Goal: Transaction & Acquisition: Book appointment/travel/reservation

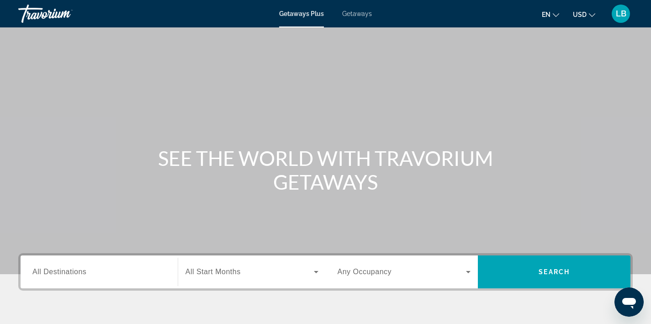
click at [355, 16] on span "Getaways" at bounding box center [357, 13] width 30 height 7
click at [90, 283] on div "Search widget" at bounding box center [98, 272] width 133 height 26
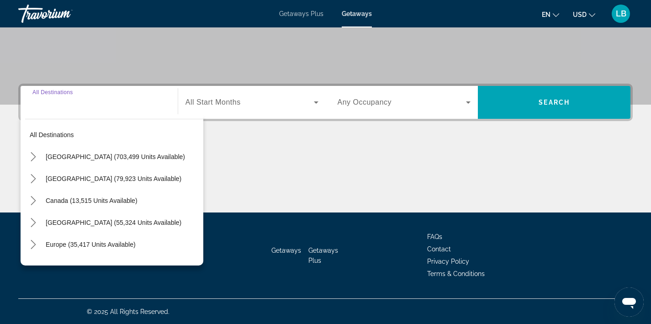
scroll to position [170, 0]
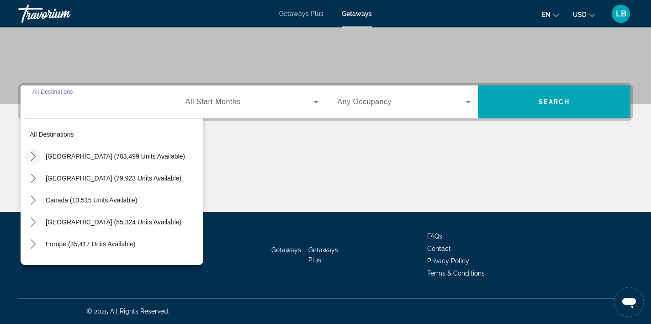
click at [35, 155] on icon "Toggle United States (703,499 units available) submenu" at bounding box center [33, 156] width 5 height 9
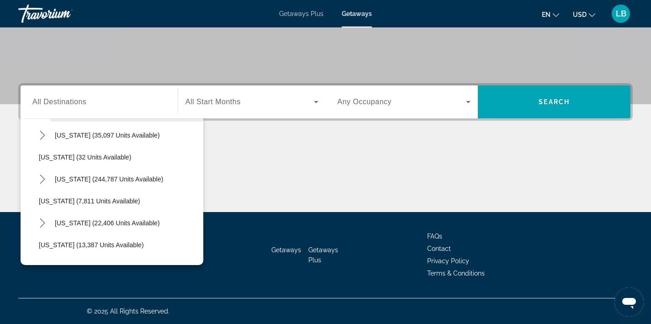
scroll to position [106, 0]
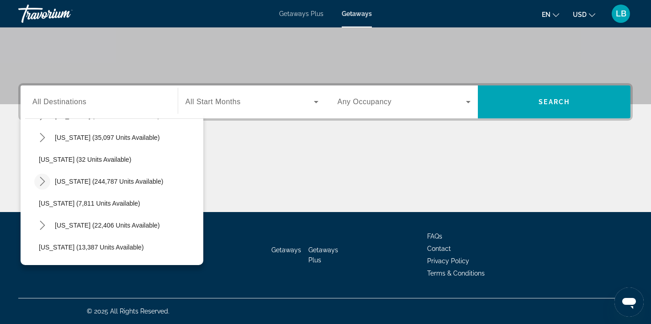
click at [43, 183] on icon "Toggle Florida (244,787 units available) submenu" at bounding box center [42, 181] width 9 height 9
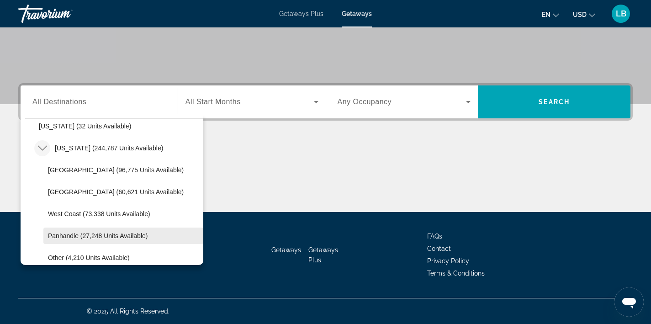
scroll to position [139, 0]
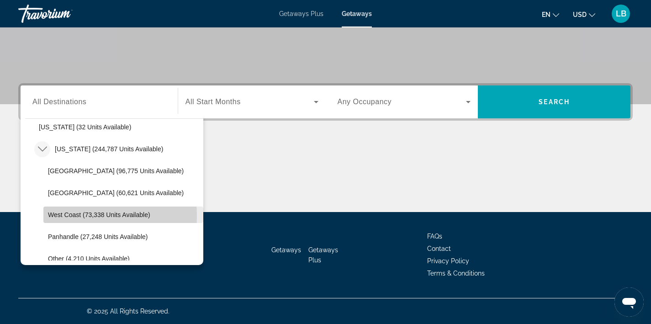
click at [61, 216] on span "West Coast (73,338 units available)" at bounding box center [99, 214] width 102 height 7
type input "**********"
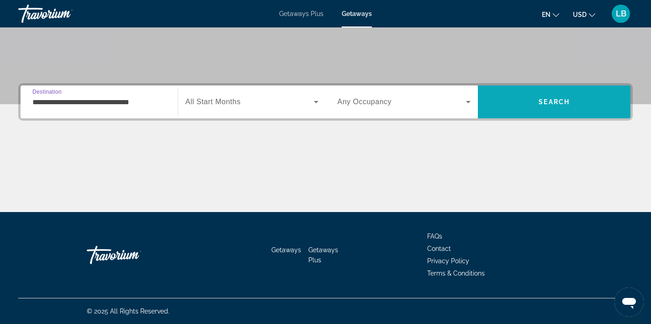
click at [557, 97] on span "Search" at bounding box center [554, 102] width 153 height 22
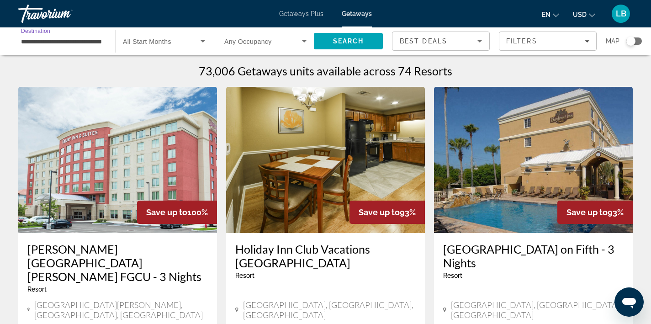
click at [78, 46] on input "**********" at bounding box center [62, 41] width 82 height 11
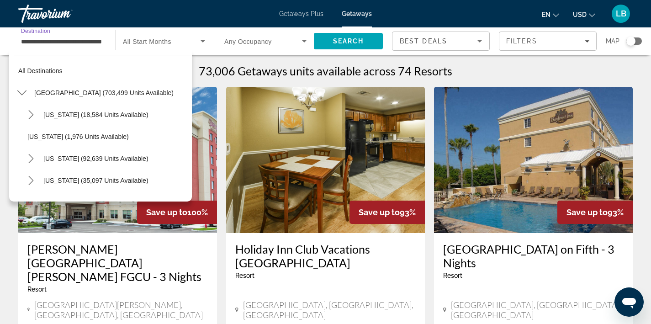
scroll to position [164, 0]
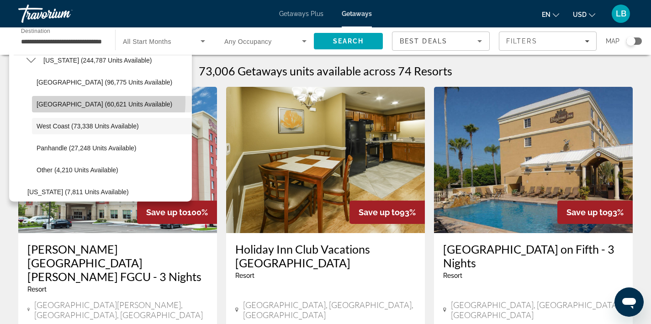
click at [81, 101] on span "[GEOGRAPHIC_DATA] (60,621 units available)" at bounding box center [105, 104] width 136 height 7
type input "**********"
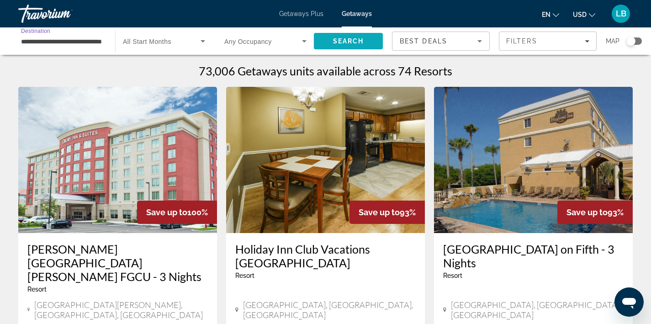
click at [358, 39] on span "Search" at bounding box center [348, 40] width 31 height 7
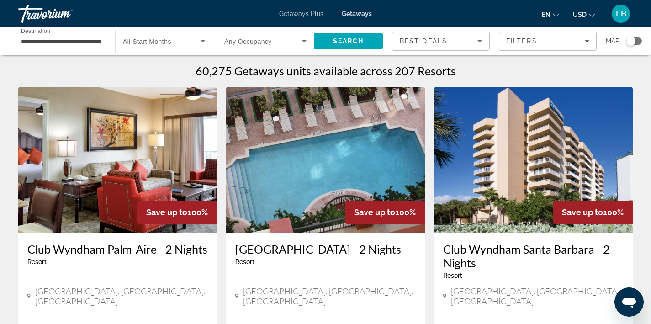
click at [639, 42] on div "Search widget" at bounding box center [634, 40] width 16 height 7
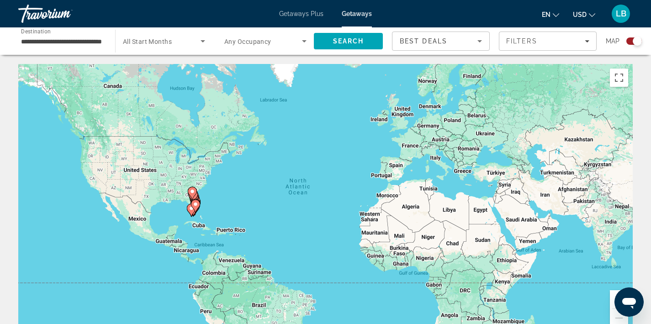
click at [208, 217] on div "To activate drag with keyboard, press Alt + Enter. Once in keyboard drag state,…" at bounding box center [325, 201] width 615 height 274
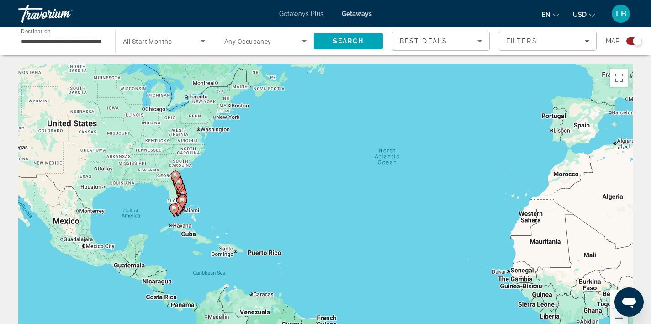
click at [199, 214] on div "To activate drag with keyboard, press Alt + Enter. Once in keyboard drag state,…" at bounding box center [325, 201] width 615 height 274
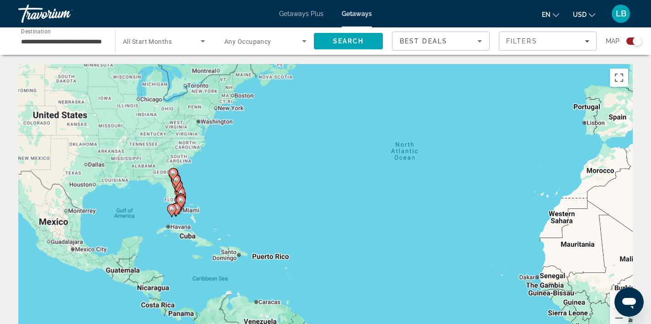
click at [199, 214] on div "To activate drag with keyboard, press Alt + Enter. Once in keyboard drag state,…" at bounding box center [325, 201] width 615 height 274
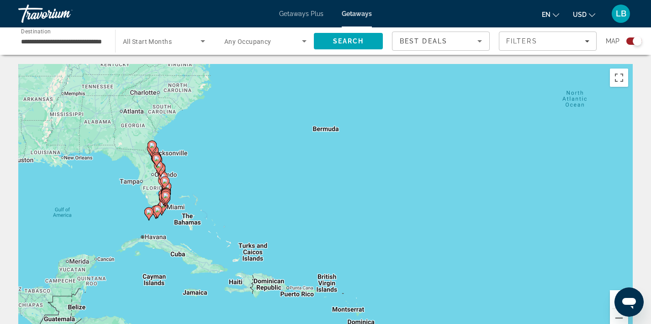
click at [182, 213] on div "To activate drag with keyboard, press Alt + Enter. Once in keyboard drag state,…" at bounding box center [325, 201] width 615 height 274
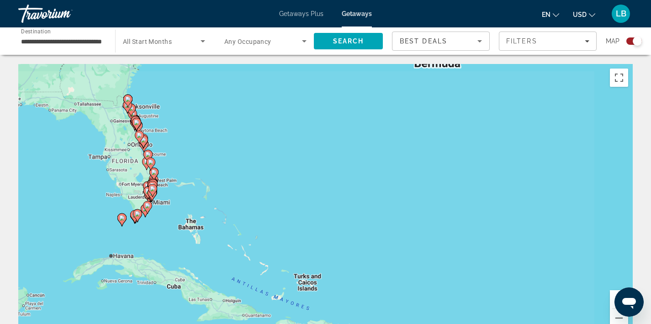
click at [182, 213] on div "To activate drag with keyboard, press Alt + Enter. Once in keyboard drag state,…" at bounding box center [325, 201] width 615 height 274
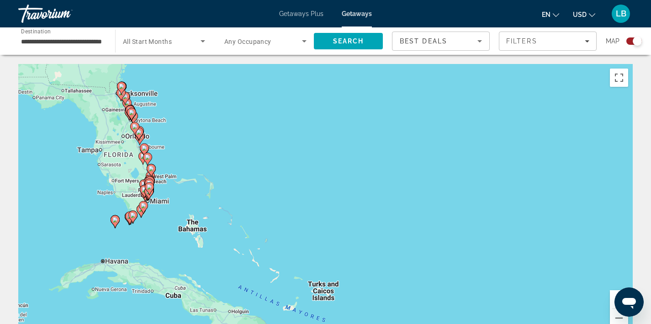
click at [167, 198] on div "To activate drag with keyboard, press Alt + Enter. Once in keyboard drag state,…" at bounding box center [325, 201] width 615 height 274
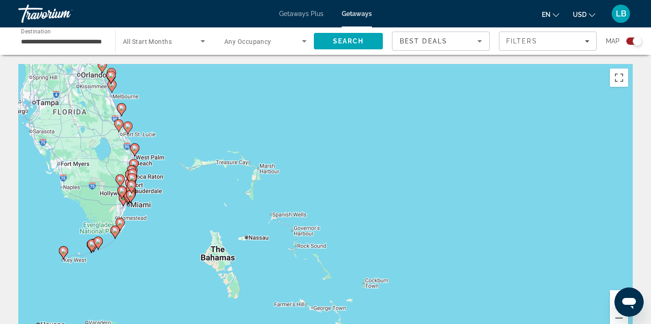
click at [144, 206] on div "To activate drag with keyboard, press Alt + Enter. Once in keyboard drag state,…" at bounding box center [325, 201] width 615 height 274
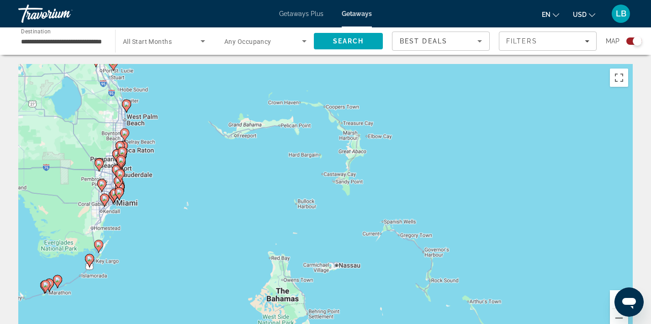
click at [144, 206] on div "To activate drag with keyboard, press Alt + Enter. Once in keyboard drag state,…" at bounding box center [325, 201] width 615 height 274
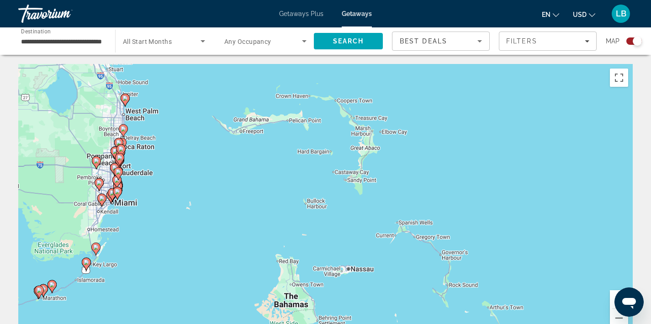
click at [144, 206] on div "To activate drag with keyboard, press Alt + Enter. Once in keyboard drag state,…" at bounding box center [325, 201] width 615 height 274
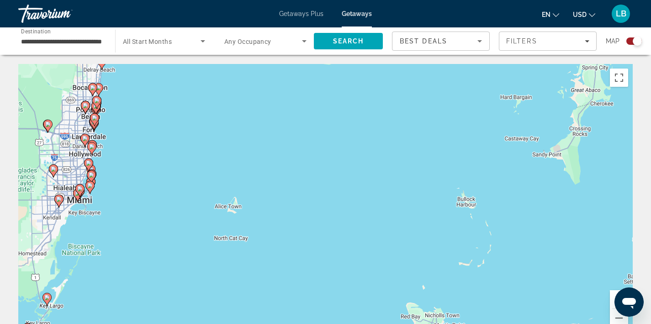
click at [98, 213] on div "To activate drag with keyboard, press Alt + Enter. Once in keyboard drag state,…" at bounding box center [325, 201] width 615 height 274
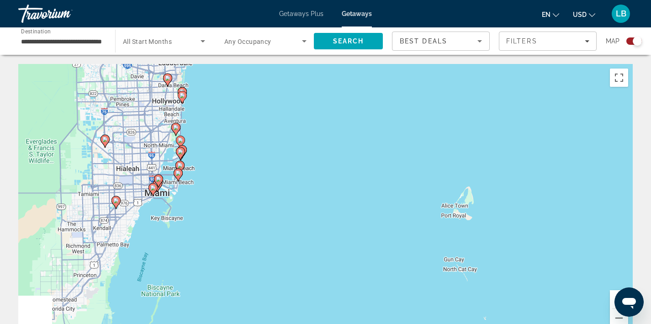
drag, startPoint x: 98, startPoint y: 213, endPoint x: 197, endPoint y: 220, distance: 99.4
click at [198, 220] on div "To activate drag with keyboard, press Alt + Enter. Once in keyboard drag state,…" at bounding box center [325, 201] width 615 height 274
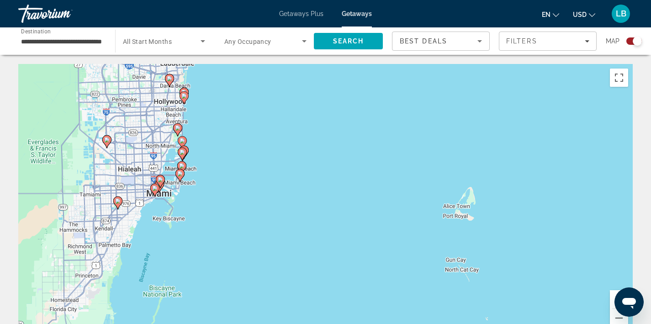
click at [196, 199] on div "To activate drag with keyboard, press Alt + Enter. Once in keyboard drag state,…" at bounding box center [325, 201] width 615 height 274
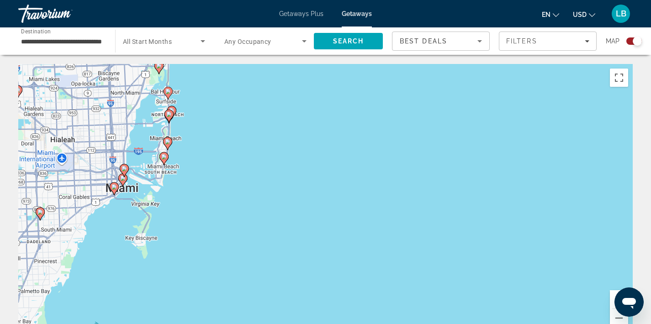
click at [191, 180] on div "To activate drag with keyboard, press Alt + Enter. Once in keyboard drag state,…" at bounding box center [325, 201] width 615 height 274
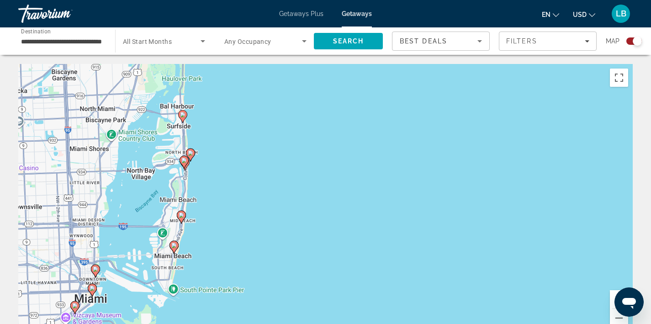
drag, startPoint x: 210, startPoint y: 126, endPoint x: 248, endPoint y: 231, distance: 111.1
click at [248, 231] on div "To activate drag with keyboard, press Alt + Enter. Once in keyboard drag state,…" at bounding box center [325, 201] width 615 height 274
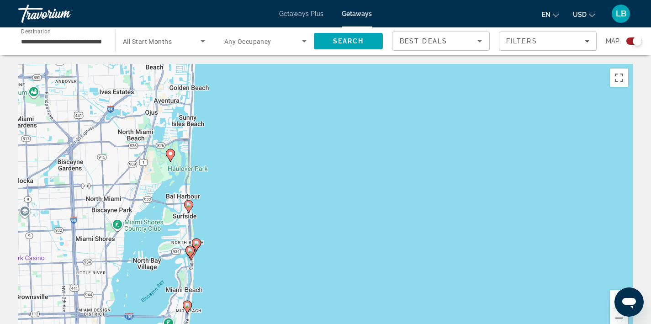
drag, startPoint x: 219, startPoint y: 198, endPoint x: 225, endPoint y: 288, distance: 89.8
click at [225, 289] on div "To activate drag with keyboard, press Alt + Enter. Once in keyboard drag state,…" at bounding box center [325, 201] width 615 height 274
click at [232, 199] on div "To activate drag with keyboard, press Alt + Enter. Once in keyboard drag state,…" at bounding box center [325, 201] width 615 height 274
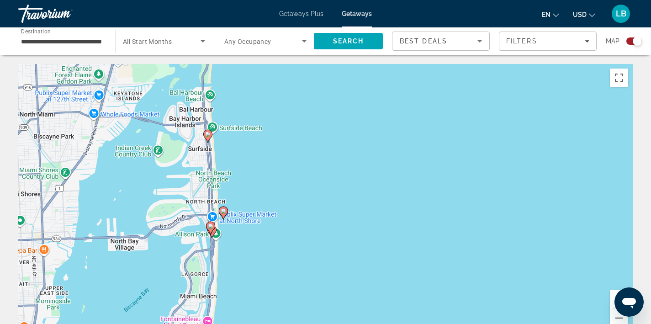
drag, startPoint x: 219, startPoint y: 254, endPoint x: 282, endPoint y: 168, distance: 106.6
click at [282, 168] on div "To activate drag with keyboard, press Alt + Enter. Once in keyboard drag state,…" at bounding box center [325, 201] width 615 height 274
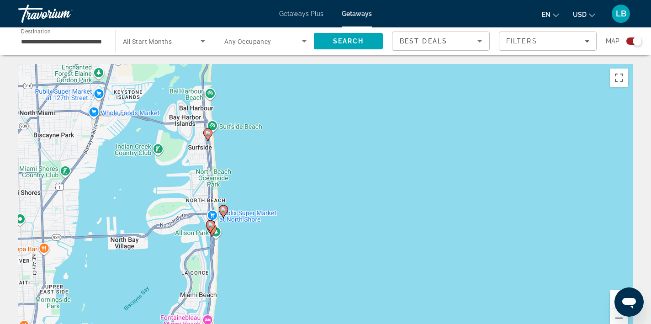
click at [281, 167] on div "To activate drag with keyboard, press Alt + Enter. Once in keyboard drag state,…" at bounding box center [325, 201] width 615 height 274
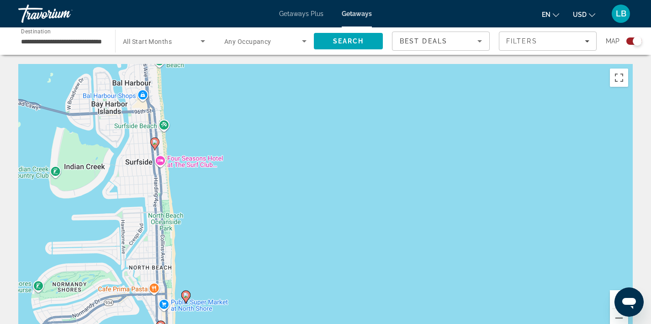
drag, startPoint x: 241, startPoint y: 234, endPoint x: 260, endPoint y: 265, distance: 35.9
click at [260, 270] on div "To activate drag with keyboard, press Alt + Enter. Once in keyboard drag state,…" at bounding box center [325, 201] width 615 height 274
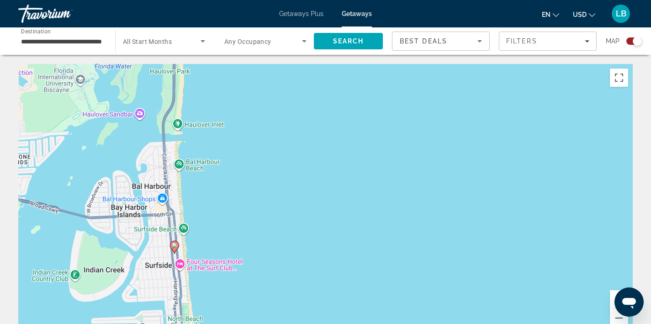
drag, startPoint x: 265, startPoint y: 181, endPoint x: 285, endPoint y: 287, distance: 107.4
click at [285, 287] on div "To activate drag with keyboard, press Alt + Enter. Once in keyboard drag state,…" at bounding box center [325, 201] width 615 height 274
click at [174, 246] on image "Main content" at bounding box center [174, 245] width 5 height 5
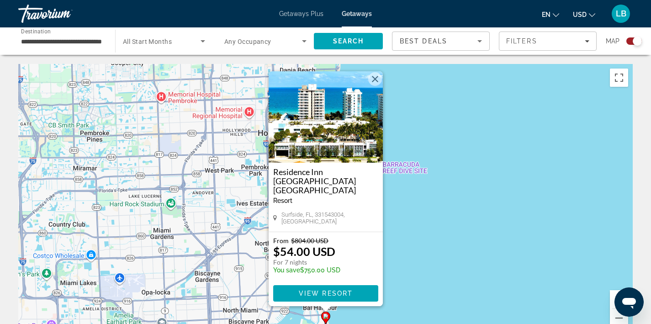
click at [377, 85] on button "Close" at bounding box center [375, 79] width 14 height 14
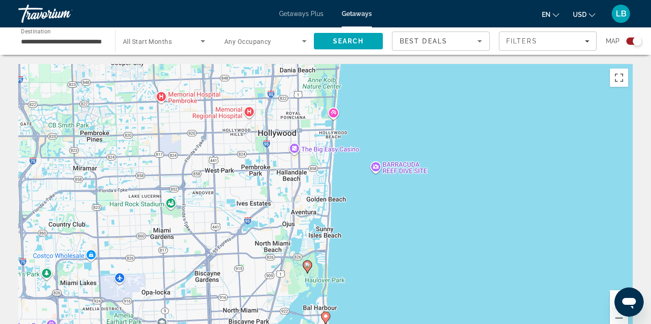
click at [309, 265] on image "Main content" at bounding box center [307, 264] width 5 height 5
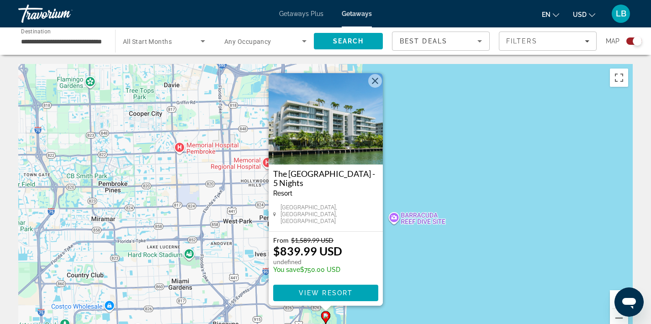
click at [376, 84] on button "Close" at bounding box center [375, 81] width 14 height 14
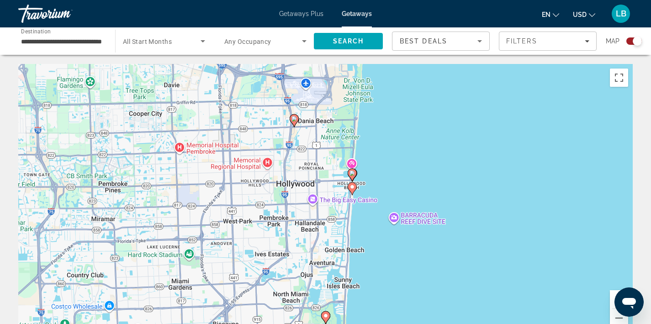
click at [352, 188] on image "Main content" at bounding box center [352, 186] width 5 height 5
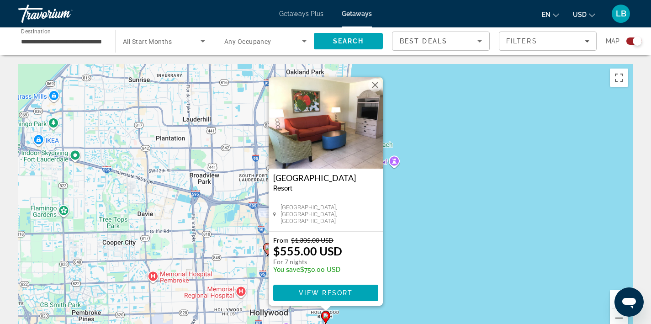
click at [374, 84] on button "Close" at bounding box center [375, 85] width 14 height 14
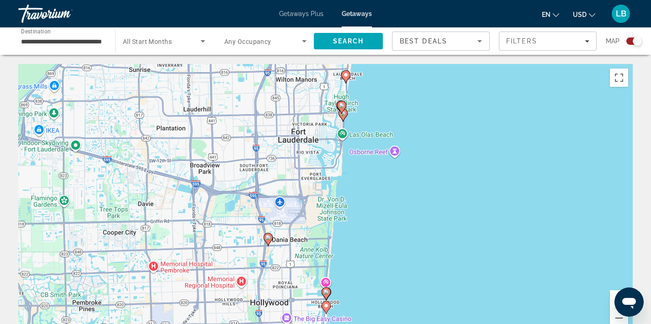
drag, startPoint x: 402, startPoint y: 268, endPoint x: 402, endPoint y: 226, distance: 42.0
click at [402, 246] on div "To activate drag with keyboard, press Alt + Enter. Once in keyboard drag state,…" at bounding box center [325, 201] width 615 height 274
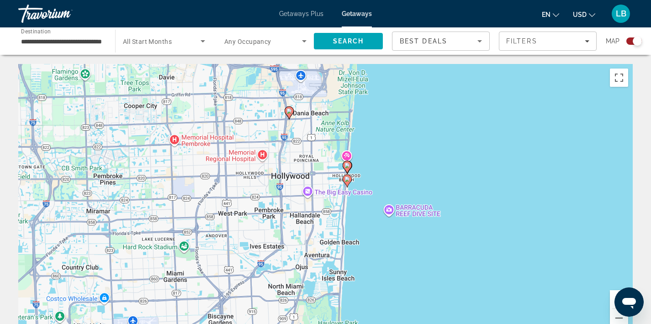
drag, startPoint x: 402, startPoint y: 219, endPoint x: 423, endPoint y: 114, distance: 107.5
click at [423, 114] on div "To activate drag with keyboard, press Alt + Enter. Once in keyboard drag state,…" at bounding box center [325, 201] width 615 height 274
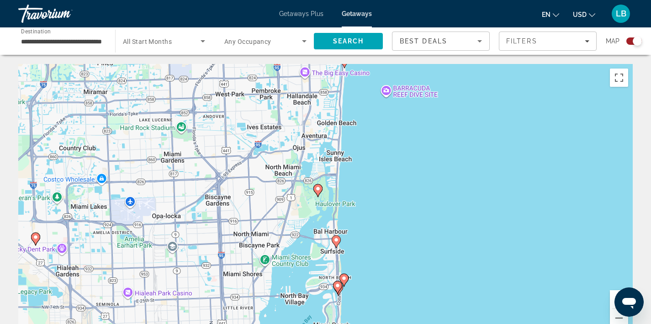
drag, startPoint x: 395, startPoint y: 283, endPoint x: 393, endPoint y: 159, distance: 123.8
click at [393, 158] on div "To activate drag with keyboard, press Alt + Enter. Once in keyboard drag state,…" at bounding box center [325, 201] width 615 height 274
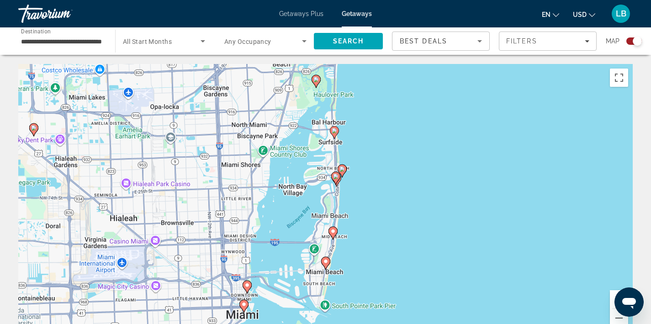
drag, startPoint x: 383, startPoint y: 252, endPoint x: 381, endPoint y: 147, distance: 105.6
click at [381, 146] on div "To activate drag with keyboard, press Alt + Enter. Once in keyboard drag state,…" at bounding box center [325, 201] width 615 height 274
click at [353, 187] on div "To activate drag with keyboard, press Alt + Enter. Once in keyboard drag state,…" at bounding box center [325, 201] width 615 height 274
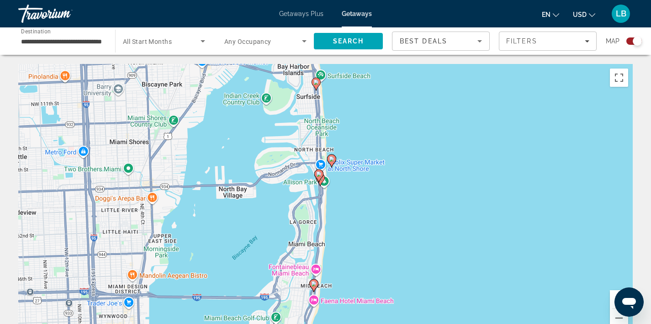
click at [353, 187] on div "To activate drag with keyboard, press Alt + Enter. Once in keyboard drag state,…" at bounding box center [325, 201] width 615 height 274
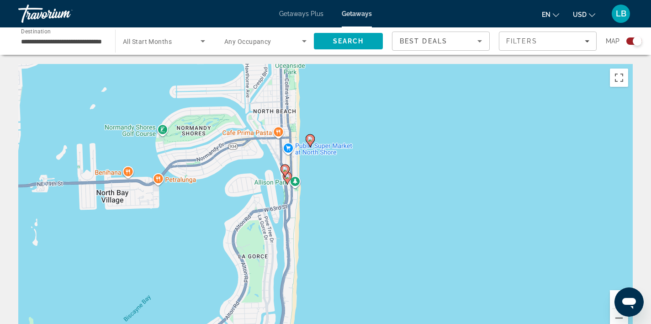
click at [353, 187] on div "To activate drag with keyboard, press Alt + Enter. Once in keyboard drag state,…" at bounding box center [325, 201] width 615 height 274
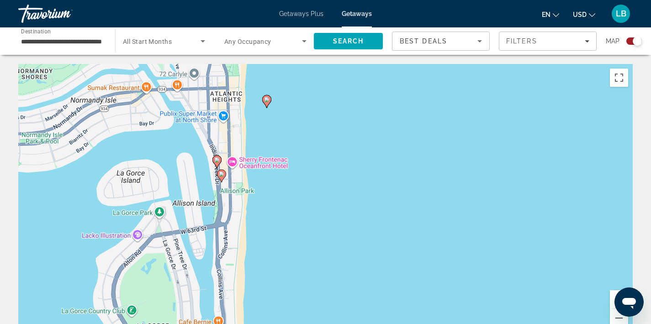
click at [269, 100] on image "Main content" at bounding box center [266, 99] width 5 height 5
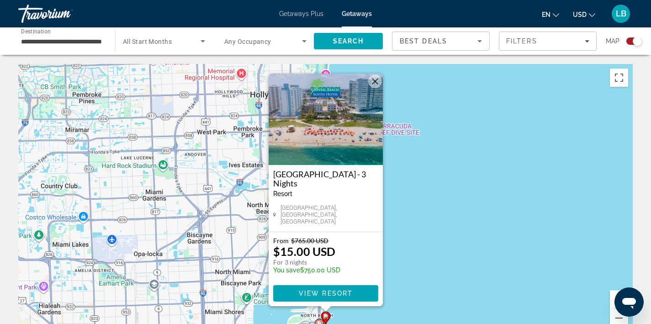
click at [375, 85] on button "Close" at bounding box center [375, 81] width 14 height 14
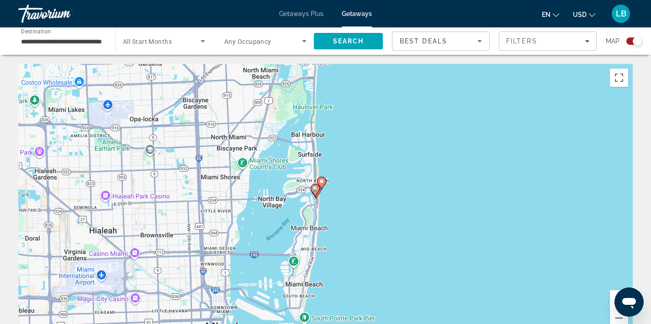
drag, startPoint x: 398, startPoint y: 254, endPoint x: 392, endPoint y: 116, distance: 137.7
click at [392, 116] on div "To activate drag with keyboard, press Alt + Enter. Once in keyboard drag state,…" at bounding box center [325, 201] width 615 height 274
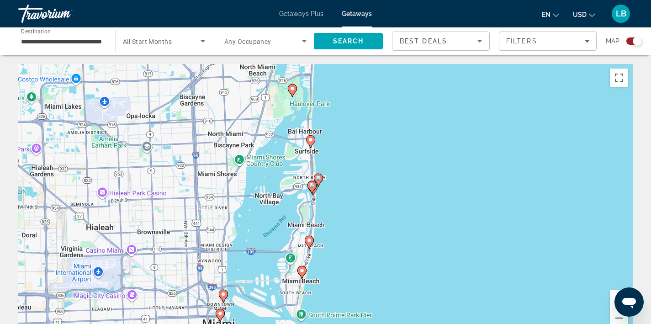
click at [311, 241] on image "Main content" at bounding box center [309, 240] width 5 height 5
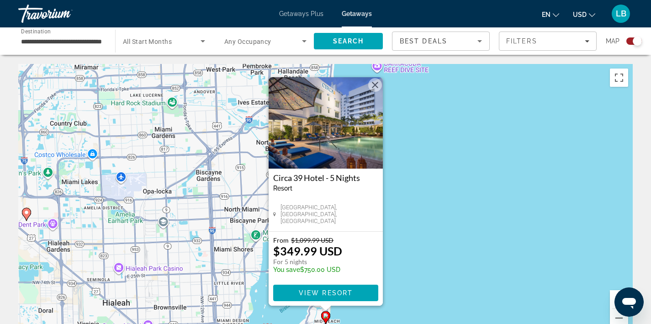
click at [376, 84] on button "Close" at bounding box center [375, 85] width 14 height 14
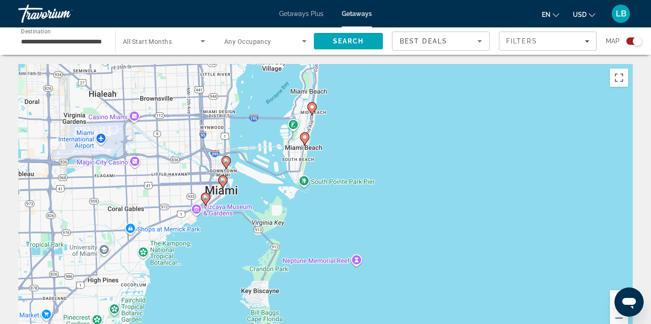
drag, startPoint x: 396, startPoint y: 265, endPoint x: 382, endPoint y: 54, distance: 211.1
click at [324, 117] on div "To activate drag with keyboard, press Alt + Enter. Once in keyboard drag state,…" at bounding box center [325, 201] width 615 height 274
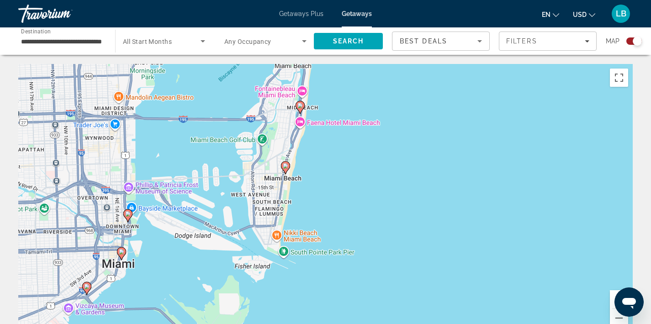
click at [324, 117] on div "To activate drag with keyboard, press Alt + Enter. Once in keyboard drag state,…" at bounding box center [325, 201] width 615 height 274
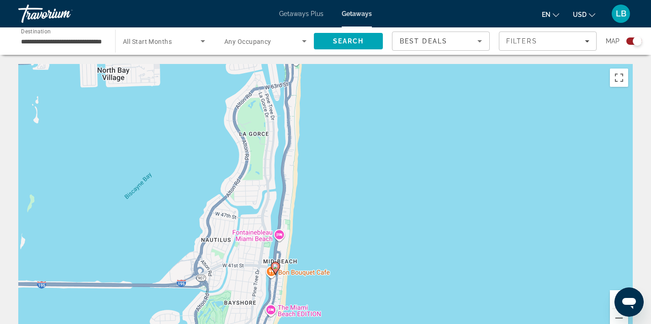
drag, startPoint x: 348, startPoint y: 104, endPoint x: 348, endPoint y: 267, distance: 163.6
click at [348, 269] on div "To activate drag with keyboard, press Alt + Enter. Once in keyboard drag state,…" at bounding box center [325, 201] width 615 height 274
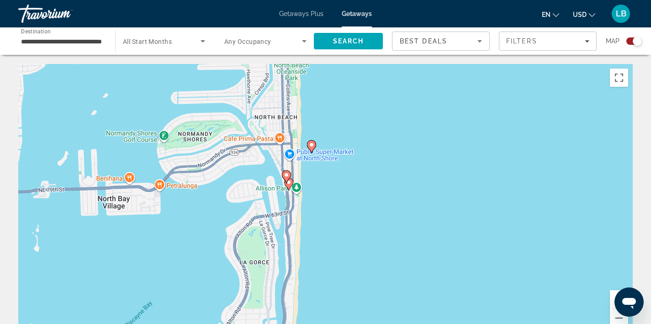
drag, startPoint x: 354, startPoint y: 136, endPoint x: 354, endPoint y: 267, distance: 131.1
click at [354, 267] on div "To activate drag with keyboard, press Alt + Enter. Once in keyboard drag state,…" at bounding box center [325, 201] width 615 height 274
click at [354, 180] on div "To activate drag with keyboard, press Alt + Enter. Once in keyboard drag state,…" at bounding box center [325, 201] width 615 height 274
click at [327, 185] on div "To activate drag with keyboard, press Alt + Enter. Once in keyboard drag state,…" at bounding box center [325, 201] width 615 height 274
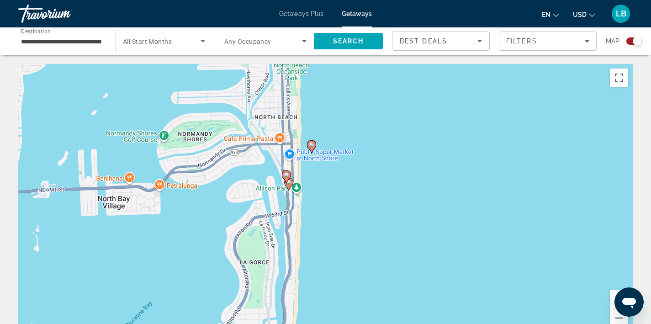
click at [327, 185] on div "To activate drag with keyboard, press Alt + Enter. Once in keyboard drag state,…" at bounding box center [325, 201] width 615 height 274
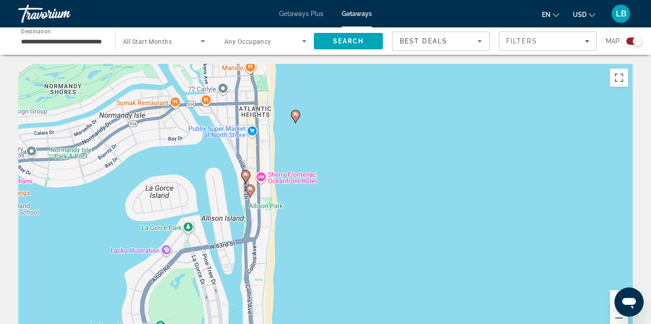
click at [246, 178] on icon "Main content" at bounding box center [245, 177] width 8 height 12
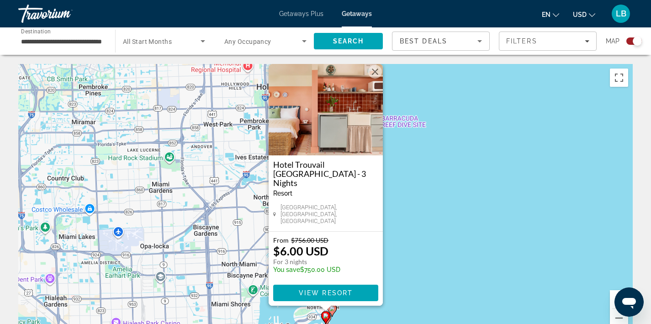
click at [377, 79] on button "Close" at bounding box center [375, 72] width 14 height 14
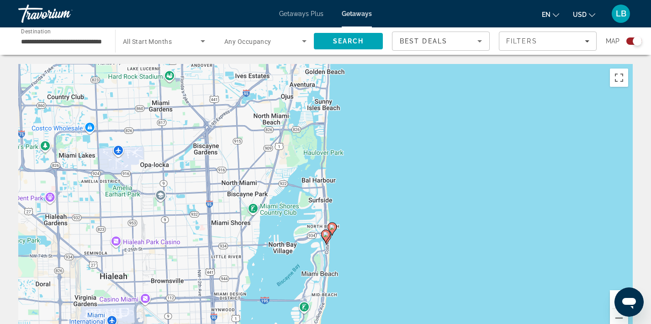
drag, startPoint x: 371, startPoint y: 241, endPoint x: 371, endPoint y: 156, distance: 85.4
click at [371, 156] on div "To activate drag with keyboard, press Alt + Enter. Once in keyboard drag state,…" at bounding box center [325, 201] width 615 height 274
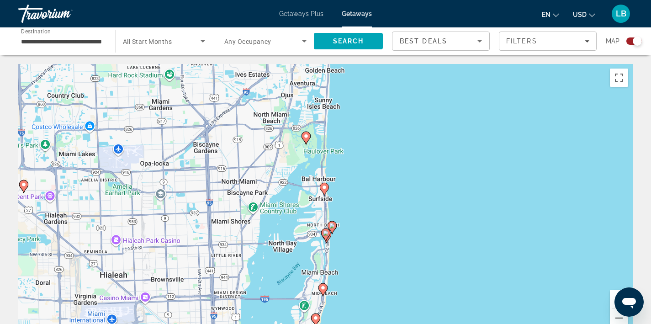
click at [342, 249] on div "To activate drag with keyboard, press Alt + Enter. Once in keyboard drag state,…" at bounding box center [325, 201] width 615 height 274
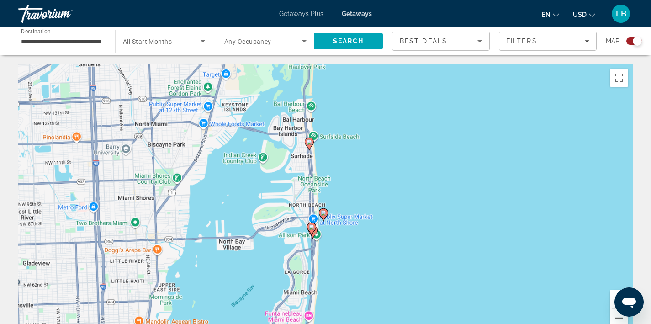
click at [342, 249] on div "To activate drag with keyboard, press Alt + Enter. Once in keyboard drag state,…" at bounding box center [325, 201] width 615 height 274
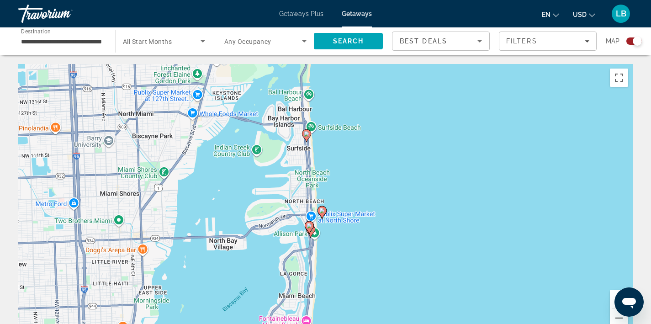
click at [342, 249] on div "To activate drag with keyboard, press Alt + Enter. Once in keyboard drag state,…" at bounding box center [325, 201] width 615 height 274
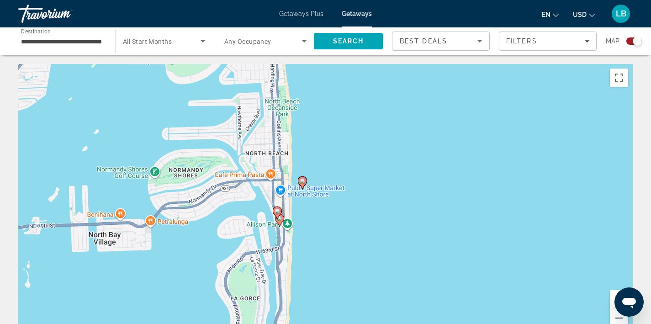
click at [342, 249] on div "To activate drag with keyboard, press Alt + Enter. Once in keyboard drag state,…" at bounding box center [325, 201] width 615 height 274
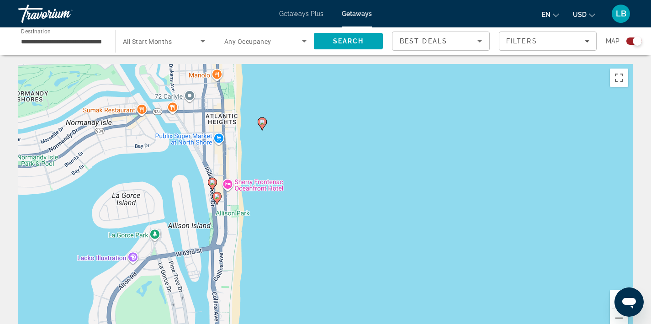
click at [342, 249] on div "To activate drag with keyboard, press Alt + Enter. Once in keyboard drag state,…" at bounding box center [325, 201] width 615 height 274
click at [215, 198] on image "Main content" at bounding box center [216, 196] width 5 height 5
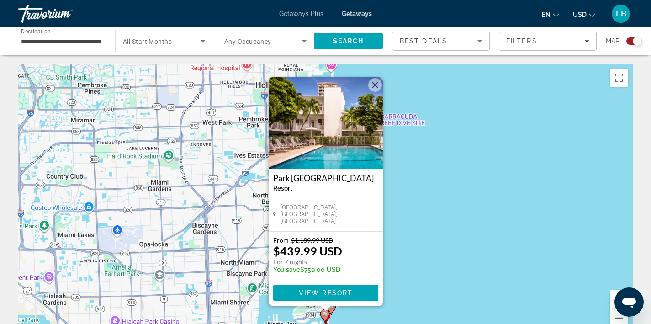
click at [373, 83] on button "Close" at bounding box center [375, 85] width 14 height 14
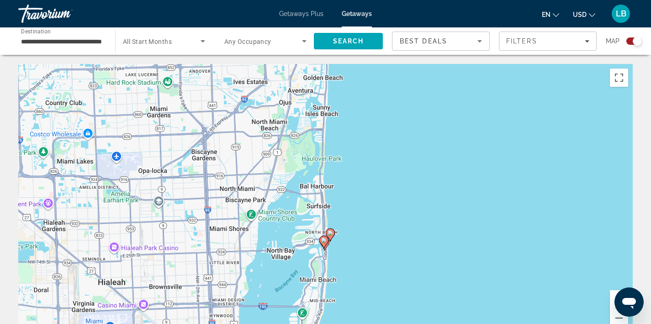
drag, startPoint x: 376, startPoint y: 282, endPoint x: 375, endPoint y: 206, distance: 75.9
click at [375, 206] on div "To activate drag with keyboard, press Alt + Enter. Once in keyboard drag state,…" at bounding box center [325, 201] width 615 height 274
click at [305, 142] on image "Main content" at bounding box center [304, 142] width 5 height 5
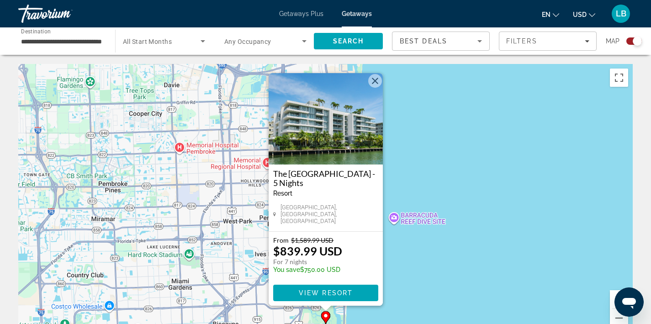
click at [374, 80] on button "Close" at bounding box center [375, 81] width 14 height 14
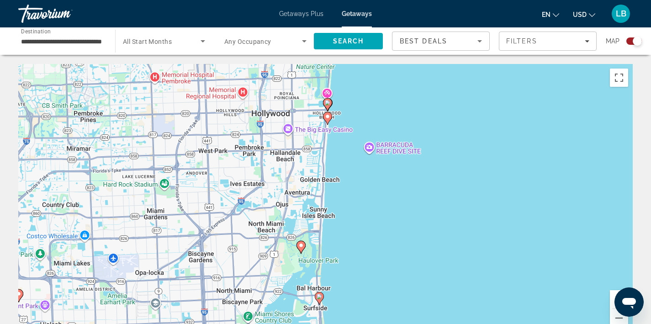
drag, startPoint x: 381, startPoint y: 260, endPoint x: 355, endPoint y: 189, distance: 76.2
click at [355, 189] on div "To activate drag with keyboard, press Alt + Enter. Once in keyboard drag state,…" at bounding box center [325, 201] width 615 height 274
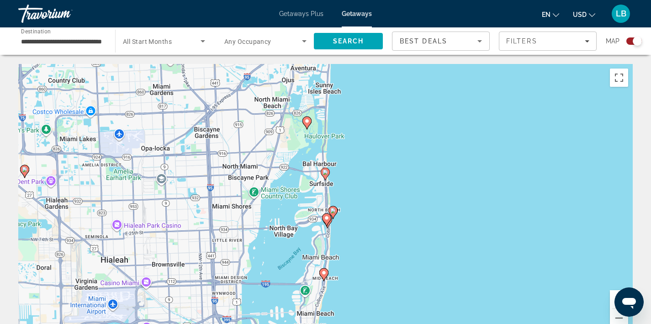
drag, startPoint x: 361, startPoint y: 273, endPoint x: 368, endPoint y: 147, distance: 126.3
click at [368, 147] on div "To activate drag with keyboard, press Alt + Enter. Once in keyboard drag state,…" at bounding box center [325, 201] width 615 height 274
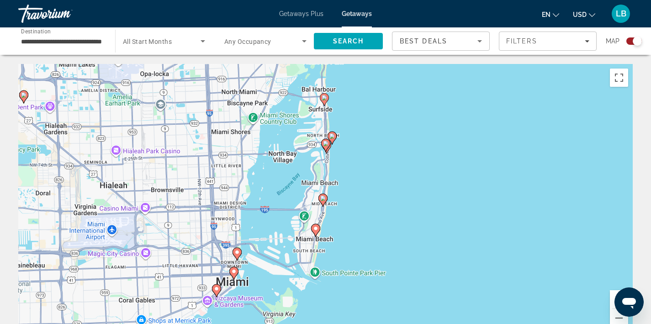
drag, startPoint x: 371, startPoint y: 207, endPoint x: 370, endPoint y: 133, distance: 74.5
click at [370, 133] on div "To activate drag with keyboard, press Alt + Enter. Once in keyboard drag state,…" at bounding box center [325, 201] width 615 height 274
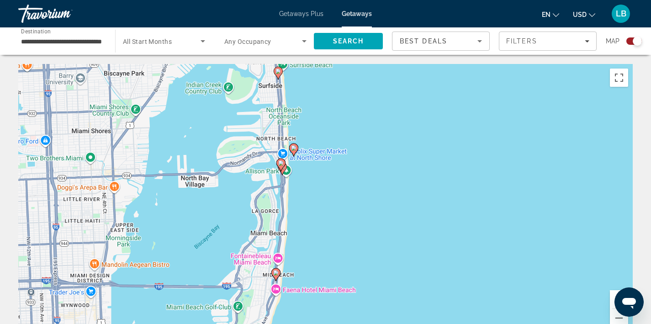
click at [323, 110] on div "To activate drag with keyboard, press Alt + Enter. Once in keyboard drag state,…" at bounding box center [325, 201] width 615 height 274
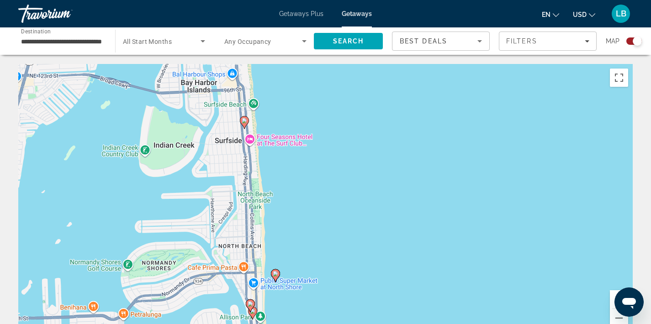
drag, startPoint x: 314, startPoint y: 157, endPoint x: 325, endPoint y: 236, distance: 80.2
click at [325, 236] on div "To activate drag with keyboard, press Alt + Enter. Once in keyboard drag state,…" at bounding box center [325, 201] width 615 height 274
click at [245, 120] on image "Main content" at bounding box center [244, 120] width 5 height 5
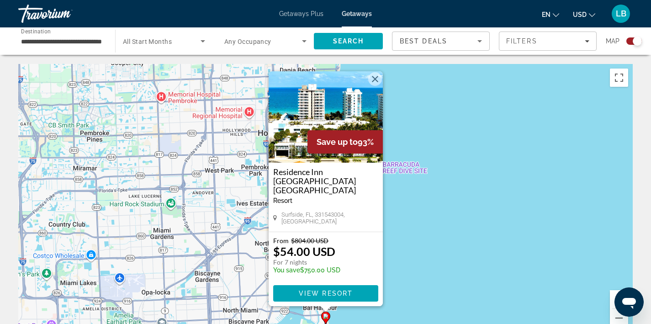
click at [378, 85] on button "Close" at bounding box center [375, 79] width 14 height 14
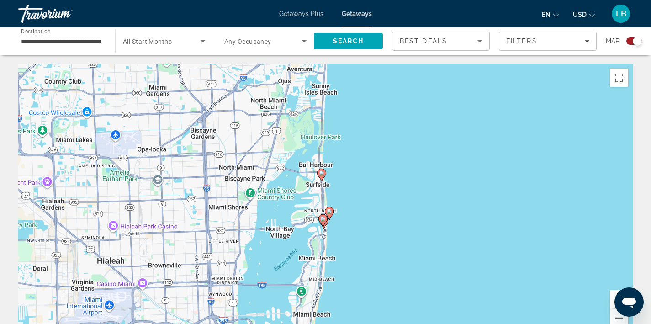
drag, startPoint x: 392, startPoint y: 255, endPoint x: 388, endPoint y: 111, distance: 144.0
click at [388, 111] on div "To activate drag with keyboard, press Alt + Enter. Once in keyboard drag state,…" at bounding box center [325, 201] width 615 height 274
click at [372, 251] on div "To activate drag with keyboard, press Alt + Enter. Once in keyboard drag state,…" at bounding box center [325, 201] width 615 height 274
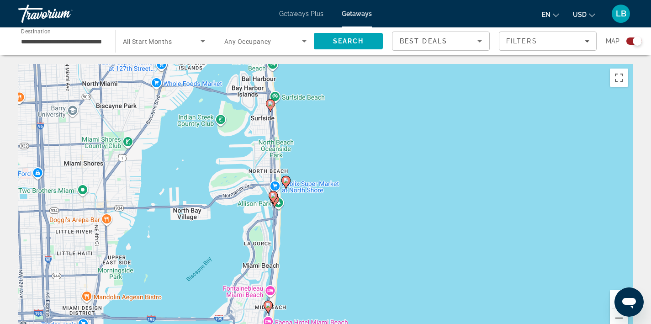
click at [304, 207] on div "To activate drag with keyboard, press Alt + Enter. Once in keyboard drag state,…" at bounding box center [325, 201] width 615 height 274
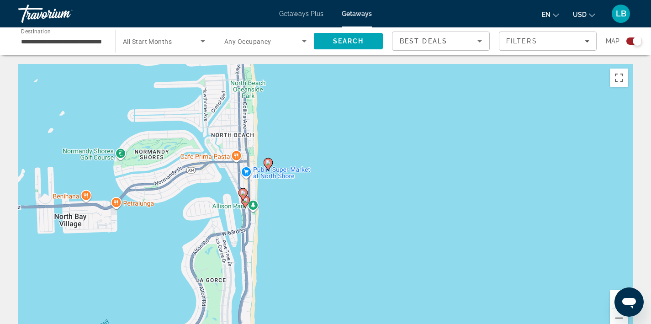
click at [270, 160] on image "Main content" at bounding box center [267, 162] width 5 height 5
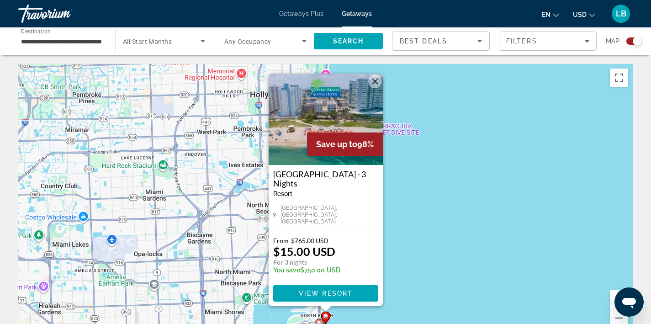
click at [326, 103] on img "Main content" at bounding box center [326, 119] width 114 height 91
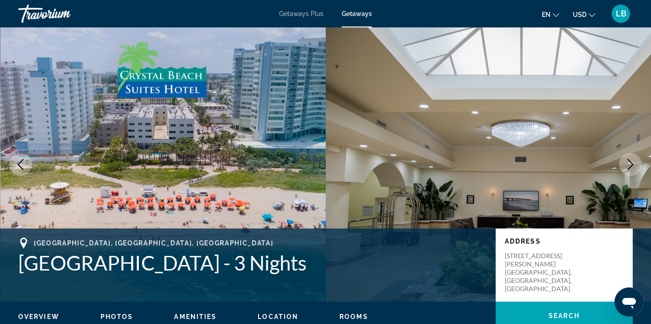
click at [630, 162] on icon "Next image" at bounding box center [630, 164] width 11 height 11
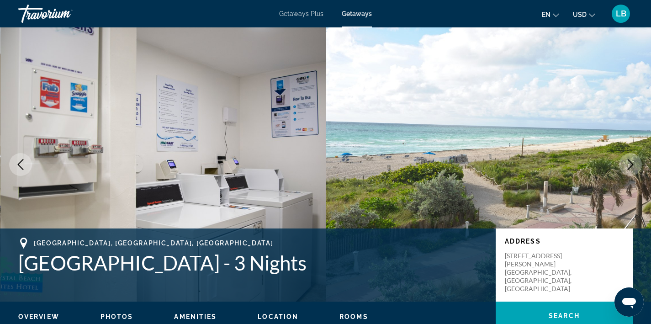
click at [630, 162] on icon "Next image" at bounding box center [630, 164] width 11 height 11
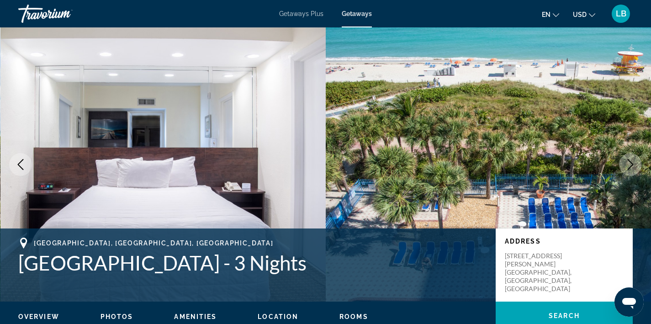
click at [630, 162] on icon "Next image" at bounding box center [630, 164] width 11 height 11
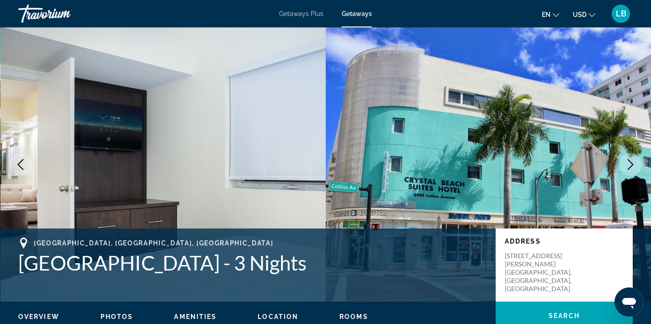
click at [630, 162] on icon "Next image" at bounding box center [630, 164] width 11 height 11
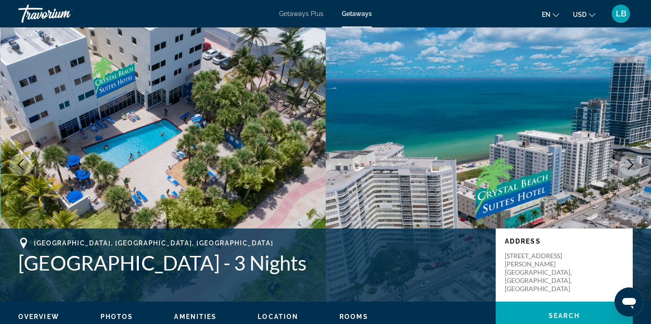
click at [630, 162] on icon "Next image" at bounding box center [630, 164] width 11 height 11
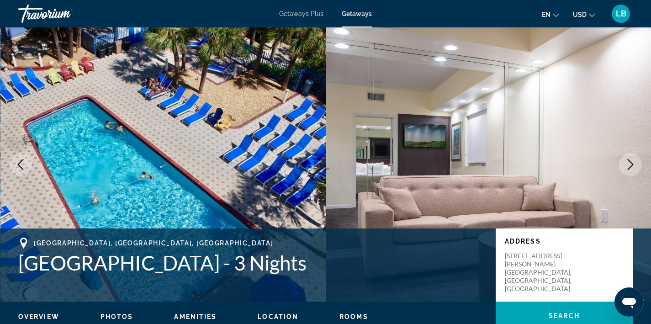
click at [630, 162] on icon "Next image" at bounding box center [630, 164] width 11 height 11
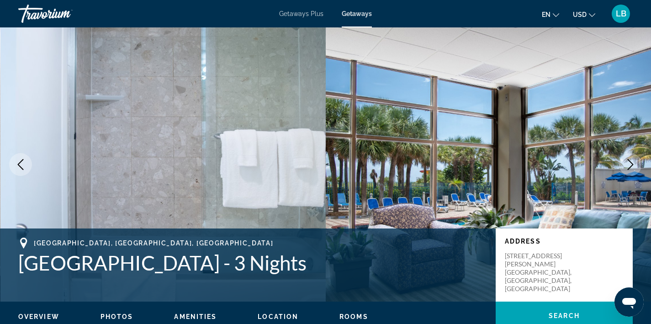
click at [630, 162] on icon "Next image" at bounding box center [630, 164] width 11 height 11
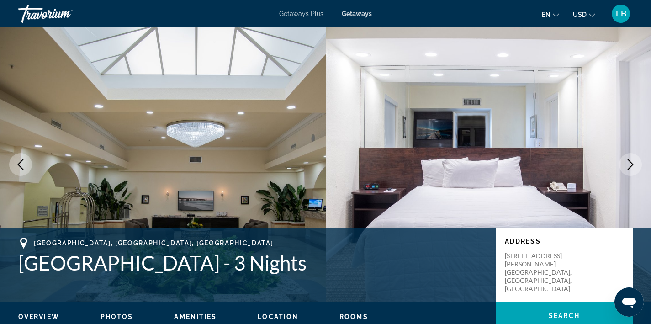
click at [630, 162] on icon "Next image" at bounding box center [630, 164] width 11 height 11
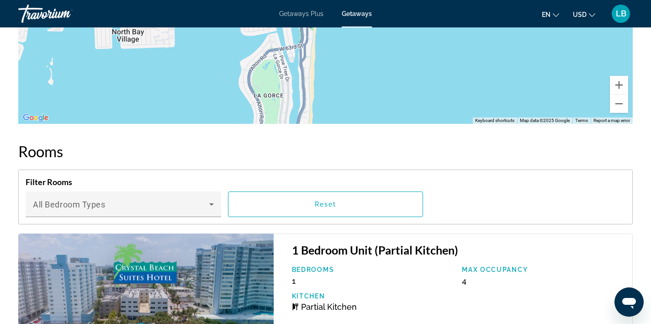
scroll to position [1306, 0]
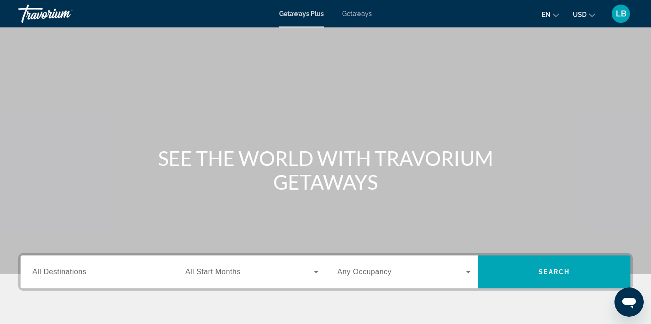
click at [82, 267] on input "Destination All Destinations" at bounding box center [98, 272] width 133 height 11
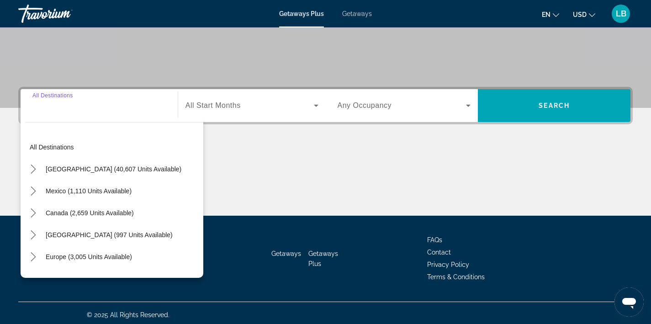
scroll to position [170, 0]
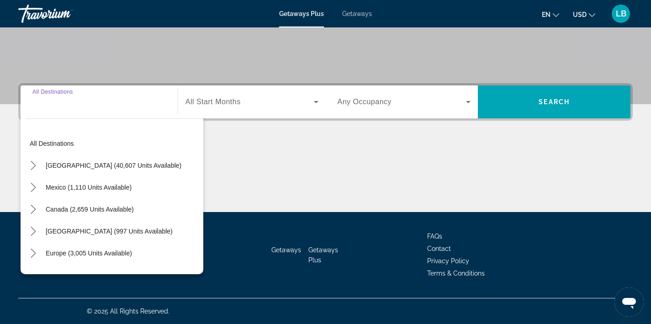
click at [356, 16] on span "Getaways" at bounding box center [357, 13] width 30 height 7
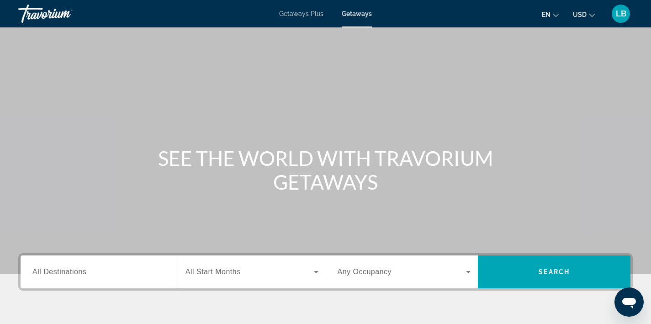
click at [77, 275] on span "All Destinations" at bounding box center [59, 272] width 54 height 8
click at [77, 275] on input "Destination All Destinations" at bounding box center [98, 272] width 133 height 11
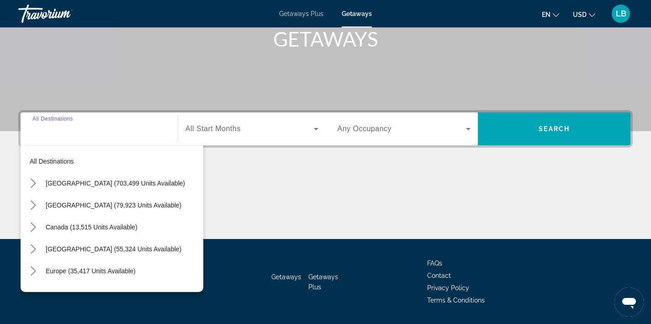
scroll to position [170, 0]
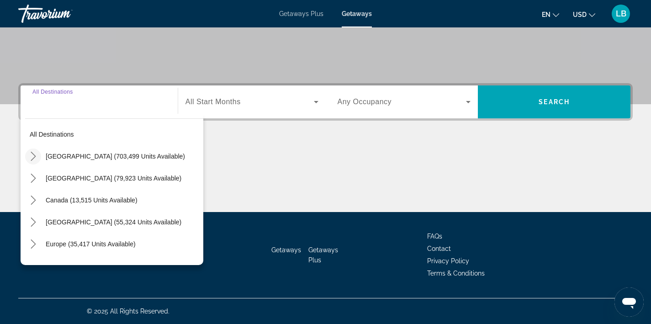
click at [33, 156] on icon "Toggle United States (703,499 units available) submenu" at bounding box center [33, 156] width 9 height 9
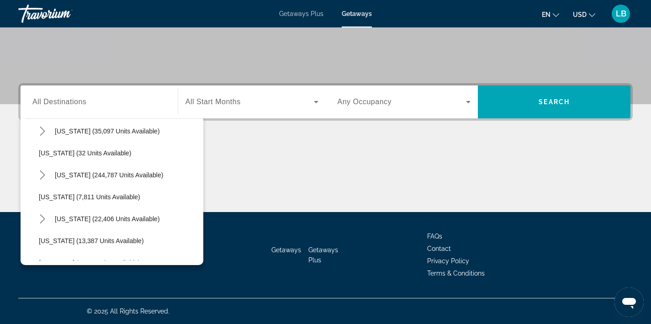
scroll to position [114, 0]
click at [43, 175] on icon "Toggle Florida (244,787 units available) submenu" at bounding box center [42, 173] width 5 height 9
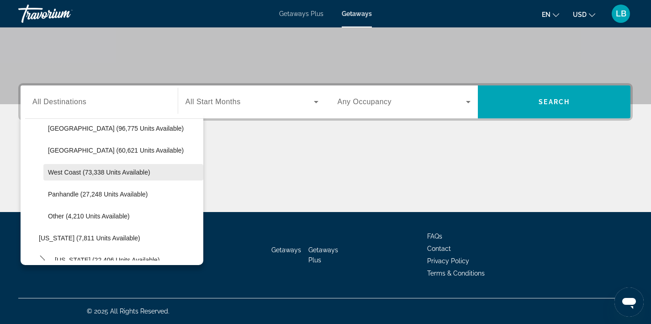
scroll to position [181, 0]
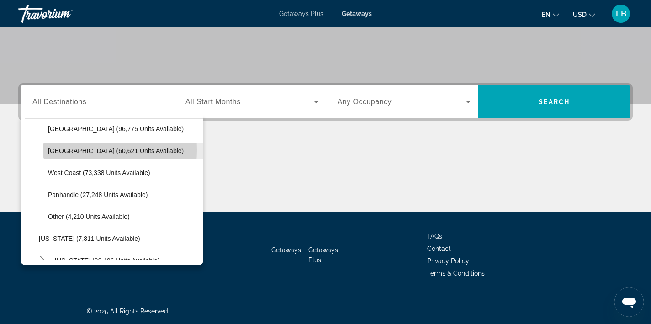
click at [67, 150] on span "[GEOGRAPHIC_DATA] (60,621 units available)" at bounding box center [116, 150] width 136 height 7
type input "**********"
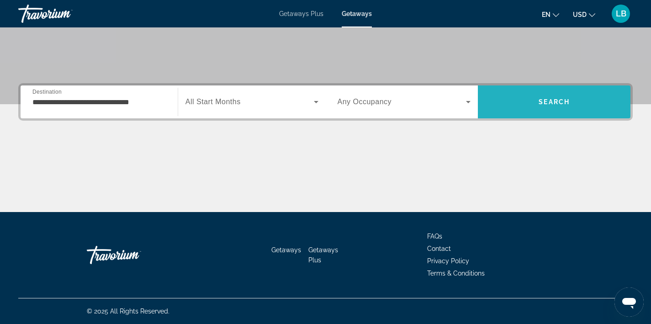
click at [570, 100] on span "Search" at bounding box center [554, 102] width 153 height 22
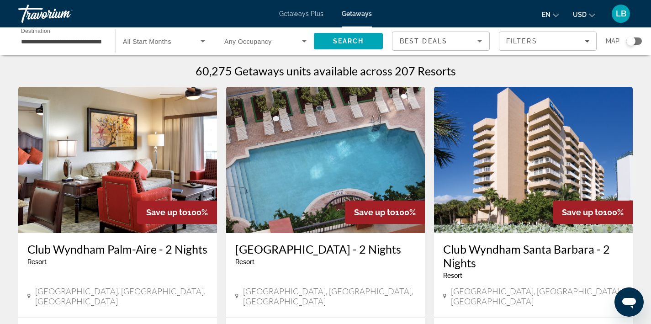
click at [637, 38] on div "Search widget" at bounding box center [634, 40] width 16 height 7
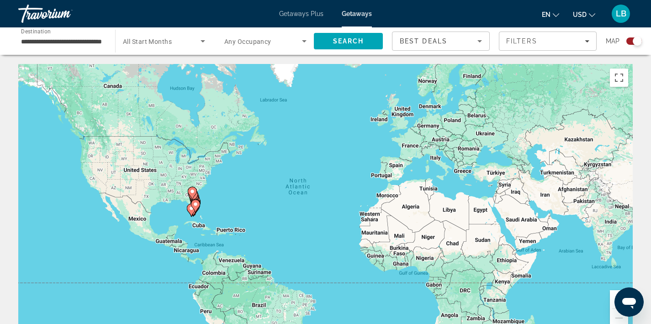
click at [205, 212] on div "To activate drag with keyboard, press Alt + Enter. Once in keyboard drag state,…" at bounding box center [325, 201] width 615 height 274
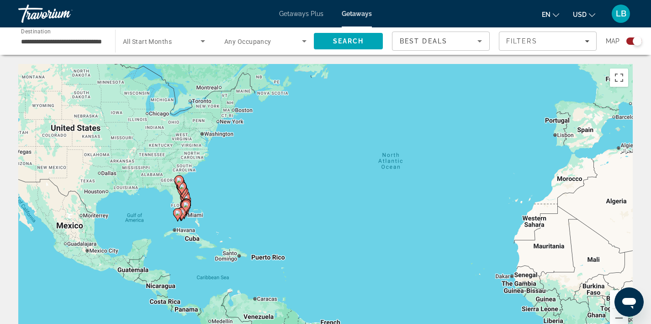
click at [205, 212] on div "To activate drag with keyboard, press Alt + Enter. Once in keyboard drag state,…" at bounding box center [325, 201] width 615 height 274
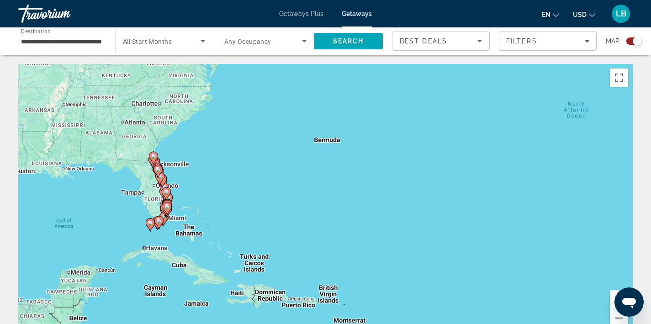
click at [205, 212] on div "To activate drag with keyboard, press Alt + Enter. Once in keyboard drag state,…" at bounding box center [325, 201] width 615 height 274
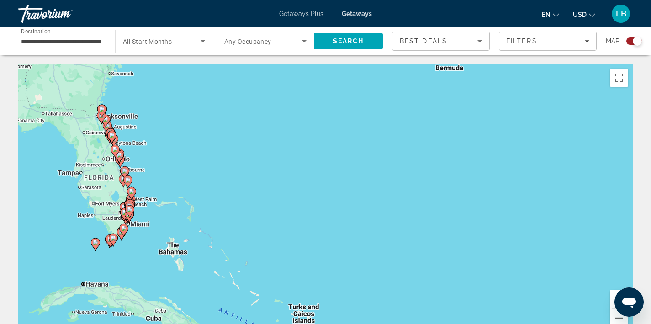
click at [205, 212] on div "To activate drag with keyboard, press Alt + Enter. Once in keyboard drag state,…" at bounding box center [325, 201] width 615 height 274
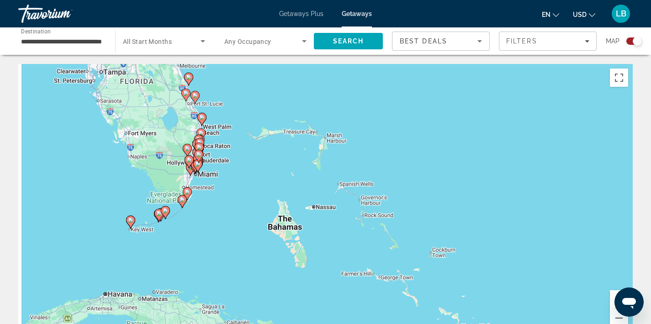
drag, startPoint x: 123, startPoint y: 237, endPoint x: 292, endPoint y: 177, distance: 179.3
click at [292, 177] on div "To activate drag with keyboard, press Alt + Enter. Once in keyboard drag state,…" at bounding box center [325, 201] width 615 height 274
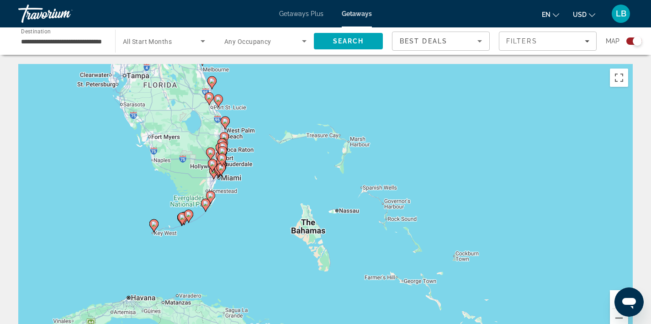
click at [249, 188] on div "To activate drag with keyboard, press Alt + Enter. Once in keyboard drag state,…" at bounding box center [325, 201] width 615 height 274
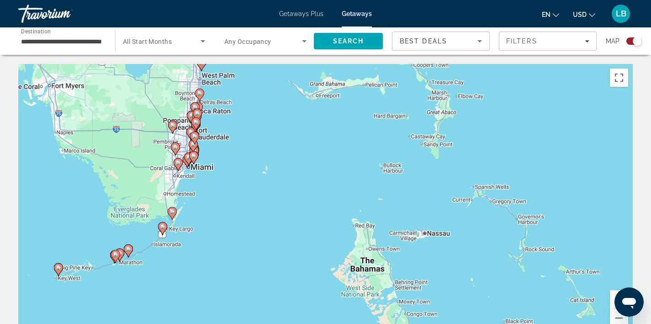
click at [208, 192] on div "To activate drag with keyboard, press Alt + Enter. Once in keyboard drag state,…" at bounding box center [325, 201] width 615 height 274
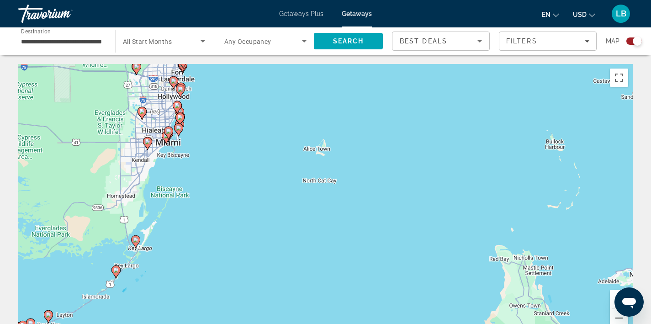
click at [208, 192] on div "To activate drag with keyboard, press Alt + Enter. Once in keyboard drag state,…" at bounding box center [325, 201] width 615 height 274
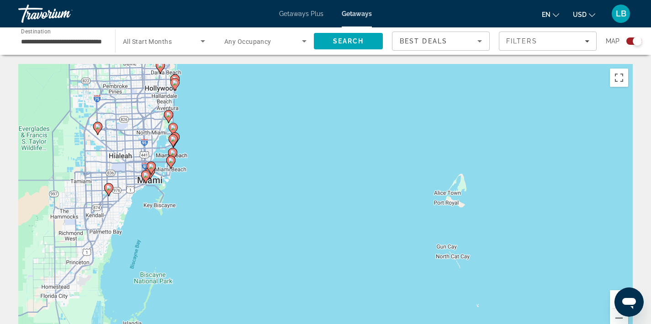
drag, startPoint x: 182, startPoint y: 146, endPoint x: 206, endPoint y: 239, distance: 96.2
click at [206, 240] on div "To activate drag with keyboard, press Alt + Enter. Once in keyboard drag state,…" at bounding box center [325, 201] width 615 height 274
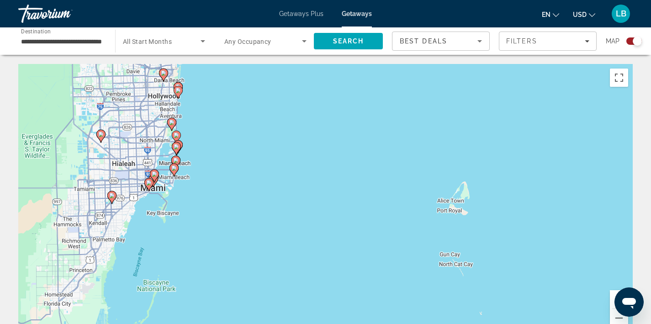
click at [206, 239] on div "To activate drag with keyboard, press Alt + Enter. Once in keyboard drag state,…" at bounding box center [325, 201] width 615 height 274
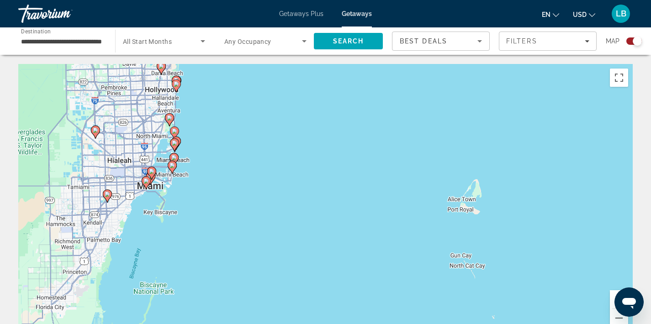
click at [206, 239] on div "To activate drag with keyboard, press Alt + Enter. Once in keyboard drag state,…" at bounding box center [325, 201] width 615 height 274
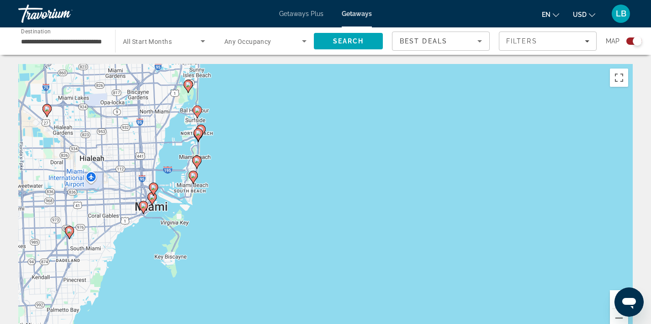
drag, startPoint x: 175, startPoint y: 188, endPoint x: 231, endPoint y: 264, distance: 94.5
click at [231, 265] on div "To activate drag with keyboard, press Alt + Enter. Once in keyboard drag state,…" at bounding box center [325, 201] width 615 height 274
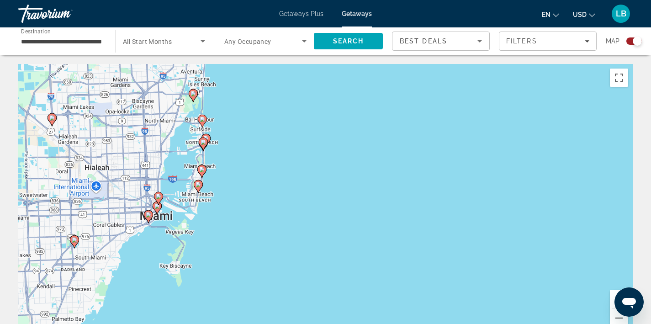
click at [231, 264] on div "To activate drag with keyboard, press Alt + Enter. Once in keyboard drag state,…" at bounding box center [325, 201] width 615 height 274
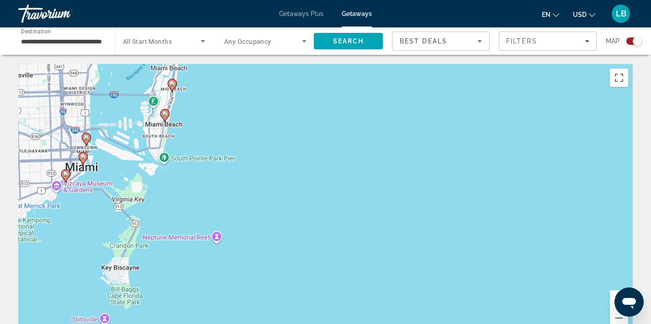
click at [220, 209] on div "To activate drag with keyboard, press Alt + Enter. Once in keyboard drag state,…" at bounding box center [325, 201] width 615 height 274
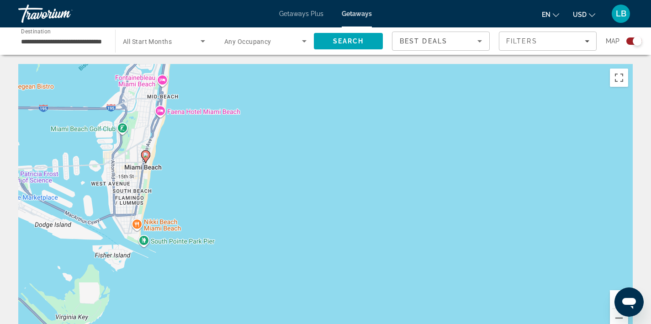
drag, startPoint x: 165, startPoint y: 85, endPoint x: 202, endPoint y: 217, distance: 136.7
click at [202, 217] on div "To activate drag with keyboard, press Alt + Enter. Once in keyboard drag state,…" at bounding box center [325, 201] width 615 height 274
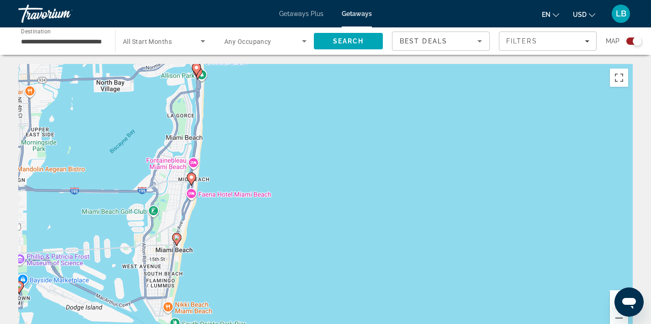
drag, startPoint x: 181, startPoint y: 196, endPoint x: 211, endPoint y: 276, distance: 85.3
click at [211, 276] on div "To activate drag with keyboard, press Alt + Enter. Once in keyboard drag state,…" at bounding box center [325, 201] width 615 height 274
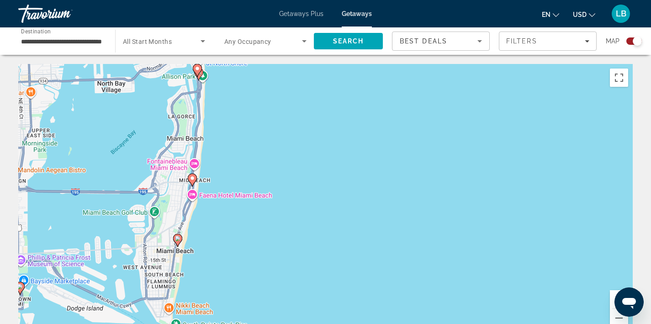
click at [193, 177] on image "Main content" at bounding box center [192, 177] width 5 height 5
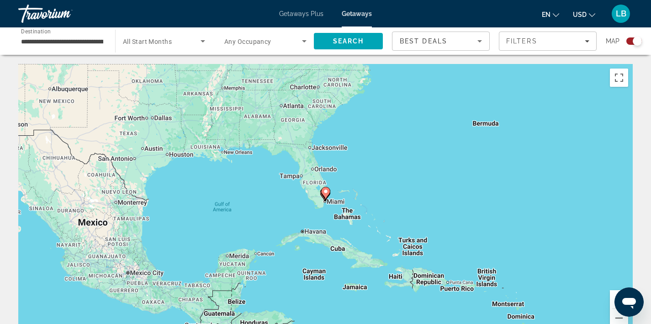
click at [333, 200] on div "To navigate, press the arrow keys. To activate drag with keyboard, press Alt + …" at bounding box center [325, 201] width 615 height 274
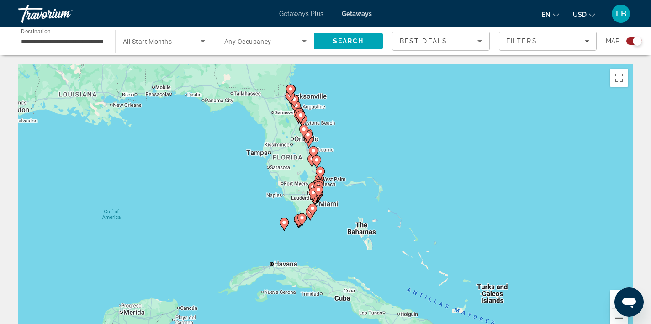
click at [333, 200] on div "To activate drag with keyboard, press Alt + Enter. Once in keyboard drag state,…" at bounding box center [325, 201] width 615 height 274
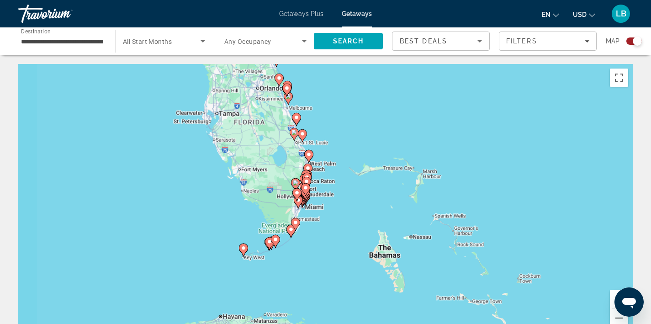
click at [333, 200] on div "To activate drag with keyboard, press Alt + Enter. Once in keyboard drag state,…" at bounding box center [325, 201] width 615 height 274
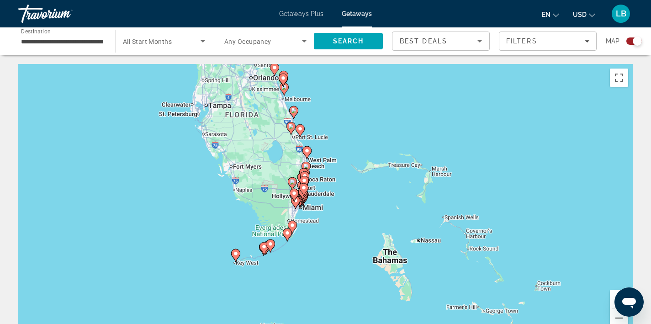
click at [333, 200] on div "To activate drag with keyboard, press Alt + Enter. Once in keyboard drag state,…" at bounding box center [325, 201] width 615 height 274
click at [317, 209] on div "To activate drag with keyboard, press Alt + Enter. Once in keyboard drag state,…" at bounding box center [325, 201] width 615 height 274
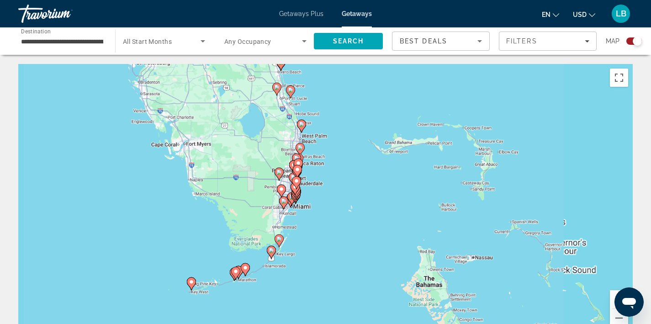
click at [317, 209] on div "To activate drag with keyboard, press Alt + Enter. Once in keyboard drag state,…" at bounding box center [325, 201] width 615 height 274
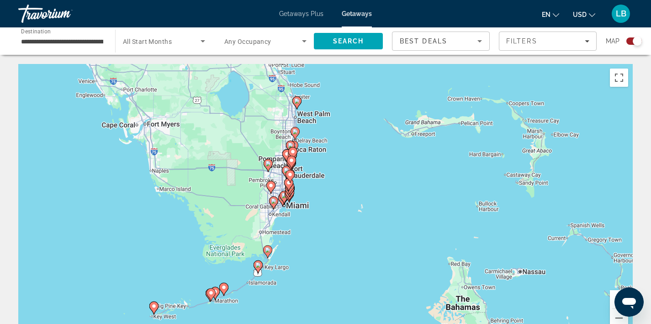
click at [317, 209] on div "To activate drag with keyboard, press Alt + Enter. Once in keyboard drag state,…" at bounding box center [325, 201] width 615 height 274
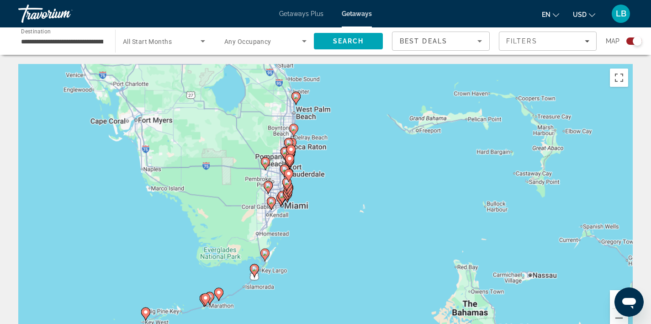
click at [317, 209] on div "To activate drag with keyboard, press Alt + Enter. Once in keyboard drag state,…" at bounding box center [325, 201] width 615 height 274
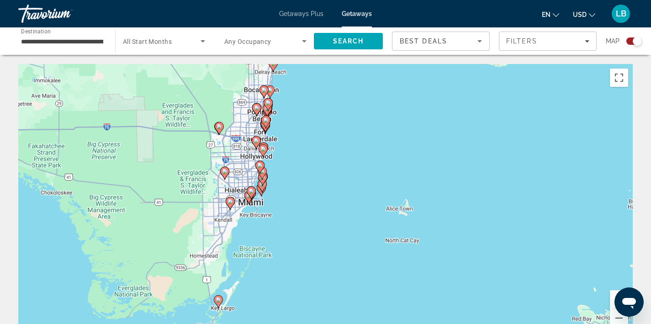
click at [317, 209] on div "To activate drag with keyboard, press Alt + Enter. Once in keyboard drag state,…" at bounding box center [325, 201] width 615 height 274
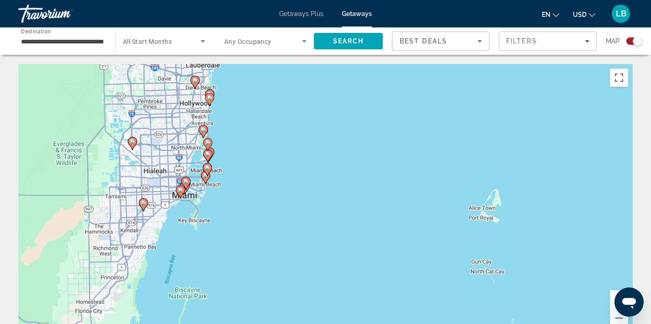
click at [317, 209] on div "To activate drag with keyboard, press Alt + Enter. Once in keyboard drag state,…" at bounding box center [325, 201] width 615 height 274
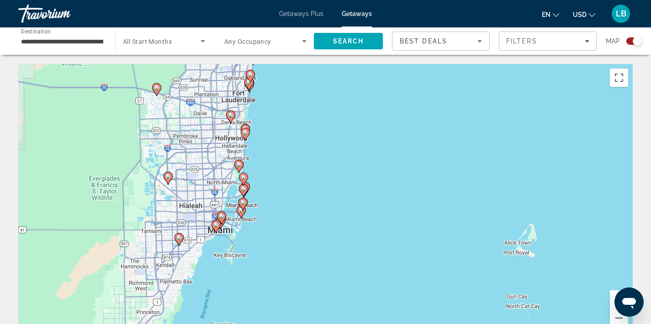
drag, startPoint x: 317, startPoint y: 209, endPoint x: 352, endPoint y: 242, distance: 48.2
click at [355, 246] on div "To activate drag with keyboard, press Alt + Enter. Once in keyboard drag state,…" at bounding box center [325, 201] width 615 height 274
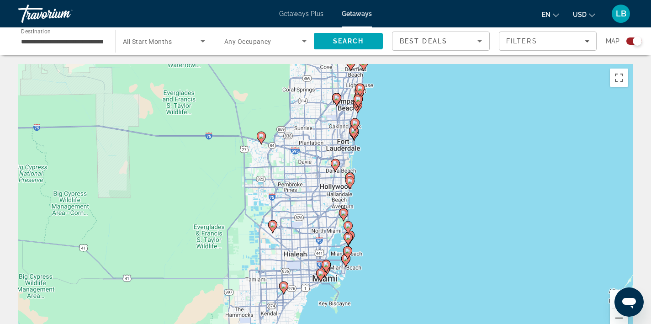
drag, startPoint x: 262, startPoint y: 241, endPoint x: 368, endPoint y: 290, distance: 116.3
click at [368, 290] on div "To activate drag with keyboard, press Alt + Enter. Once in keyboard drag state,…" at bounding box center [325, 201] width 615 height 274
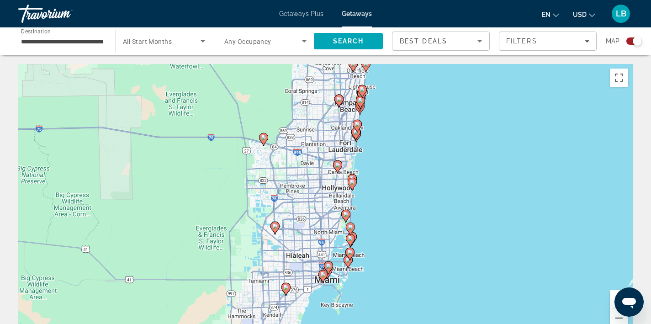
click at [368, 290] on div "To activate drag with keyboard, press Alt + Enter. Once in keyboard drag state,…" at bounding box center [325, 201] width 615 height 274
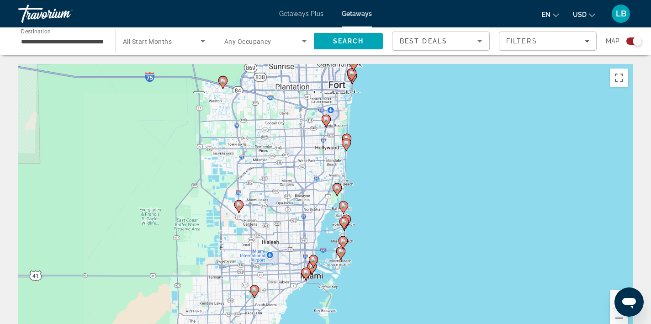
click at [368, 290] on div "To activate drag with keyboard, press Alt + Enter. Once in keyboard drag state,…" at bounding box center [325, 201] width 615 height 274
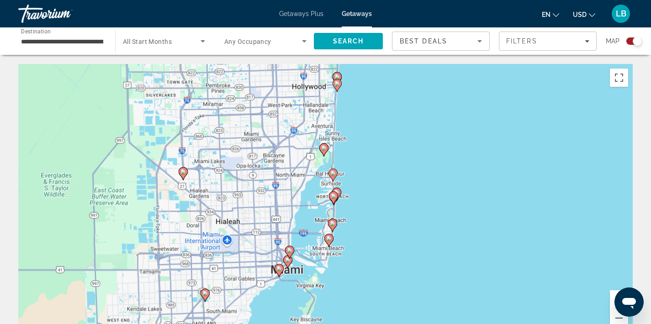
click at [368, 290] on div "To activate drag with keyboard, press Alt + Enter. Once in keyboard drag state,…" at bounding box center [325, 201] width 615 height 274
click at [329, 240] on image "Main content" at bounding box center [328, 238] width 5 height 5
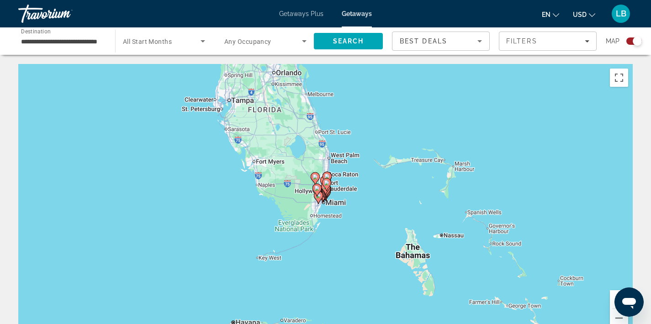
click at [334, 203] on div "To navigate, press the arrow keys. To activate drag with keyboard, press Alt + …" at bounding box center [325, 201] width 615 height 274
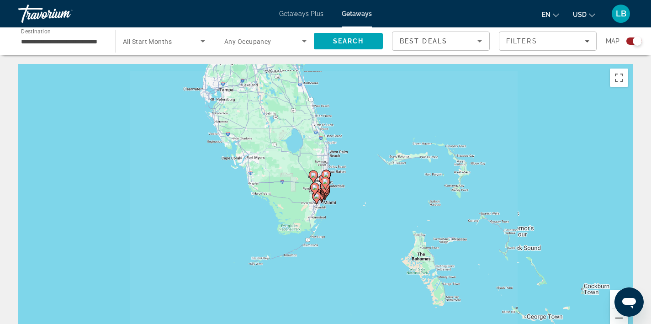
click at [334, 203] on div "To activate drag with keyboard, press Alt + Enter. Once in keyboard drag state,…" at bounding box center [325, 201] width 615 height 274
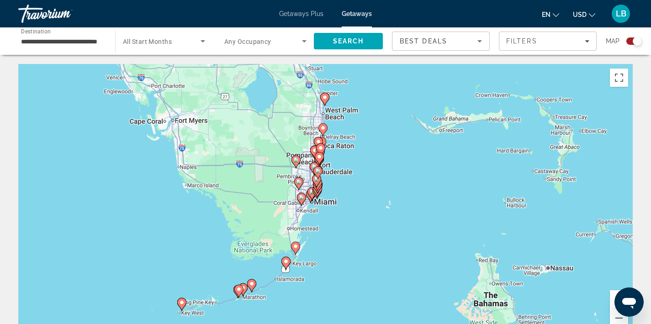
click at [334, 203] on div "To activate drag with keyboard, press Alt + Enter. Once in keyboard drag state,…" at bounding box center [325, 201] width 615 height 274
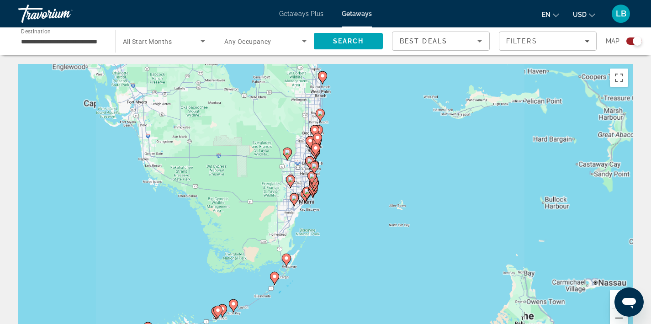
click at [334, 203] on div "To activate drag with keyboard, press Alt + Enter. Once in keyboard drag state,…" at bounding box center [325, 201] width 615 height 274
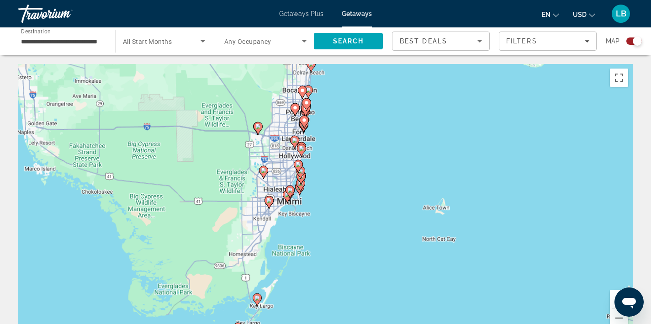
click at [334, 203] on div "To activate drag with keyboard, press Alt + Enter. Once in keyboard drag state,…" at bounding box center [325, 201] width 615 height 274
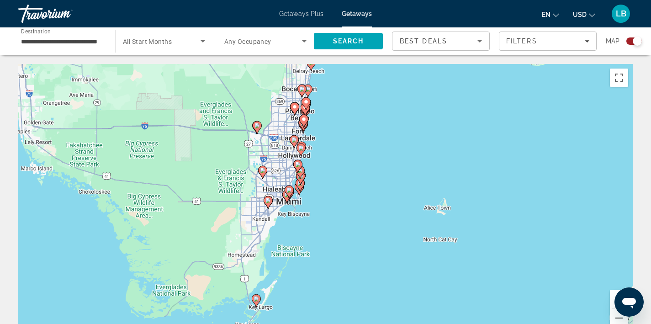
click at [334, 203] on div "To activate drag with keyboard, press Alt + Enter. Once in keyboard drag state,…" at bounding box center [325, 201] width 615 height 274
click at [304, 211] on div "To activate drag with keyboard, press Alt + Enter. Once in keyboard drag state,…" at bounding box center [325, 201] width 615 height 274
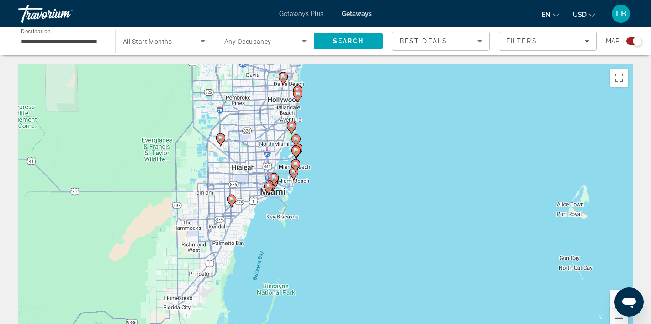
click at [304, 211] on div "To activate drag with keyboard, press Alt + Enter. Once in keyboard drag state,…" at bounding box center [325, 201] width 615 height 274
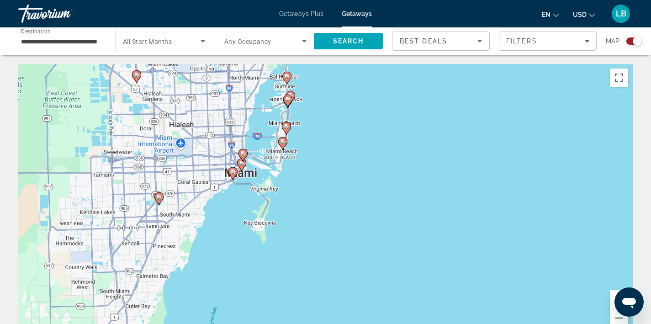
click at [276, 186] on div "To activate drag with keyboard, press Alt + Enter. Once in keyboard drag state,…" at bounding box center [325, 201] width 615 height 274
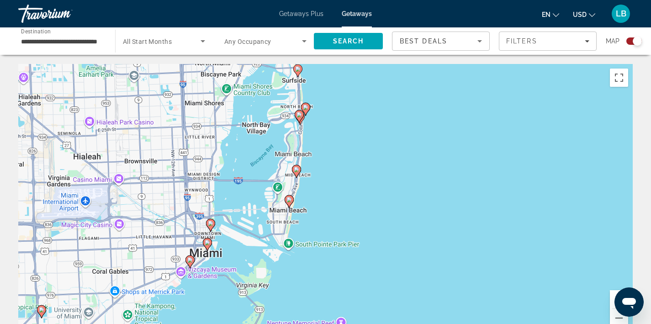
drag, startPoint x: 293, startPoint y: 149, endPoint x: 294, endPoint y: 251, distance: 101.9
click at [294, 251] on div "To activate drag with keyboard, press Alt + Enter. Once in keyboard drag state,…" at bounding box center [325, 201] width 615 height 274
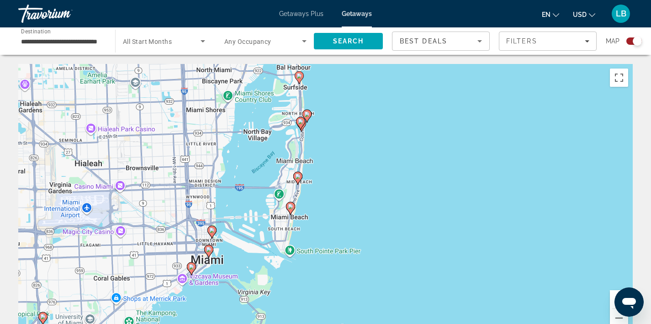
click at [291, 208] on image "Main content" at bounding box center [290, 206] width 5 height 5
type input "**********"
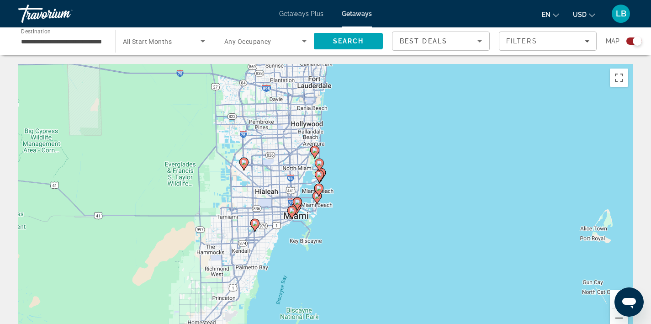
click at [318, 199] on icon "Main content" at bounding box center [317, 198] width 8 height 12
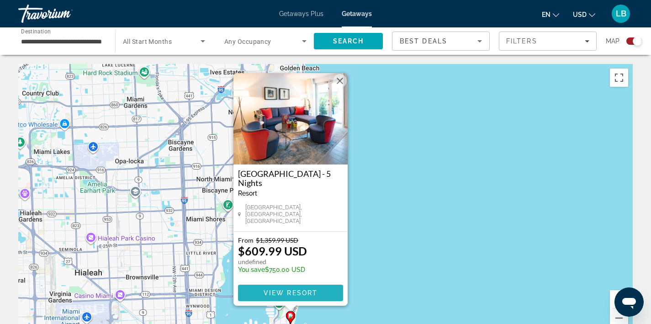
click at [297, 295] on span "View Resort" at bounding box center [290, 292] width 54 height 7
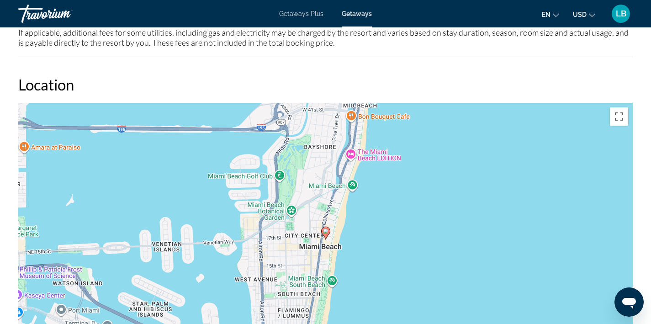
scroll to position [1000, 0]
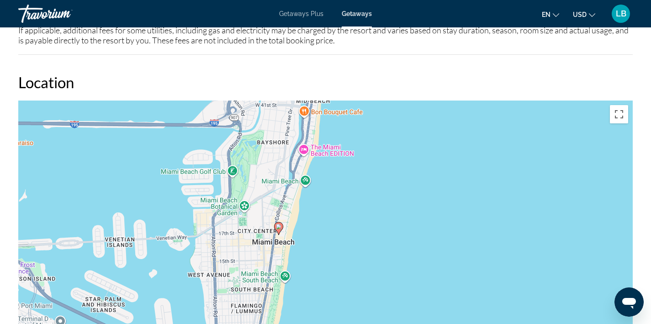
drag, startPoint x: 330, startPoint y: 146, endPoint x: 281, endPoint y: 146, distance: 49.3
click at [281, 146] on div "To activate drag with keyboard, press Alt + Enter. Once in keyboard drag state,…" at bounding box center [325, 238] width 615 height 274
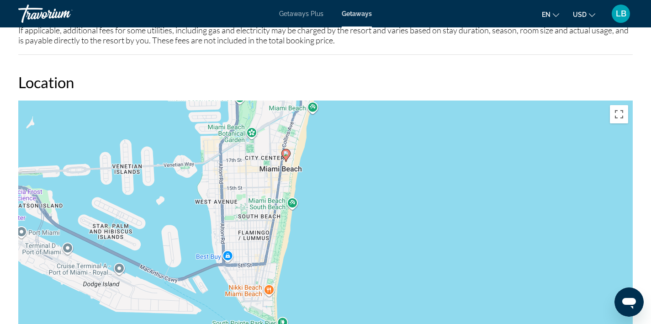
drag, startPoint x: 253, startPoint y: 264, endPoint x: 260, endPoint y: 192, distance: 72.1
click at [260, 191] on div "To activate drag with keyboard, press Alt + Enter. Once in keyboard drag state,…" at bounding box center [325, 238] width 615 height 274
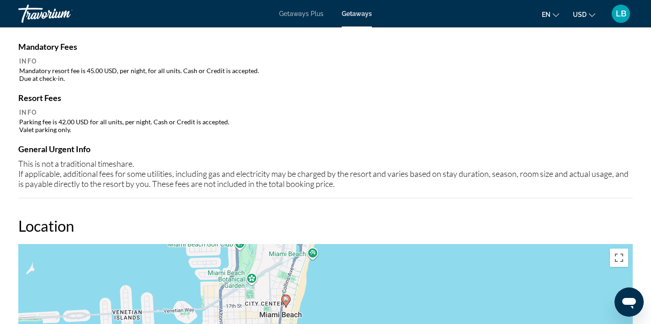
scroll to position [0, 0]
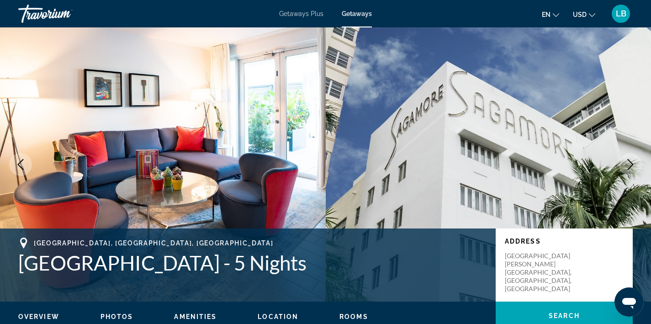
click at [234, 98] on img "Main content" at bounding box center [163, 164] width 326 height 274
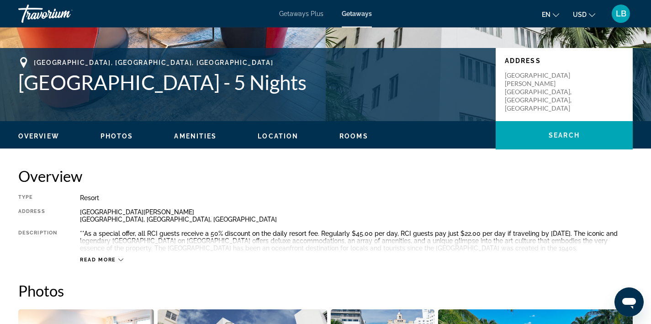
scroll to position [181, 0]
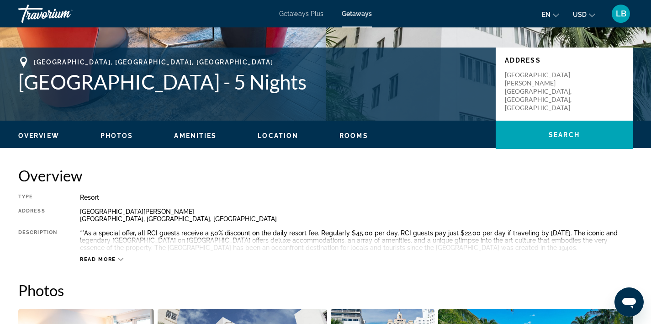
click at [122, 135] on span "Photos" at bounding box center [117, 135] width 33 height 7
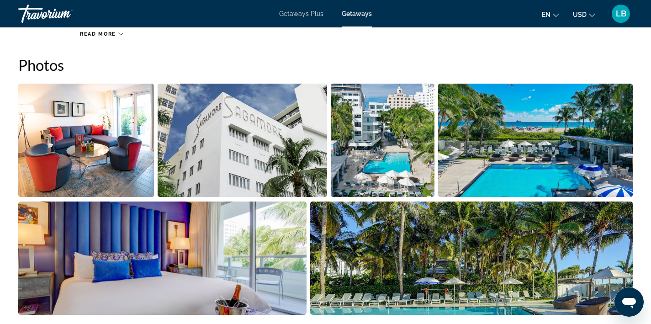
scroll to position [407, 0]
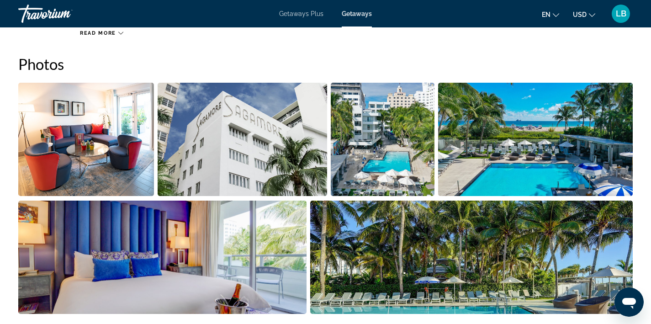
click at [233, 140] on img "Open full-screen image slider" at bounding box center [243, 139] width 170 height 113
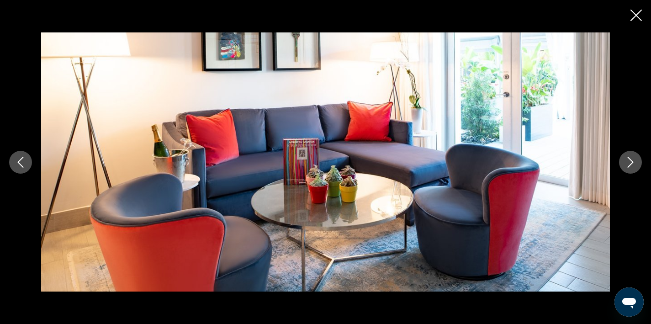
click at [634, 161] on icon "Next image" at bounding box center [630, 162] width 11 height 11
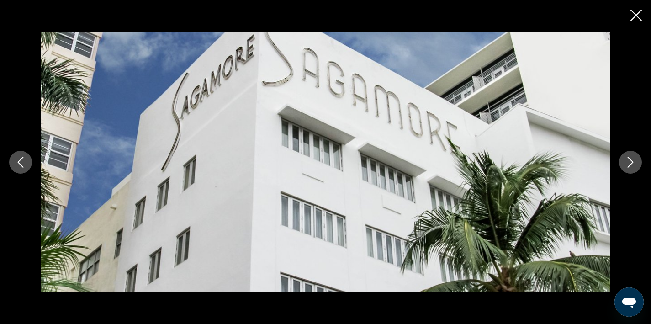
click at [634, 161] on icon "Next image" at bounding box center [630, 162] width 11 height 11
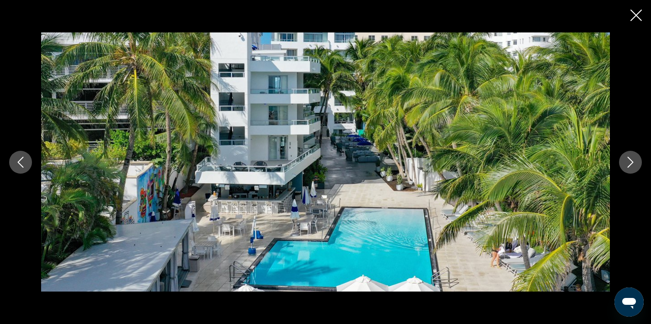
click at [634, 161] on icon "Next image" at bounding box center [630, 162] width 11 height 11
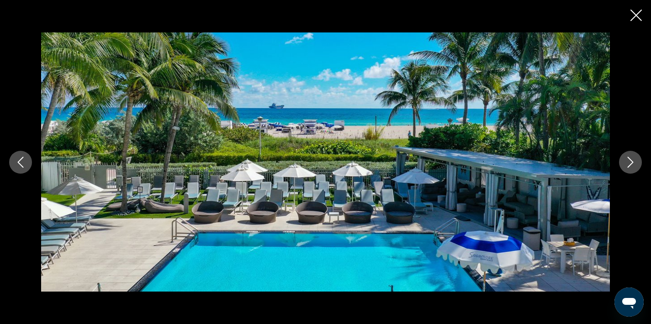
click at [633, 162] on icon "Next image" at bounding box center [630, 162] width 11 height 11
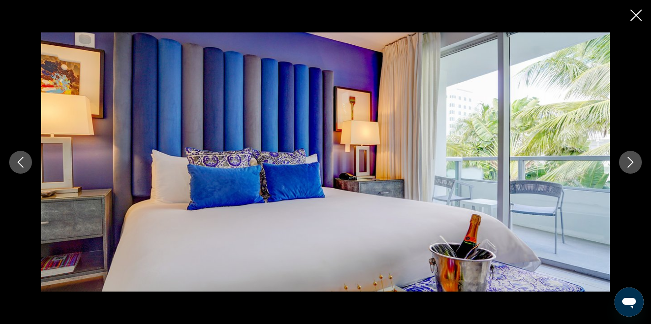
click at [633, 162] on icon "Next image" at bounding box center [630, 162] width 11 height 11
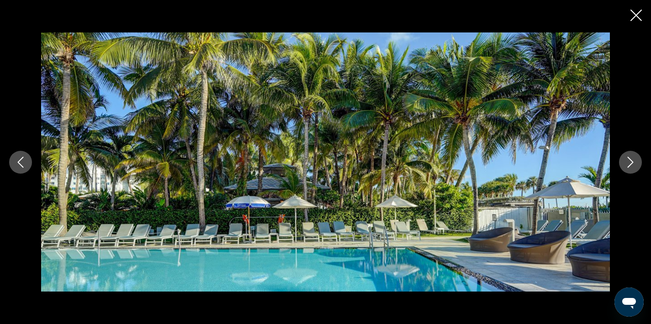
click at [633, 162] on icon "Next image" at bounding box center [631, 162] width 6 height 11
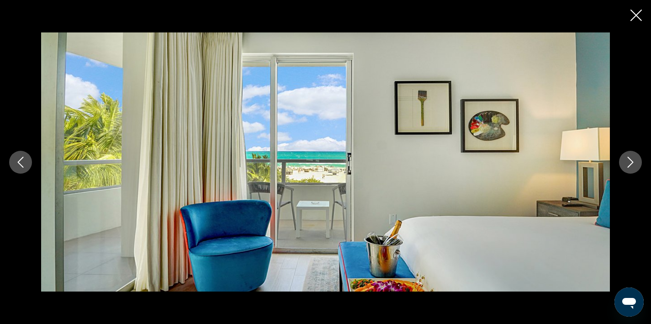
click at [633, 162] on icon "Next image" at bounding box center [631, 162] width 6 height 11
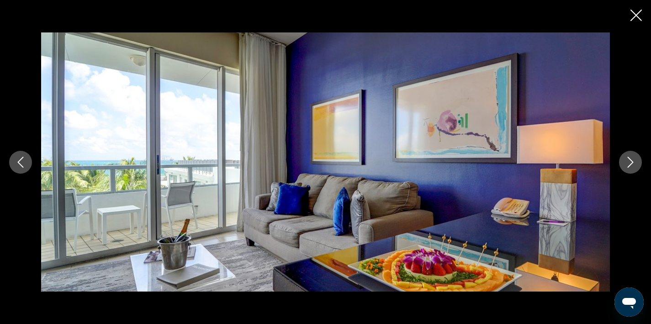
click at [633, 162] on icon "Next image" at bounding box center [631, 162] width 6 height 11
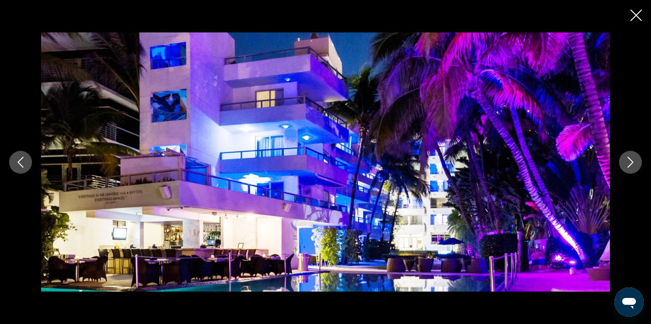
click at [633, 162] on icon "Next image" at bounding box center [631, 162] width 6 height 11
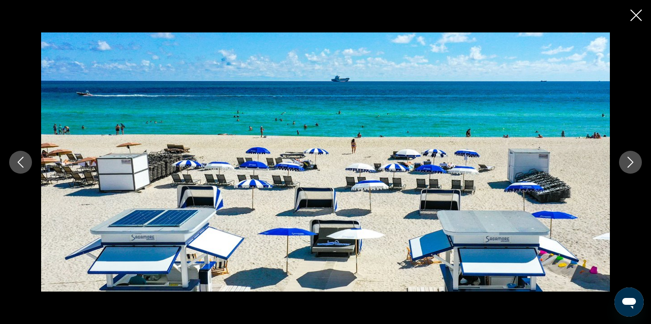
click at [633, 162] on icon "Next image" at bounding box center [631, 162] width 6 height 11
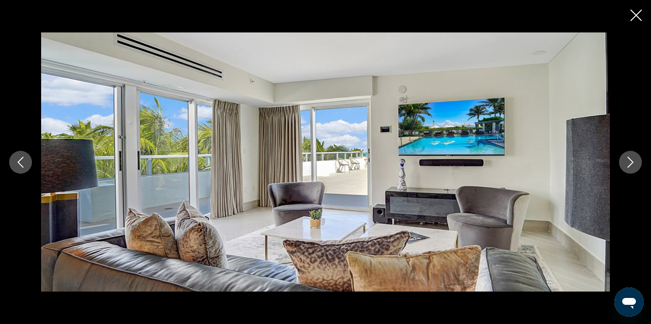
click at [633, 162] on icon "Next image" at bounding box center [631, 162] width 6 height 11
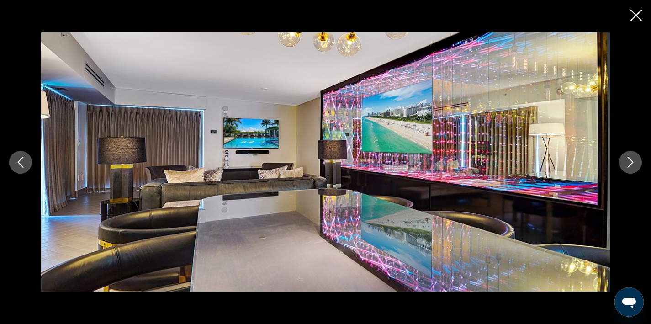
click at [633, 162] on icon "Next image" at bounding box center [631, 162] width 6 height 11
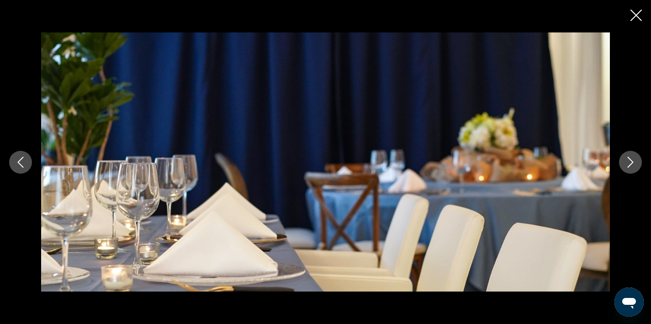
click at [633, 162] on icon "Next image" at bounding box center [631, 162] width 6 height 11
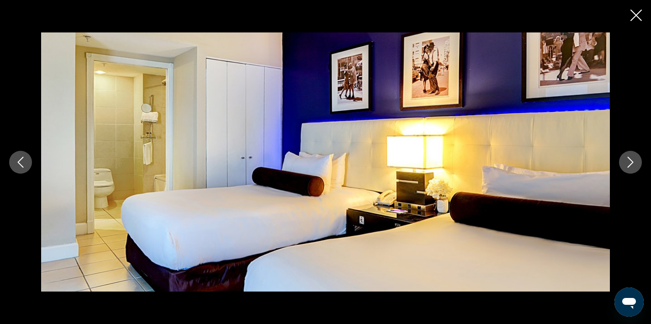
click at [633, 162] on icon "Next image" at bounding box center [631, 162] width 6 height 11
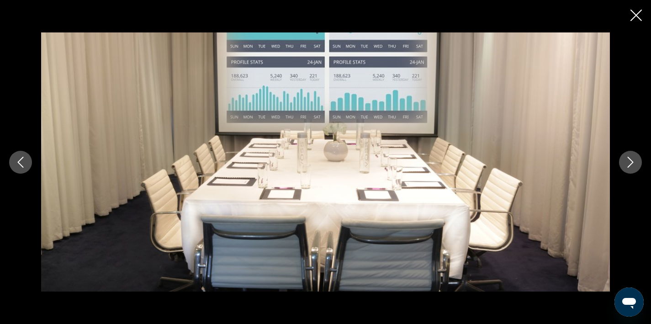
click at [633, 162] on icon "Next image" at bounding box center [631, 162] width 6 height 11
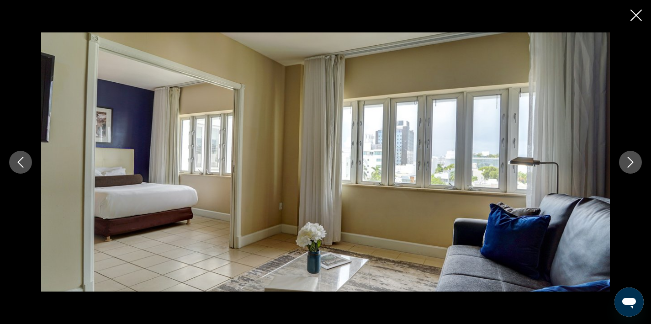
click at [633, 162] on icon "Next image" at bounding box center [631, 162] width 6 height 11
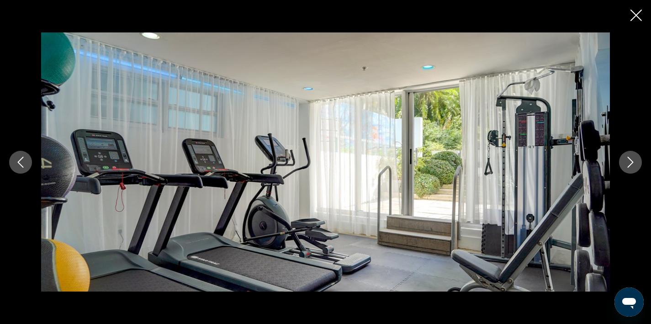
click at [21, 161] on icon "Previous image" at bounding box center [20, 162] width 11 height 11
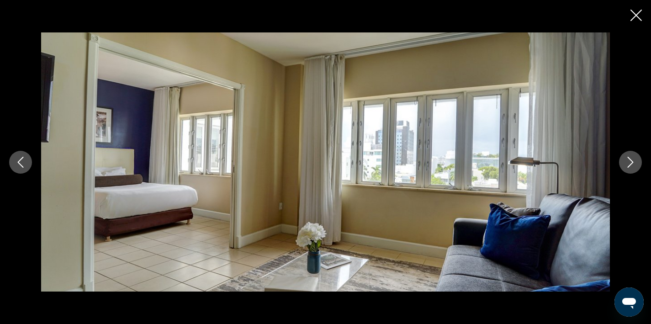
click at [632, 165] on icon "Next image" at bounding box center [630, 162] width 11 height 11
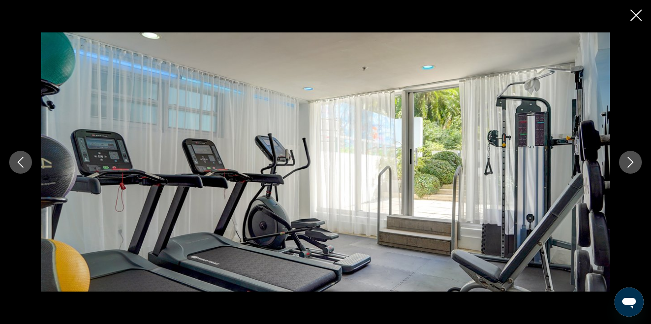
click at [632, 165] on icon "Next image" at bounding box center [630, 162] width 11 height 11
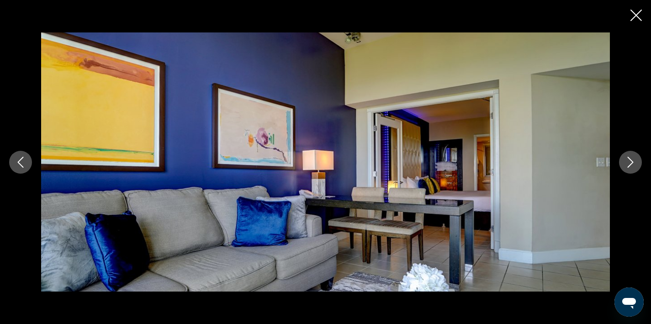
click at [632, 165] on icon "Next image" at bounding box center [630, 162] width 11 height 11
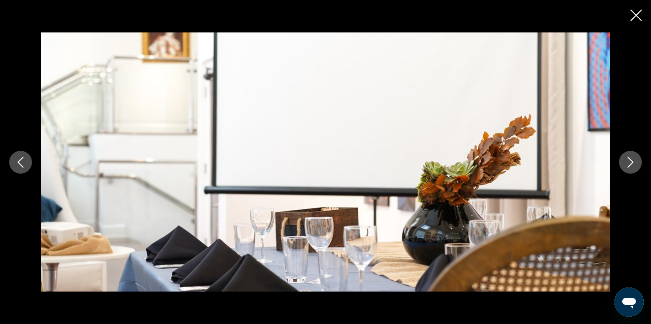
click at [632, 164] on icon "Next image" at bounding box center [630, 162] width 11 height 11
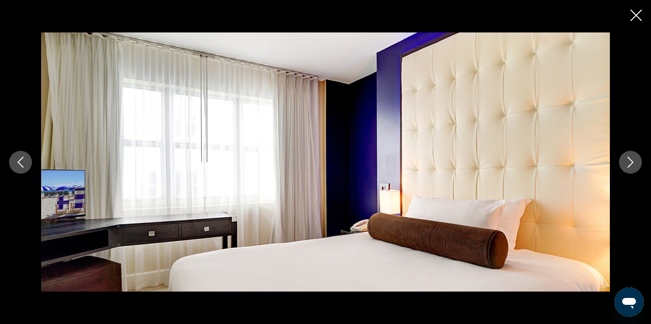
click at [632, 164] on icon "Next image" at bounding box center [630, 162] width 11 height 11
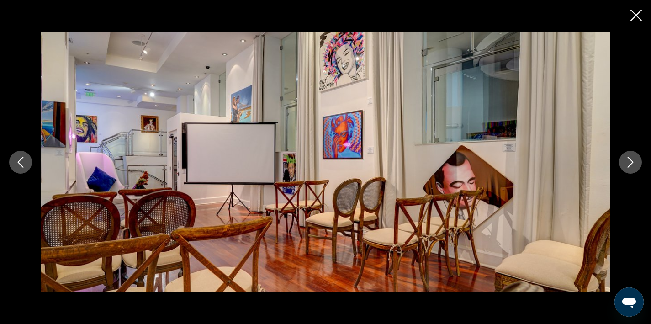
click at [632, 164] on icon "Next image" at bounding box center [630, 162] width 11 height 11
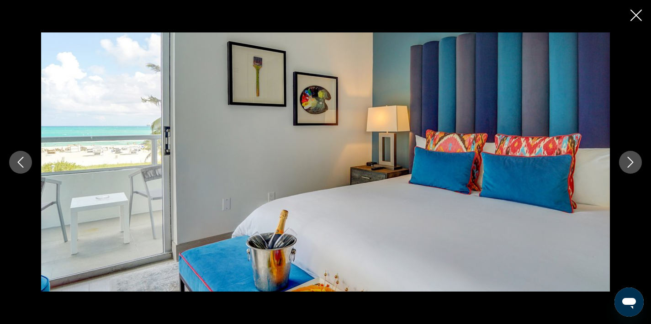
click at [633, 14] on icon "Close slideshow" at bounding box center [636, 15] width 11 height 11
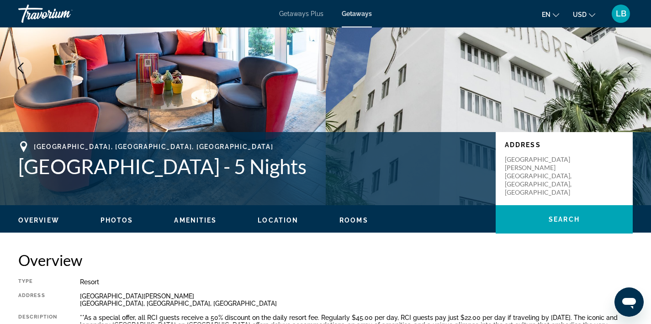
scroll to position [0, 0]
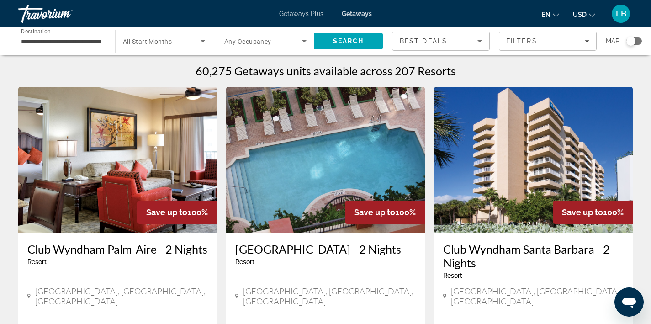
click at [201, 43] on icon "Search widget" at bounding box center [202, 41] width 11 height 11
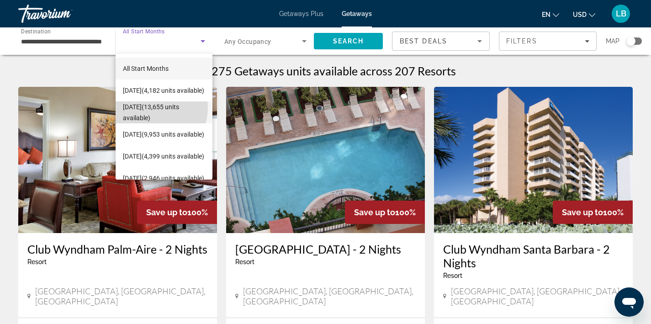
click at [151, 108] on span "November 2025 (13,655 units available)" at bounding box center [164, 112] width 82 height 22
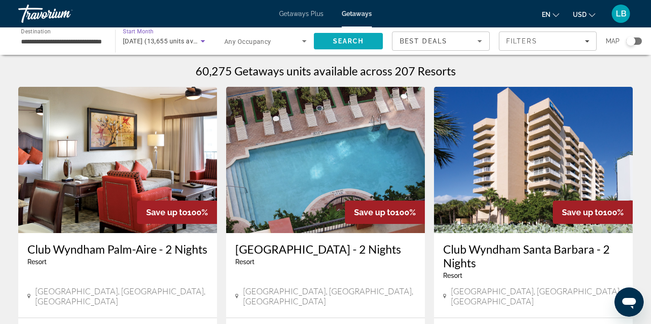
click at [360, 38] on span "Search" at bounding box center [348, 40] width 31 height 7
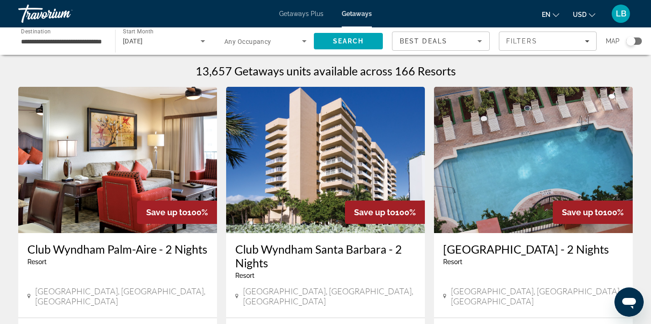
click at [636, 41] on div "Search widget" at bounding box center [634, 40] width 16 height 7
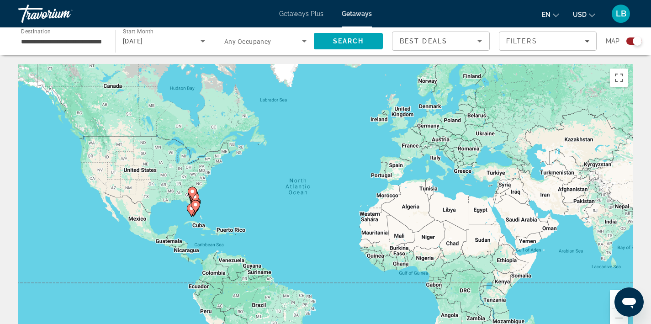
click at [208, 208] on div "To activate drag with keyboard, press Alt + Enter. Once in keyboard drag state,…" at bounding box center [325, 201] width 615 height 274
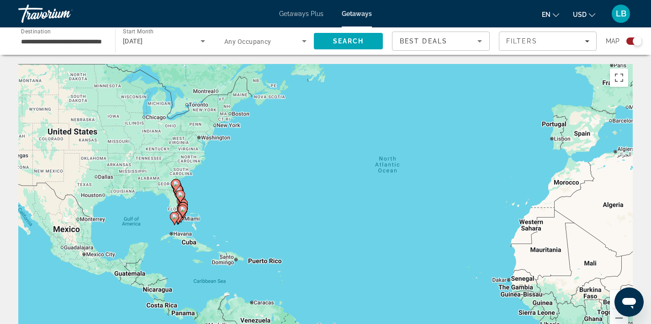
click at [208, 208] on div "To activate drag with keyboard, press Alt + Enter. Once in keyboard drag state,…" at bounding box center [325, 201] width 615 height 274
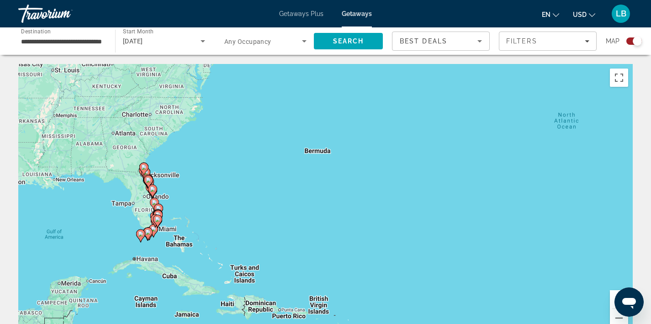
click at [189, 208] on div "To activate drag with keyboard, press Alt + Enter. Once in keyboard drag state,…" at bounding box center [325, 201] width 615 height 274
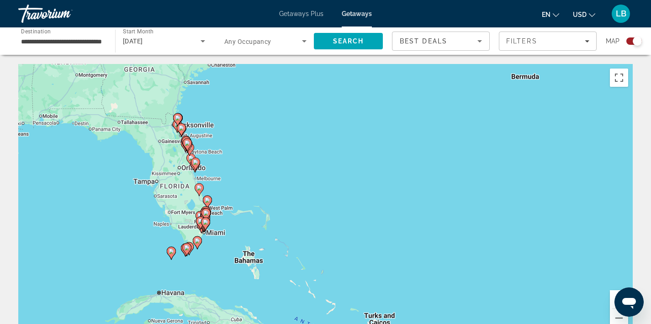
drag, startPoint x: 161, startPoint y: 216, endPoint x: 242, endPoint y: 196, distance: 83.8
click at [243, 197] on div "To activate drag with keyboard, press Alt + Enter. Once in keyboard drag state,…" at bounding box center [325, 201] width 615 height 274
click at [242, 196] on div "To activate drag with keyboard, press Alt + Enter. Once in keyboard drag state,…" at bounding box center [325, 201] width 615 height 274
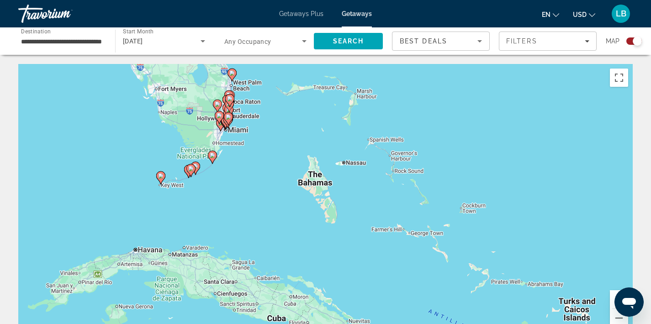
drag, startPoint x: 207, startPoint y: 261, endPoint x: 270, endPoint y: 118, distance: 156.1
click at [270, 118] on div "To activate drag with keyboard, press Alt + Enter. Once in keyboard drag state,…" at bounding box center [325, 201] width 615 height 274
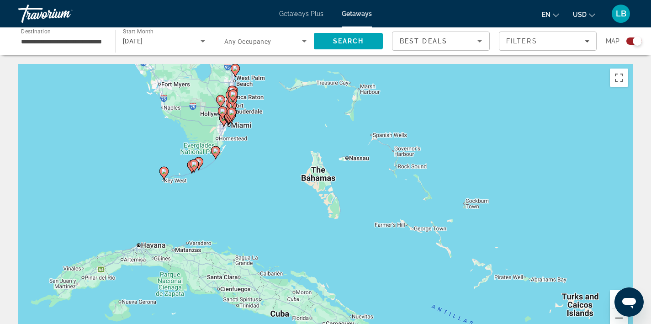
click at [270, 118] on div "To activate drag with keyboard, press Alt + Enter. Once in keyboard drag state,…" at bounding box center [325, 201] width 615 height 274
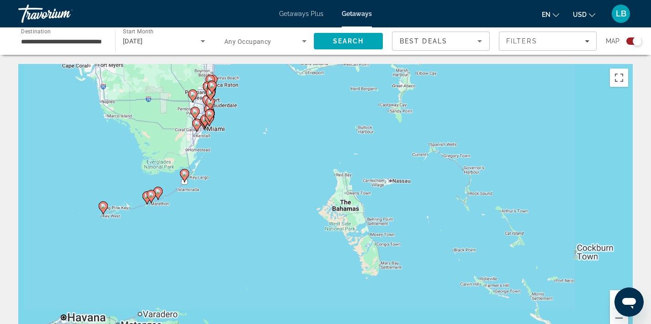
click at [270, 118] on div "To activate drag with keyboard, press Alt + Enter. Once in keyboard drag state,…" at bounding box center [325, 201] width 615 height 274
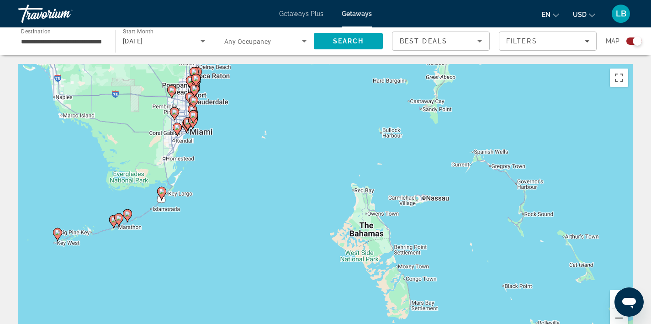
click at [197, 151] on div "To activate drag with keyboard, press Alt + Enter. Once in keyboard drag state,…" at bounding box center [325, 201] width 615 height 274
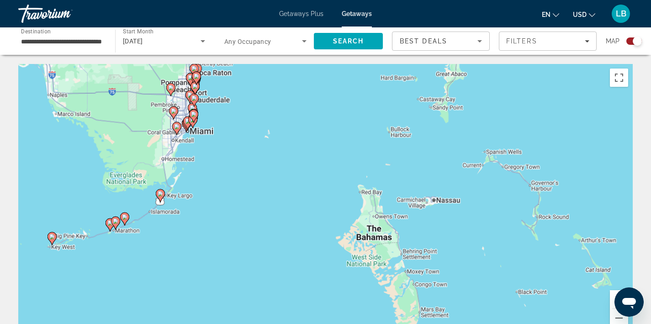
click at [197, 151] on div "To activate drag with keyboard, press Alt + Enter. Once in keyboard drag state,…" at bounding box center [325, 201] width 615 height 274
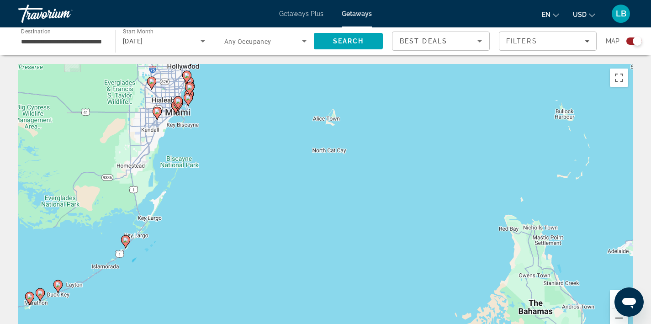
click at [197, 151] on div "To activate drag with keyboard, press Alt + Enter. Once in keyboard drag state,…" at bounding box center [325, 201] width 615 height 274
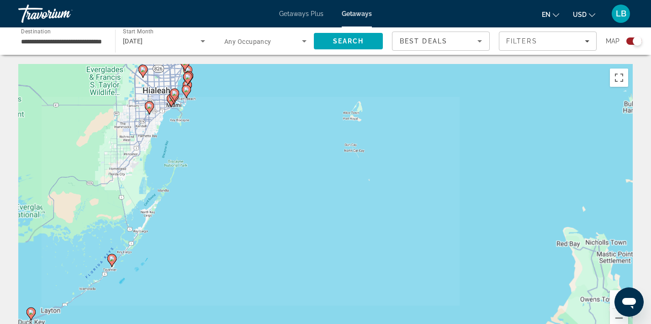
click at [197, 151] on div "To activate drag with keyboard, press Alt + Enter. Once in keyboard drag state,…" at bounding box center [325, 201] width 615 height 274
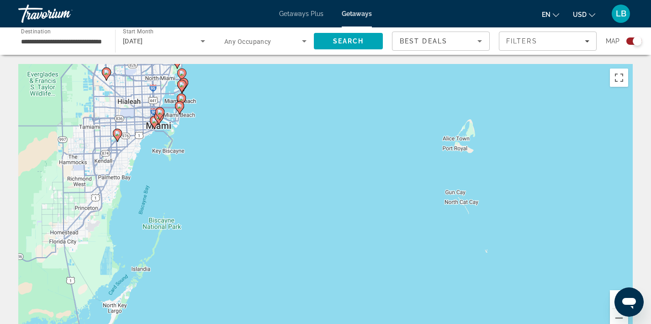
drag, startPoint x: 197, startPoint y: 151, endPoint x: 196, endPoint y: 232, distance: 80.9
click at [197, 233] on div "To activate drag with keyboard, press Alt + Enter. Once in keyboard drag state,…" at bounding box center [325, 201] width 615 height 274
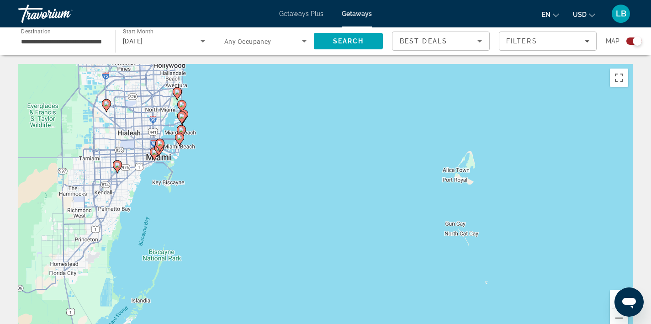
click at [207, 148] on div "To activate drag with keyboard, press Alt + Enter. Once in keyboard drag state,…" at bounding box center [325, 201] width 615 height 274
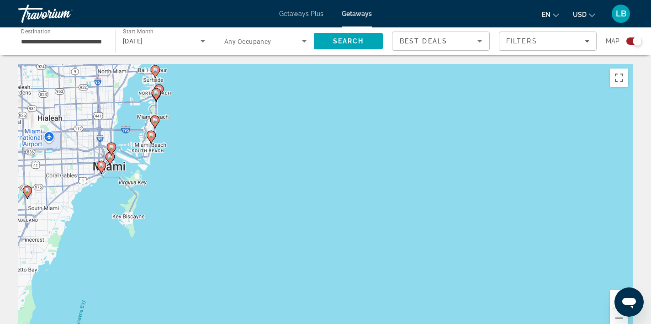
click at [207, 148] on div "To activate drag with keyboard, press Alt + Enter. Once in keyboard drag state,…" at bounding box center [325, 201] width 615 height 274
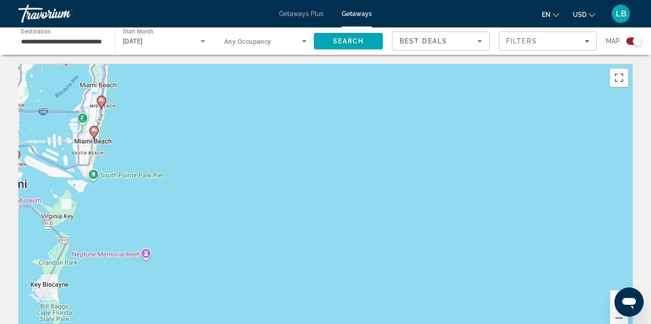
click at [164, 149] on div "To activate drag with keyboard, press Alt + Enter. Once in keyboard drag state,…" at bounding box center [325, 201] width 615 height 274
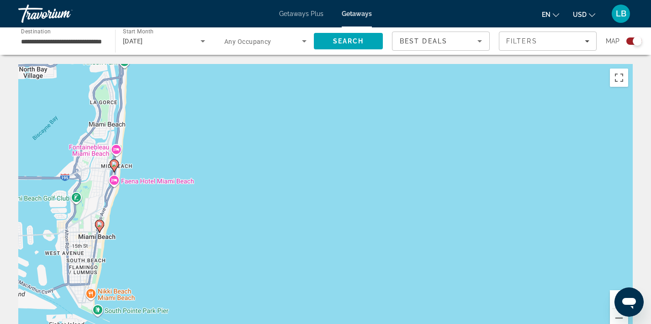
drag, startPoint x: 106, startPoint y: 134, endPoint x: 182, endPoint y: 239, distance: 130.5
click at [183, 240] on div "To activate drag with keyboard, press Alt + Enter. Once in keyboard drag state,…" at bounding box center [325, 201] width 615 height 274
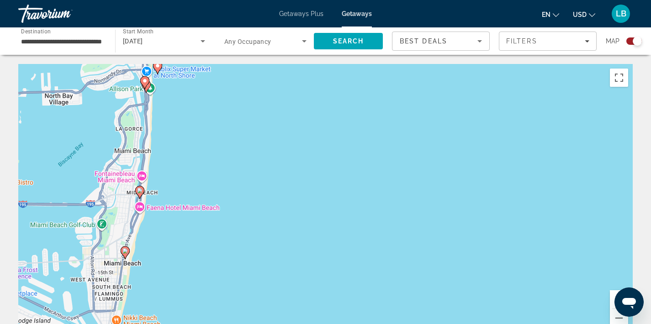
drag, startPoint x: 182, startPoint y: 239, endPoint x: 208, endPoint y: 266, distance: 37.2
click at [208, 266] on div "To activate drag with keyboard, press Alt + Enter. Once in keyboard drag state,…" at bounding box center [325, 201] width 615 height 274
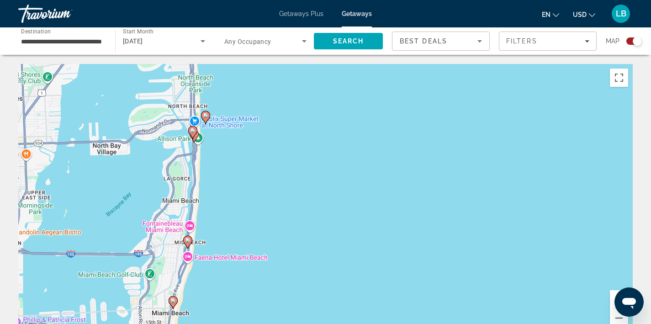
drag, startPoint x: 217, startPoint y: 166, endPoint x: 266, endPoint y: 215, distance: 69.1
click at [266, 217] on div "To activate drag with keyboard, press Alt + Enter. Once in keyboard drag state,…" at bounding box center [325, 201] width 615 height 274
click at [266, 215] on div "To activate drag with keyboard, press Alt + Enter. Once in keyboard drag state,…" at bounding box center [325, 201] width 615 height 274
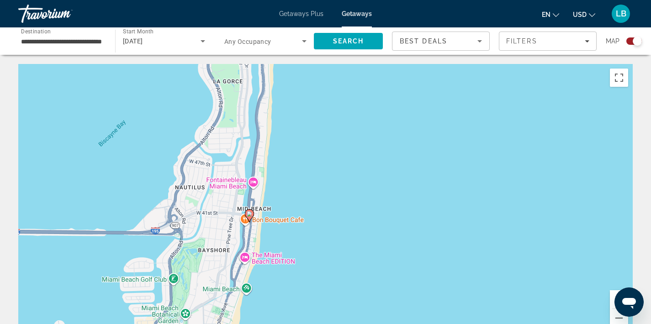
drag, startPoint x: 180, startPoint y: 265, endPoint x: 337, endPoint y: 196, distance: 170.6
click at [337, 196] on div "To activate drag with keyboard, press Alt + Enter. Once in keyboard drag state,…" at bounding box center [325, 201] width 615 height 274
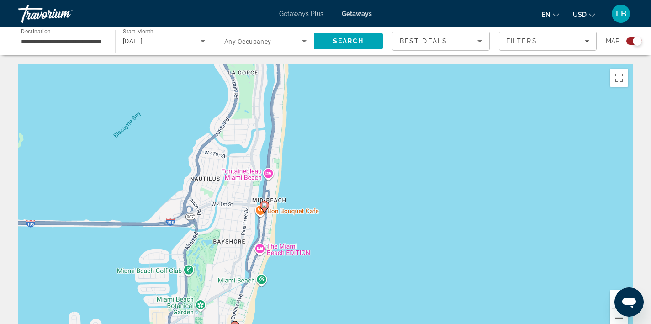
click at [266, 204] on image "Main content" at bounding box center [264, 204] width 5 height 5
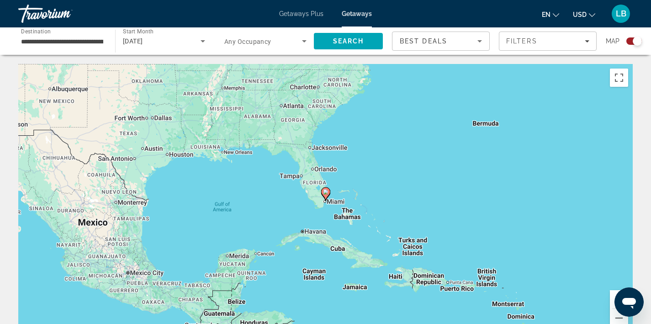
click at [352, 188] on div "To navigate, press the arrow keys. To activate drag with keyboard, press Alt + …" at bounding box center [325, 201] width 615 height 274
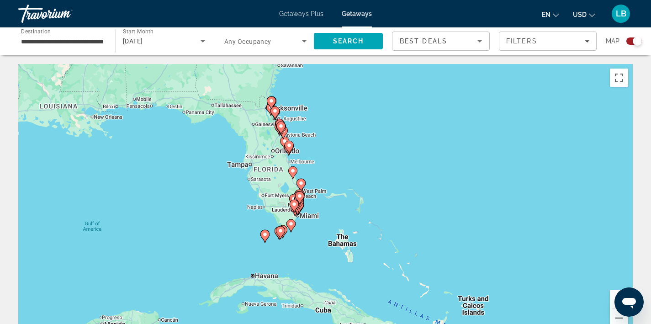
click at [352, 188] on div "To activate drag with keyboard, press Alt + Enter. Once in keyboard drag state,…" at bounding box center [325, 201] width 615 height 274
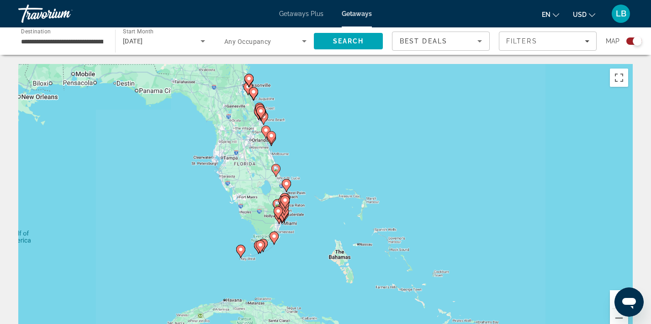
click at [352, 188] on div "To activate drag with keyboard, press Alt + Enter. Once in keyboard drag state,…" at bounding box center [325, 201] width 615 height 274
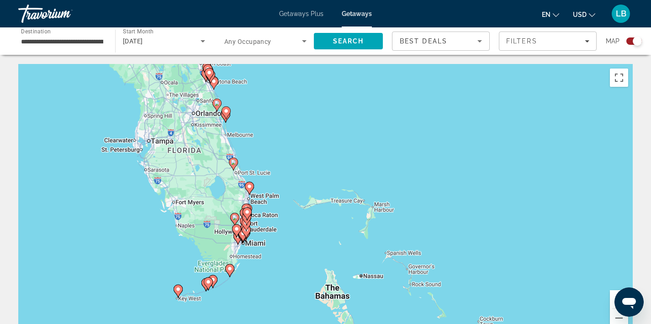
click at [352, 188] on div "To activate drag with keyboard, press Alt + Enter. Once in keyboard drag state,…" at bounding box center [325, 201] width 615 height 274
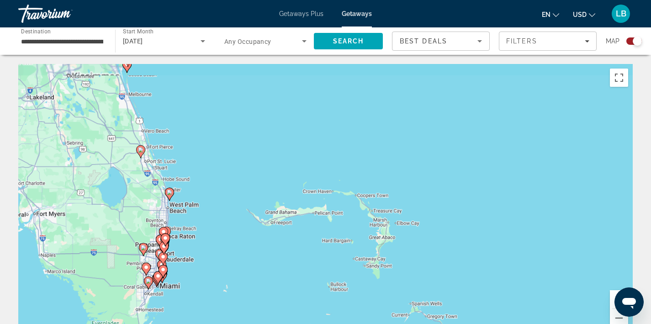
click at [352, 188] on div "To activate drag with keyboard, press Alt + Enter. Once in keyboard drag state,…" at bounding box center [325, 201] width 615 height 274
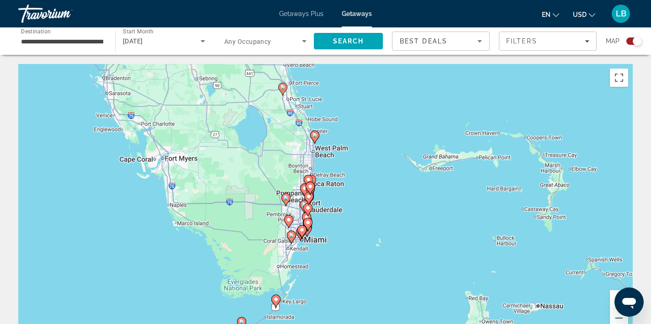
drag, startPoint x: 204, startPoint y: 278, endPoint x: 374, endPoint y: 217, distance: 179.9
click at [374, 218] on div "To activate drag with keyboard, press Alt + Enter. Once in keyboard drag state,…" at bounding box center [325, 201] width 615 height 274
click at [326, 225] on div "To activate drag with keyboard, press Alt + Enter. Once in keyboard drag state,…" at bounding box center [325, 201] width 615 height 274
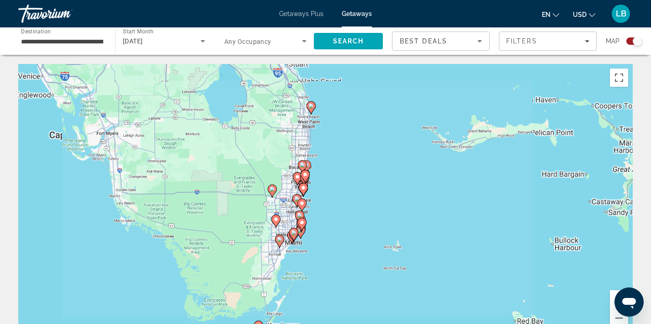
click at [326, 225] on div "To activate drag with keyboard, press Alt + Enter. Once in keyboard drag state,…" at bounding box center [325, 201] width 615 height 274
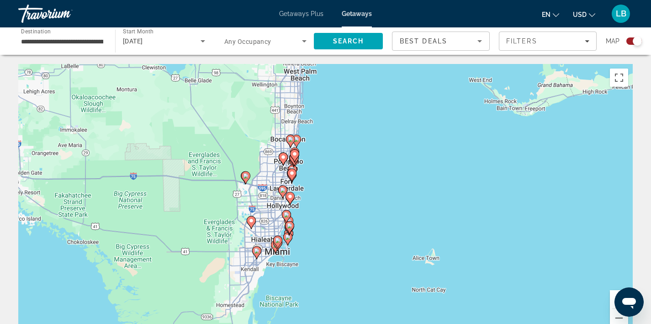
click at [326, 225] on div "To activate drag with keyboard, press Alt + Enter. Once in keyboard drag state,…" at bounding box center [325, 201] width 615 height 274
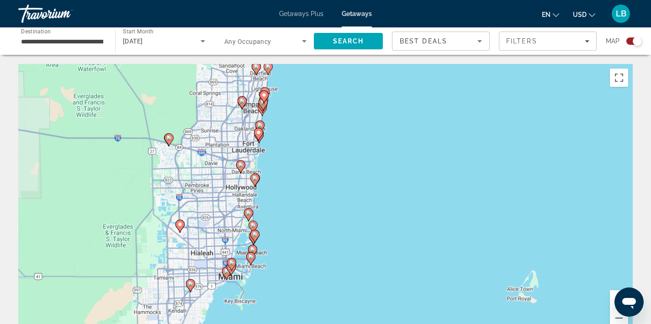
click at [326, 225] on div "To activate drag with keyboard, press Alt + Enter. Once in keyboard drag state,…" at bounding box center [325, 201] width 615 height 274
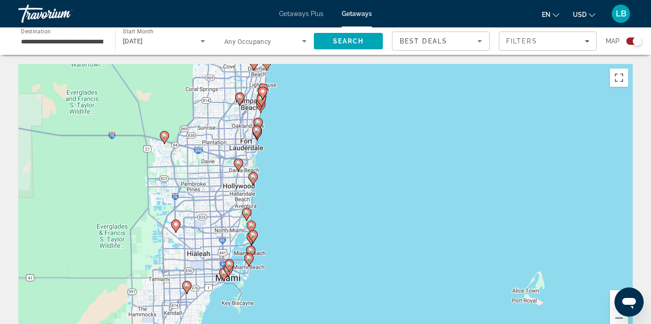
click at [286, 231] on div "To activate drag with keyboard, press Alt + Enter. Once in keyboard drag state,…" at bounding box center [325, 201] width 615 height 274
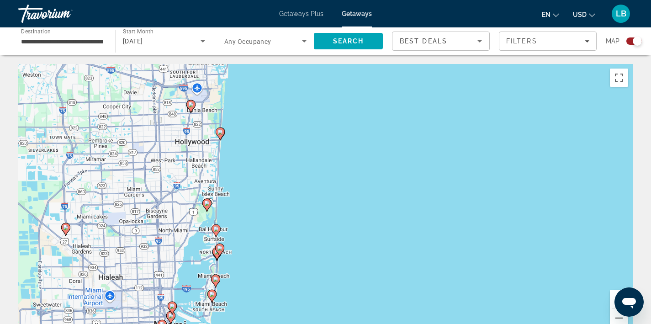
click at [286, 231] on div "To activate drag with keyboard, press Alt + Enter. Once in keyboard drag state,…" at bounding box center [325, 201] width 615 height 274
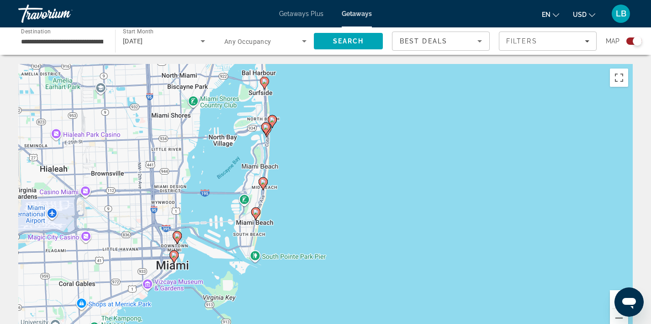
drag, startPoint x: 214, startPoint y: 275, endPoint x: 339, endPoint y: 116, distance: 202.1
click at [339, 115] on div "To activate drag with keyboard, press Alt + Enter. Once in keyboard drag state,…" at bounding box center [325, 201] width 615 height 274
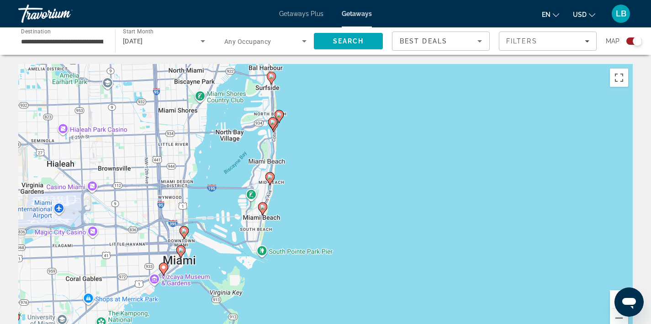
click at [271, 177] on image "Main content" at bounding box center [269, 176] width 5 height 5
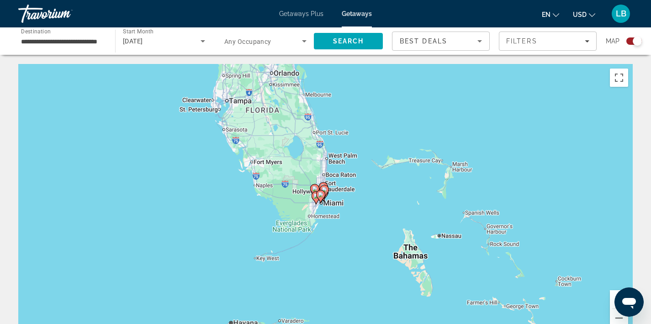
click at [338, 208] on div "To navigate, press the arrow keys. To activate drag with keyboard, press Alt + …" at bounding box center [325, 201] width 615 height 274
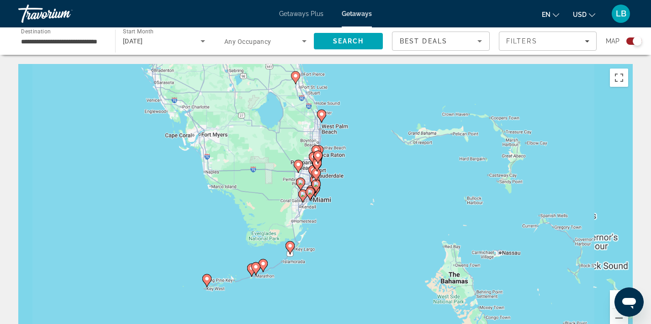
click at [338, 208] on div "To activate drag with keyboard, press Alt + Enter. Once in keyboard drag state,…" at bounding box center [325, 201] width 615 height 274
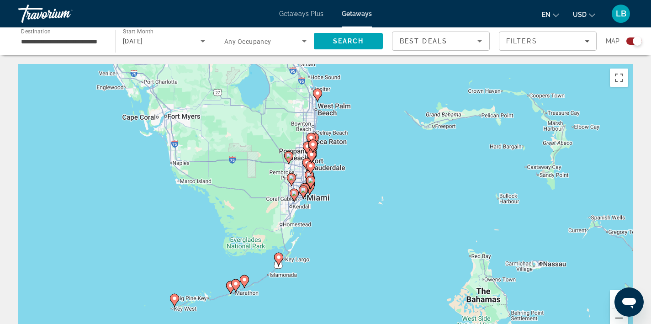
click at [338, 208] on div "To activate drag with keyboard, press Alt + Enter. Once in keyboard drag state,…" at bounding box center [325, 201] width 615 height 274
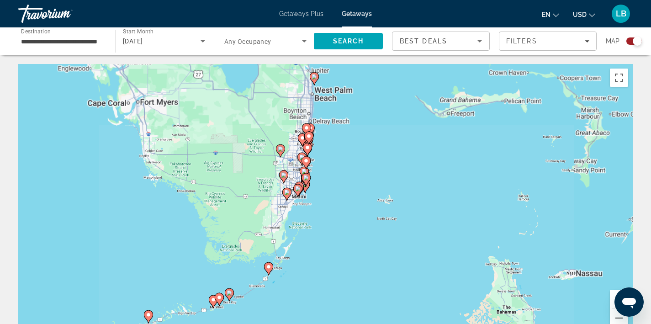
click at [338, 208] on div "To activate drag with keyboard, press Alt + Enter. Once in keyboard drag state,…" at bounding box center [325, 201] width 615 height 274
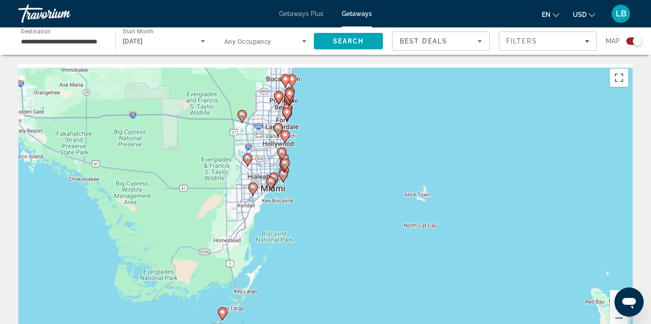
click at [338, 208] on div "To activate drag with keyboard, press Alt + Enter. Once in keyboard drag state,…" at bounding box center [325, 201] width 615 height 274
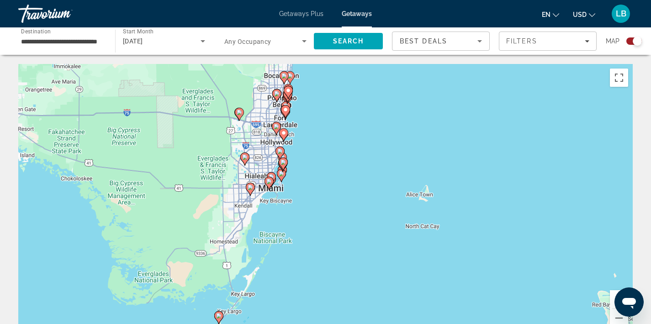
click at [338, 208] on div "To activate drag with keyboard, press Alt + Enter. Once in keyboard drag state,…" at bounding box center [325, 201] width 615 height 274
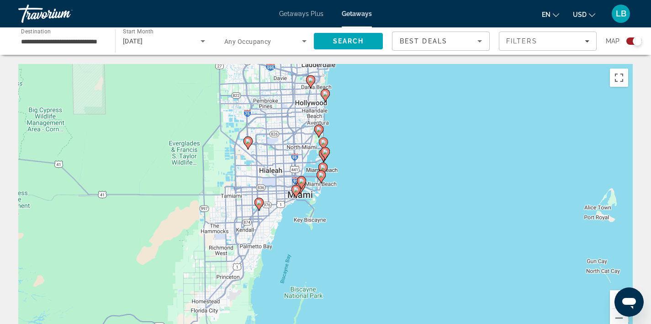
drag, startPoint x: 284, startPoint y: 187, endPoint x: 382, endPoint y: 212, distance: 101.1
click at [382, 213] on div "To activate drag with keyboard, press Alt + Enter. Once in keyboard drag state,…" at bounding box center [325, 201] width 615 height 274
click at [338, 180] on div "To activate drag with keyboard, press Alt + Enter. Once in keyboard drag state,…" at bounding box center [325, 201] width 615 height 274
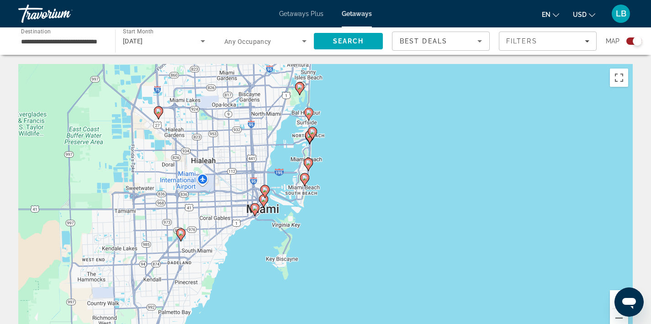
click at [309, 164] on image "Main content" at bounding box center [308, 162] width 5 height 5
type input "**********"
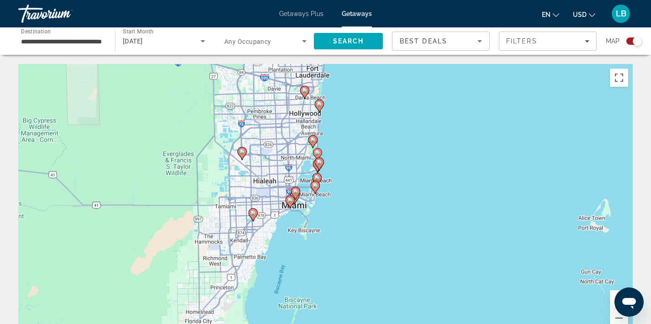
click at [317, 177] on image "Main content" at bounding box center [316, 177] width 5 height 5
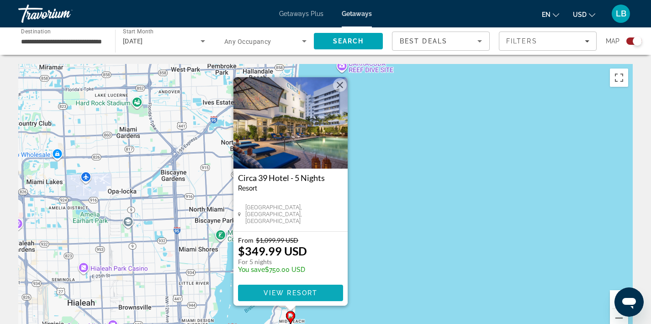
click at [285, 291] on span "View Resort" at bounding box center [290, 292] width 54 height 7
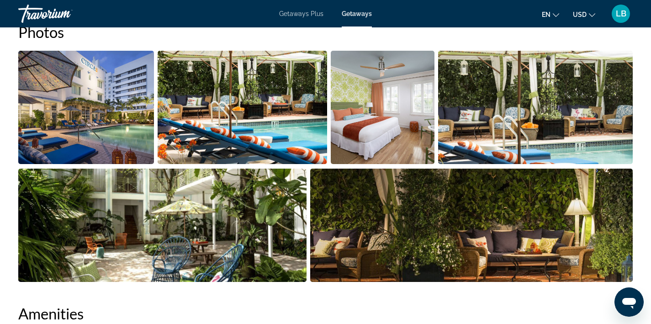
scroll to position [453, 0]
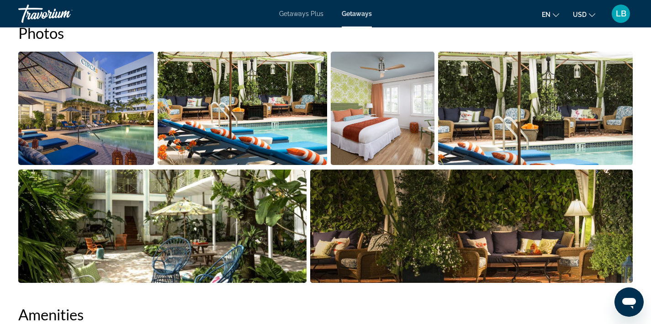
click at [186, 219] on img "Open full-screen image slider" at bounding box center [162, 226] width 288 height 113
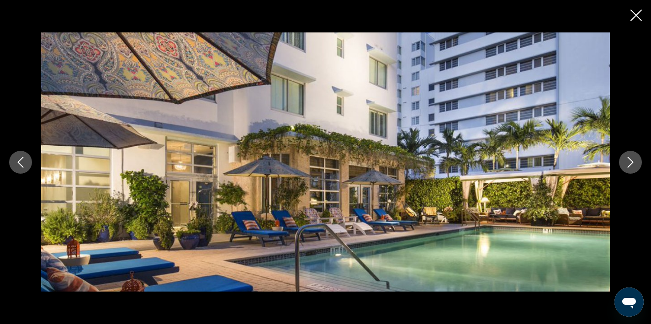
click at [634, 162] on icon "Next image" at bounding box center [630, 162] width 11 height 11
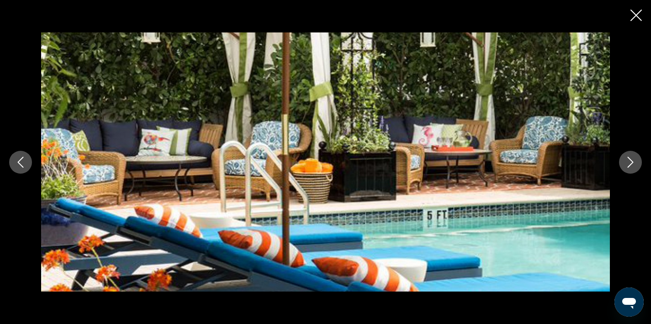
click at [633, 162] on icon "Next image" at bounding box center [630, 162] width 11 height 11
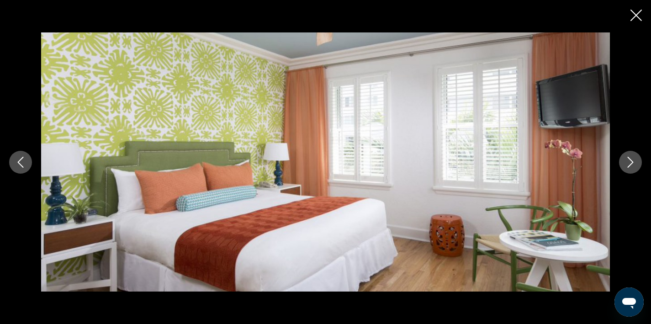
click at [634, 162] on icon "Next image" at bounding box center [630, 162] width 11 height 11
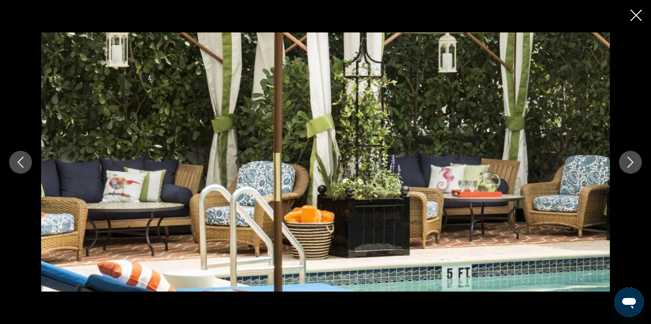
click at [634, 162] on icon "Next image" at bounding box center [630, 162] width 11 height 11
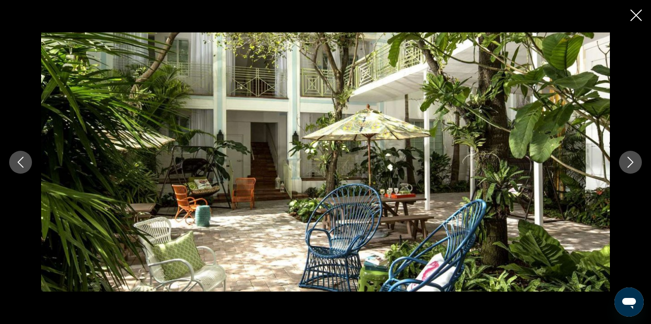
click at [634, 162] on icon "Next image" at bounding box center [630, 162] width 11 height 11
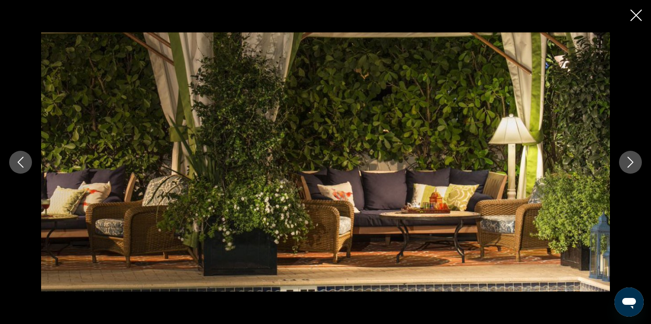
click at [634, 162] on icon "Next image" at bounding box center [630, 162] width 11 height 11
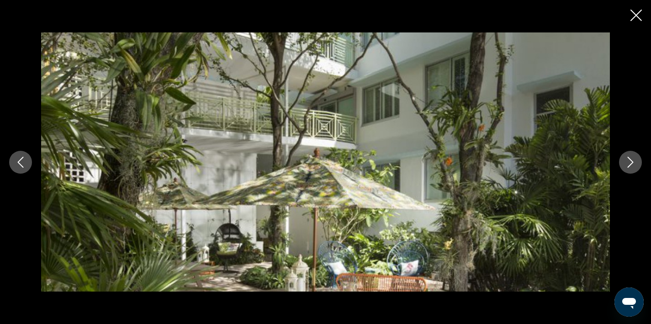
click at [634, 162] on icon "Next image" at bounding box center [630, 162] width 11 height 11
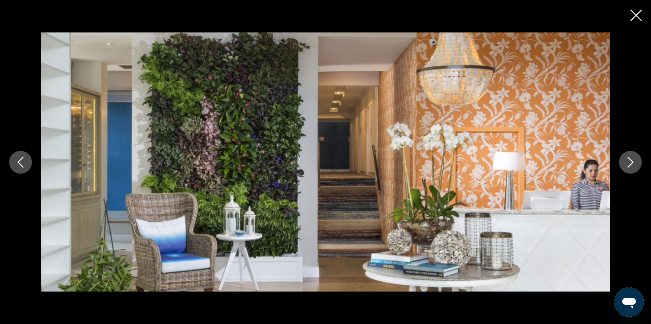
click at [634, 162] on icon "Next image" at bounding box center [630, 162] width 11 height 11
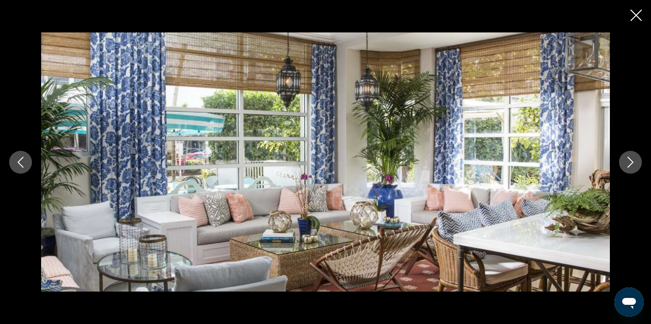
click at [634, 162] on icon "Next image" at bounding box center [630, 162] width 11 height 11
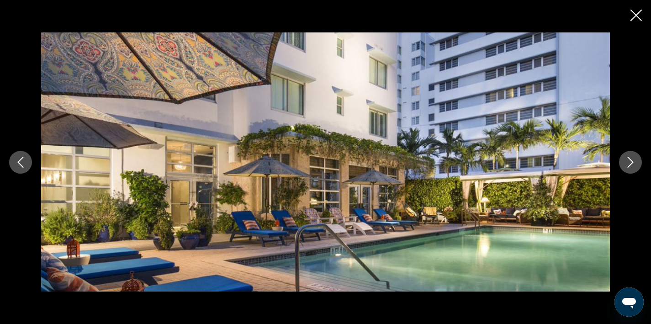
click at [634, 162] on icon "Next image" at bounding box center [630, 162] width 11 height 11
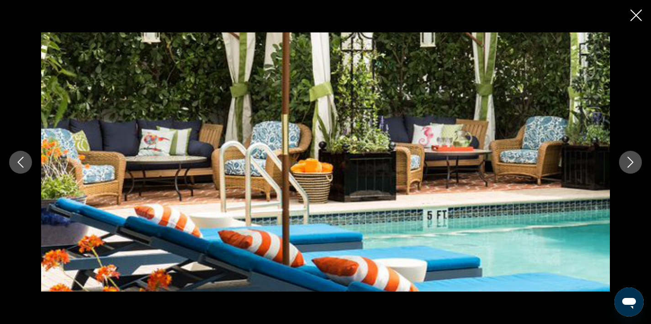
click at [634, 162] on icon "Next image" at bounding box center [630, 162] width 11 height 11
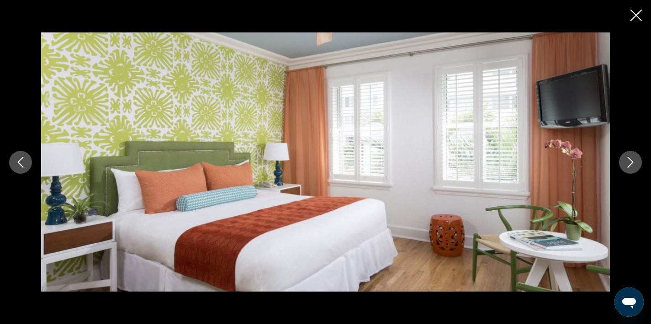
click at [634, 162] on icon "Next image" at bounding box center [630, 162] width 11 height 11
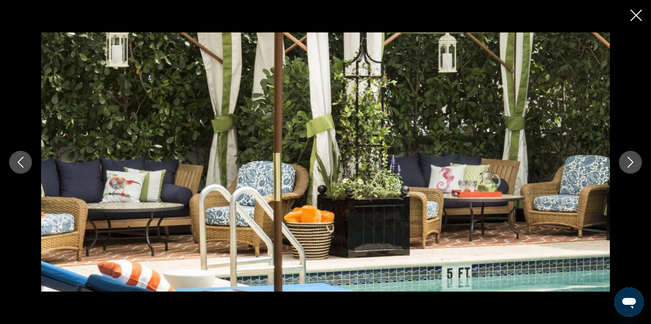
click at [634, 162] on icon "Next image" at bounding box center [630, 162] width 11 height 11
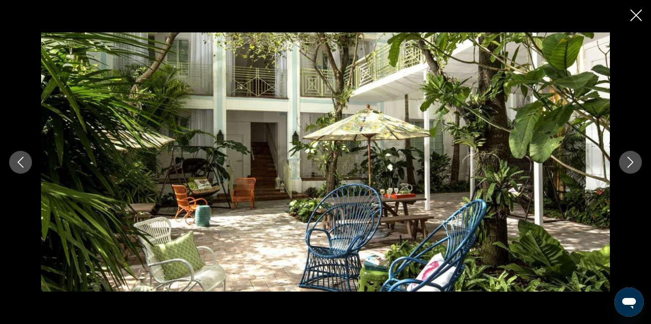
click at [634, 162] on icon "Next image" at bounding box center [630, 162] width 11 height 11
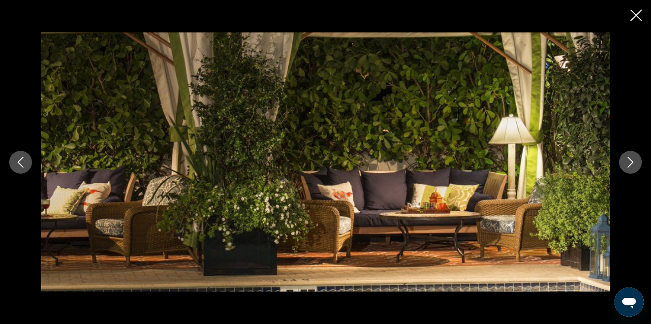
click at [634, 162] on icon "Next image" at bounding box center [630, 162] width 11 height 11
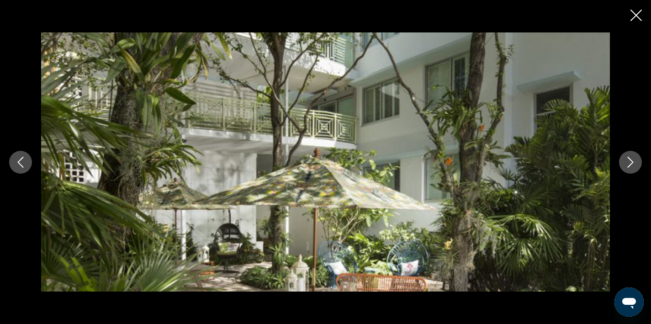
click at [634, 162] on icon "Next image" at bounding box center [630, 162] width 11 height 11
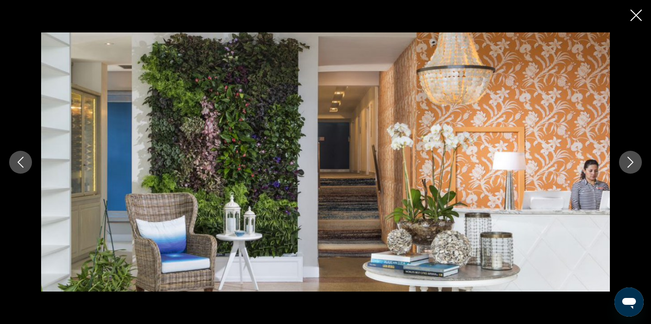
click at [23, 157] on icon "Previous image" at bounding box center [20, 162] width 11 height 11
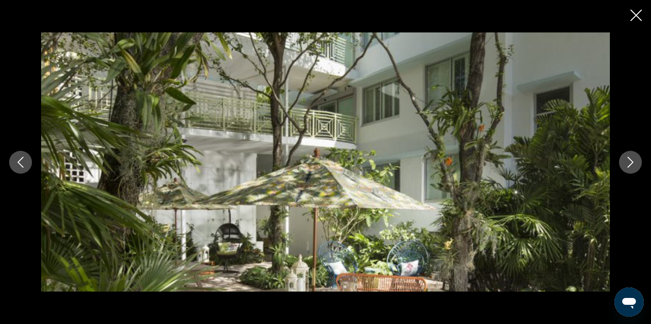
click at [631, 165] on icon "Next image" at bounding box center [630, 162] width 11 height 11
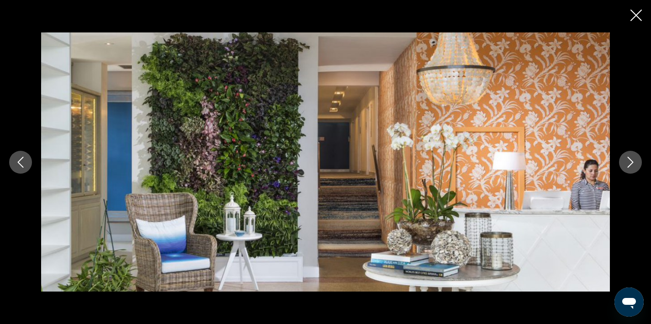
click at [631, 164] on icon "Next image" at bounding box center [631, 162] width 6 height 11
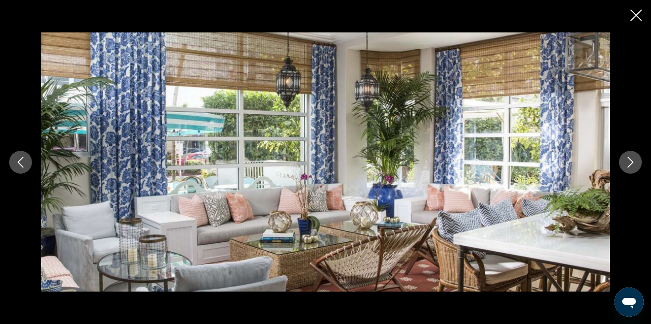
click at [631, 163] on icon "Next image" at bounding box center [631, 162] width 6 height 11
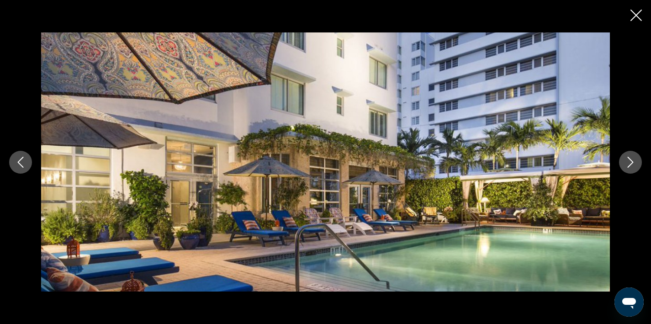
click at [631, 163] on icon "Next image" at bounding box center [631, 162] width 6 height 11
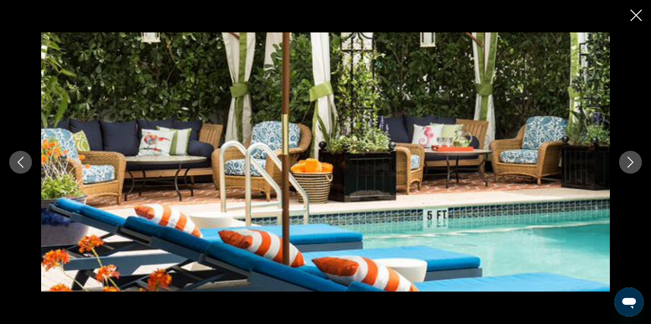
click at [20, 157] on icon "Previous image" at bounding box center [20, 162] width 11 height 11
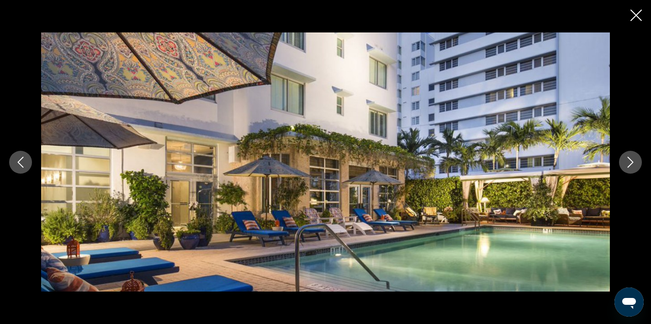
click at [641, 11] on icon "Close slideshow" at bounding box center [636, 15] width 11 height 11
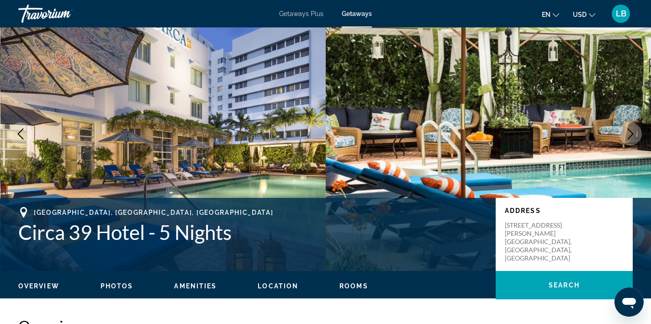
scroll to position [0, 0]
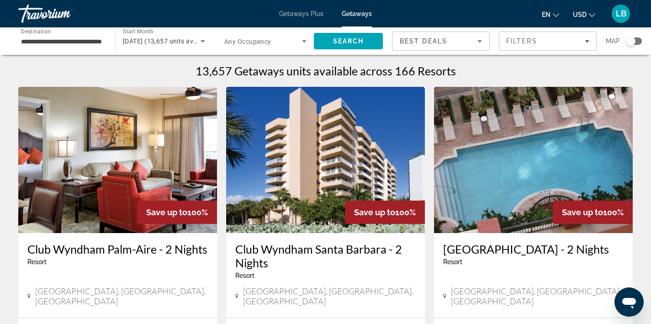
click at [639, 38] on div "Search widget" at bounding box center [634, 40] width 16 height 7
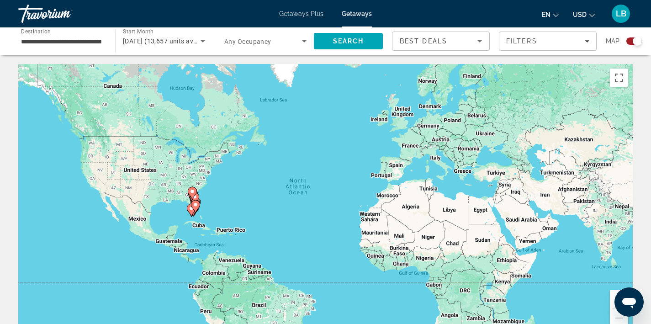
click at [182, 211] on div "To activate drag with keyboard, press Alt + Enter. Once in keyboard drag state,…" at bounding box center [325, 201] width 615 height 274
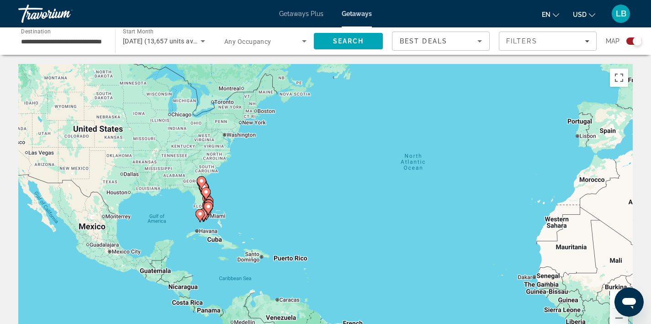
click at [193, 204] on div "To activate drag with keyboard, press Alt + Enter. Once in keyboard drag state,…" at bounding box center [325, 201] width 615 height 274
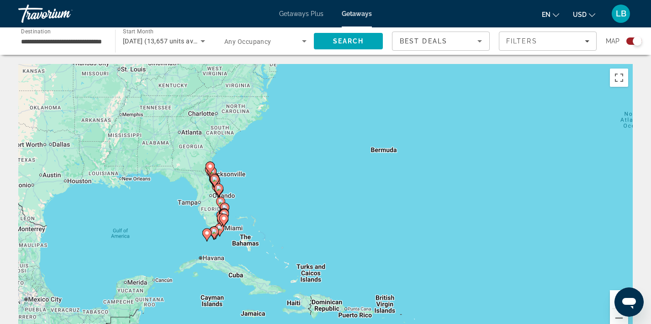
click at [193, 204] on div "To activate drag with keyboard, press Alt + Enter. Once in keyboard drag state,…" at bounding box center [325, 201] width 615 height 274
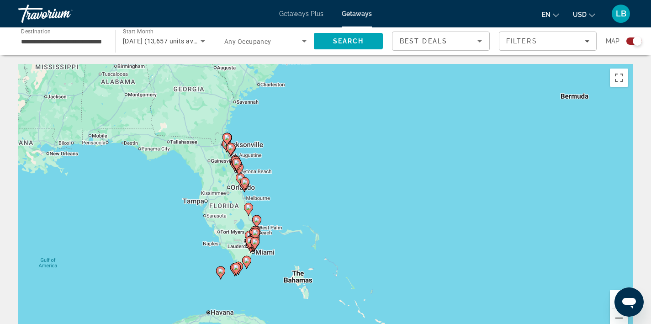
click at [281, 216] on div "To activate drag with keyboard, press Alt + Enter. Once in keyboard drag state,…" at bounding box center [325, 201] width 615 height 274
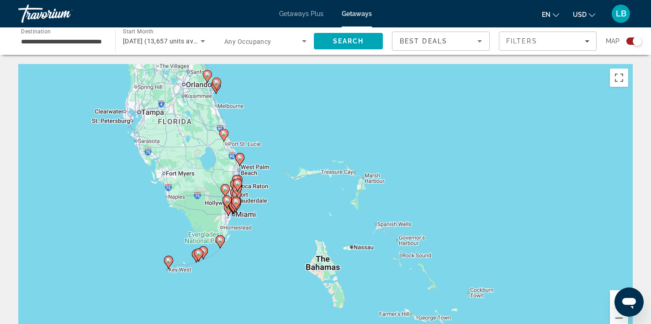
drag, startPoint x: 281, startPoint y: 216, endPoint x: 291, endPoint y: 140, distance: 76.4
click at [291, 140] on div "To activate drag with keyboard, press Alt + Enter. Once in keyboard drag state,…" at bounding box center [325, 201] width 615 height 274
click at [260, 201] on div "To activate drag with keyboard, press Alt + Enter. Once in keyboard drag state,…" at bounding box center [325, 201] width 615 height 274
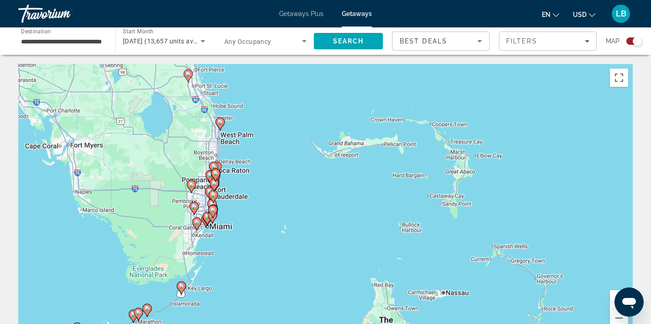
click at [260, 201] on div "To activate drag with keyboard, press Alt + Enter. Once in keyboard drag state,…" at bounding box center [325, 201] width 615 height 274
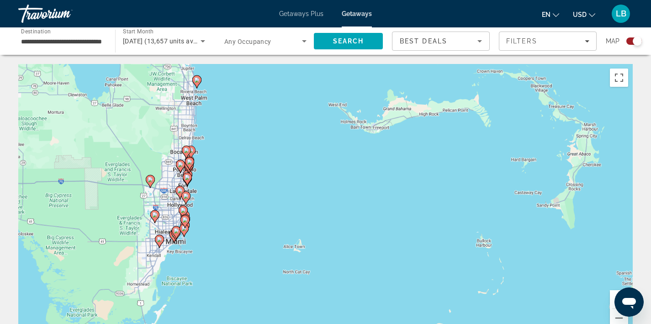
click at [260, 201] on div "To activate drag with keyboard, press Alt + Enter. Once in keyboard drag state,…" at bounding box center [325, 201] width 615 height 274
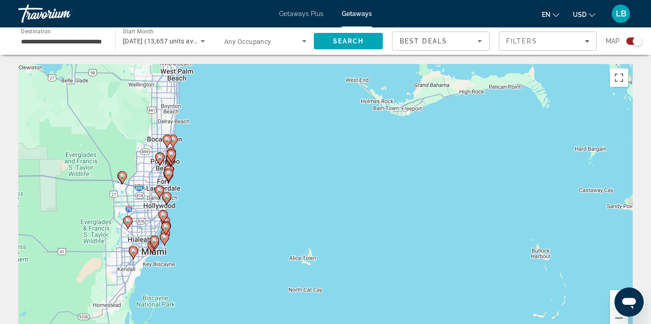
click at [181, 243] on div "To activate drag with keyboard, press Alt + Enter. Once in keyboard drag state,…" at bounding box center [325, 201] width 615 height 274
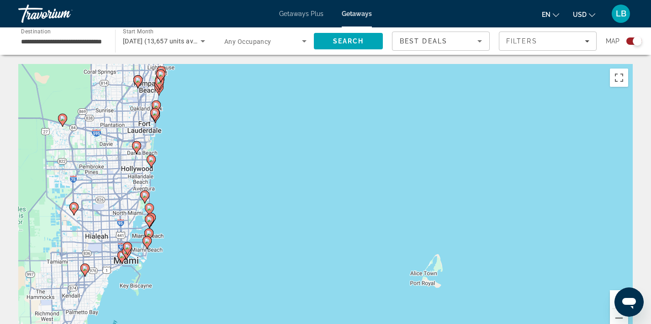
click at [167, 256] on div "To activate drag with keyboard, press Alt + Enter. Once in keyboard drag state,…" at bounding box center [325, 201] width 615 height 274
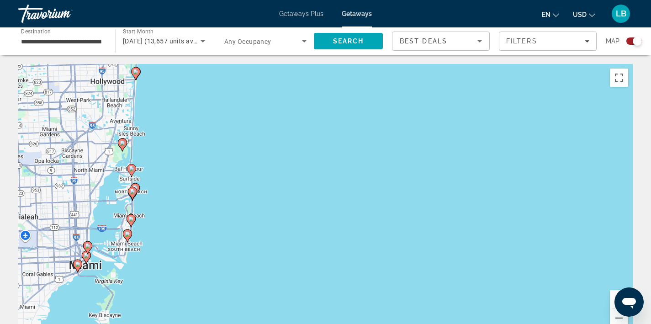
click at [167, 256] on div "To activate drag with keyboard, press Alt + Enter. Once in keyboard drag state,…" at bounding box center [325, 201] width 615 height 274
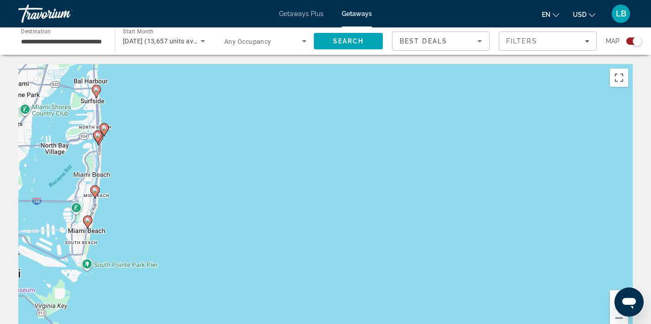
click at [167, 256] on div "To activate drag with keyboard, press Alt + Enter. Once in keyboard drag state,…" at bounding box center [325, 201] width 615 height 274
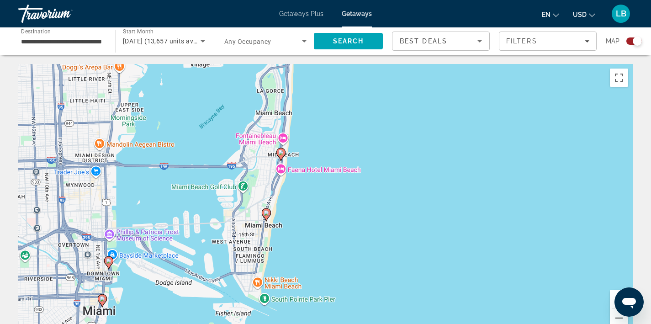
drag, startPoint x: 74, startPoint y: 210, endPoint x: 335, endPoint y: 231, distance: 261.2
click at [335, 231] on div "To activate drag with keyboard, press Alt + Enter. Once in keyboard drag state,…" at bounding box center [325, 201] width 615 height 274
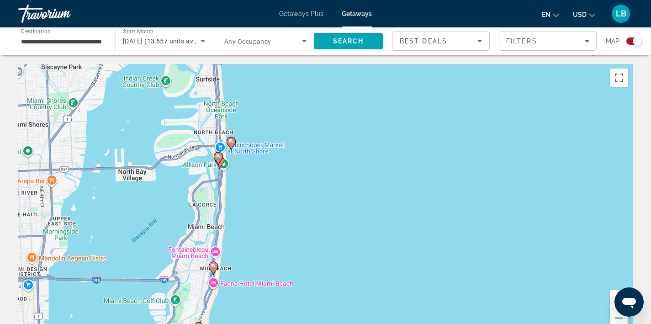
drag, startPoint x: 334, startPoint y: 197, endPoint x: 266, endPoint y: 312, distance: 133.5
click at [266, 312] on div "To activate drag with keyboard, press Alt + Enter. Once in keyboard drag state,…" at bounding box center [325, 201] width 615 height 274
click at [263, 211] on div "To activate drag with keyboard, press Alt + Enter. Once in keyboard drag state,…" at bounding box center [325, 201] width 615 height 274
click at [243, 188] on div "To activate drag with keyboard, press Alt + Enter. Once in keyboard drag state,…" at bounding box center [325, 201] width 615 height 274
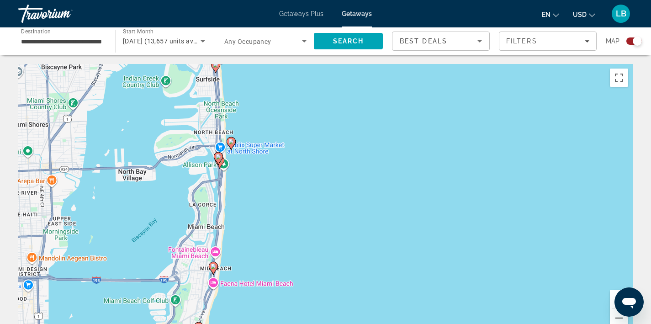
click at [243, 188] on div "To activate drag with keyboard, press Alt + Enter. Once in keyboard drag state,…" at bounding box center [325, 201] width 615 height 274
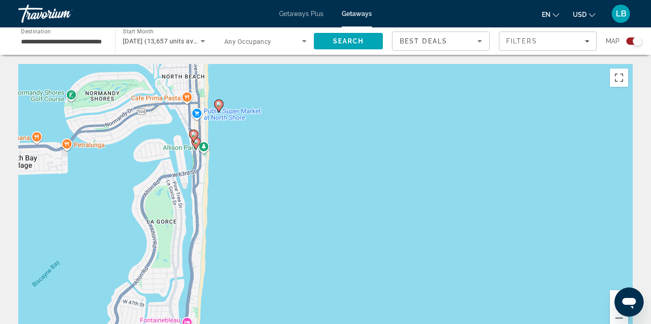
click at [243, 188] on div "To activate drag with keyboard, press Alt + Enter. Once in keyboard drag state,…" at bounding box center [325, 201] width 615 height 274
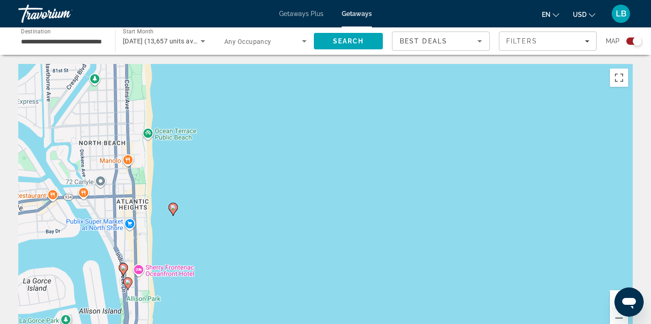
drag, startPoint x: 238, startPoint y: 134, endPoint x: 218, endPoint y: 318, distance: 184.3
click at [218, 318] on div "To activate drag with keyboard, press Alt + Enter. Once in keyboard drag state,…" at bounding box center [325, 201] width 615 height 274
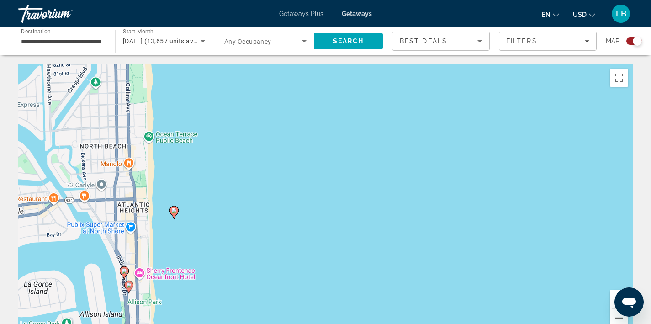
click at [176, 211] on icon "Main content" at bounding box center [174, 213] width 8 height 12
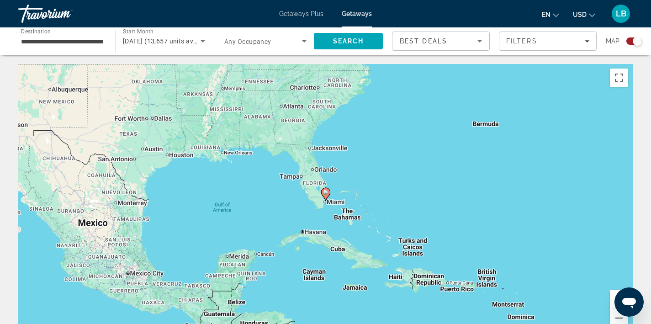
click at [329, 192] on icon "Main content" at bounding box center [325, 194] width 8 height 12
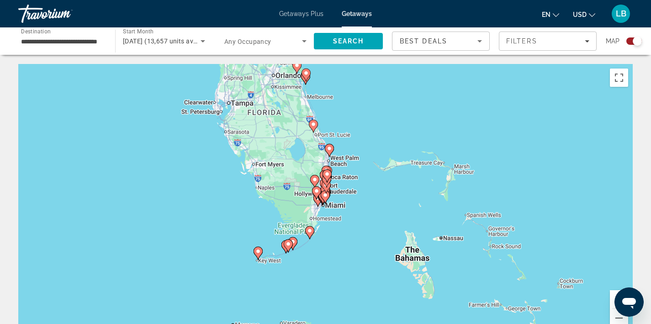
click at [357, 194] on div "To navigate, press the arrow keys. To activate drag with keyboard, press Alt + …" at bounding box center [325, 201] width 615 height 274
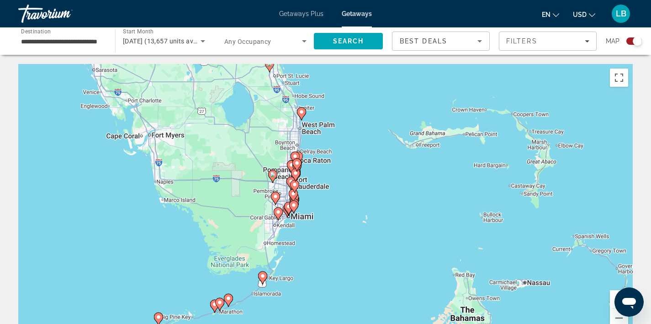
click at [357, 194] on div "To activate drag with keyboard, press Alt + Enter. Once in keyboard drag state,…" at bounding box center [325, 201] width 615 height 274
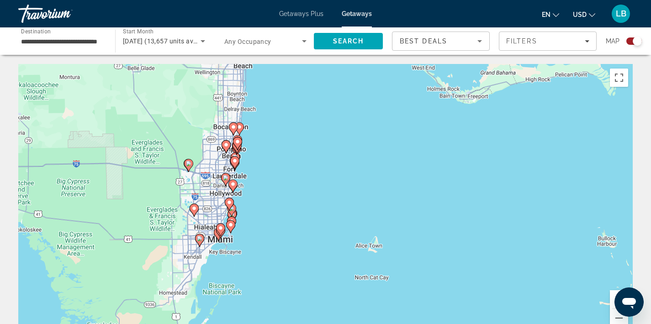
click at [261, 201] on div "To activate drag with keyboard, press Alt + Enter. Once in keyboard drag state,…" at bounding box center [325, 201] width 615 height 274
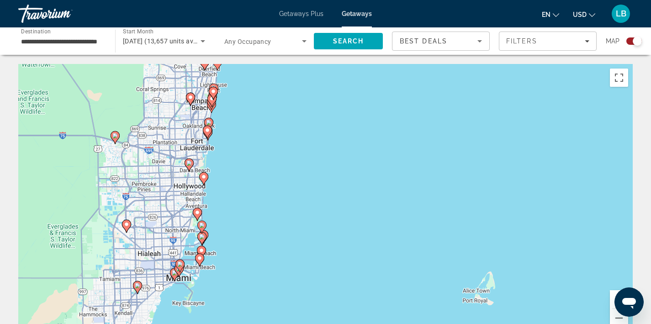
click at [223, 267] on div "To activate drag with keyboard, press Alt + Enter. Once in keyboard drag state,…" at bounding box center [325, 201] width 615 height 274
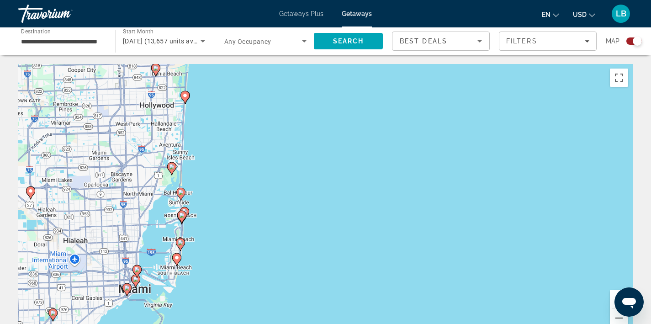
click at [218, 224] on div "To activate drag with keyboard, press Alt + Enter. Once in keyboard drag state,…" at bounding box center [325, 201] width 615 height 274
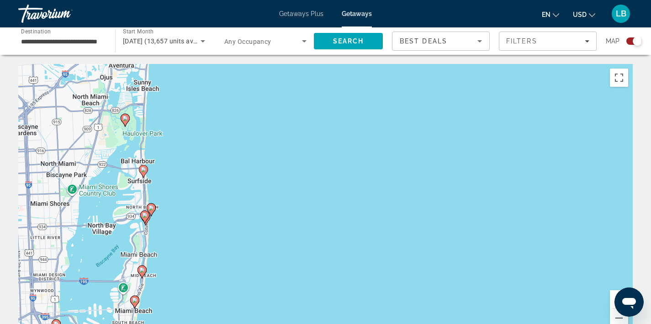
click at [152, 205] on image "Main content" at bounding box center [150, 207] width 5 height 5
type input "**********"
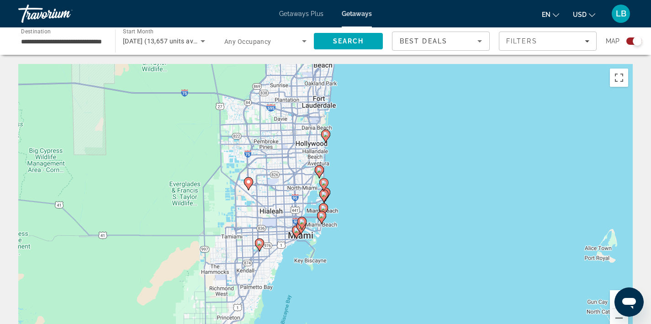
click at [324, 184] on image "Main content" at bounding box center [323, 182] width 5 height 5
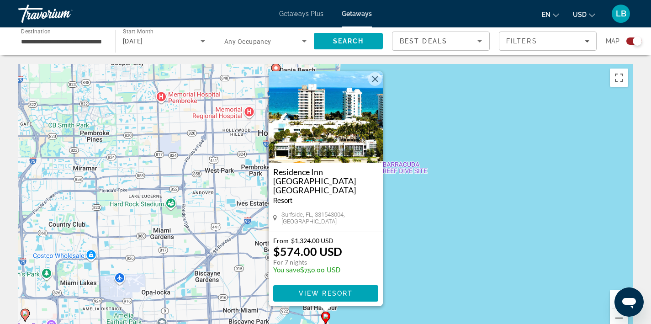
click at [373, 82] on button "Close" at bounding box center [375, 79] width 14 height 14
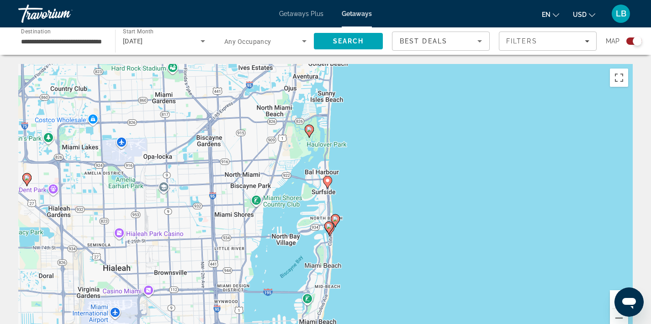
drag, startPoint x: 337, startPoint y: 284, endPoint x: 339, endPoint y: 147, distance: 137.1
click at [339, 147] on div "To activate drag with keyboard, press Alt + Enter. Once in keyboard drag state,…" at bounding box center [325, 201] width 615 height 274
click at [335, 217] on image "Main content" at bounding box center [335, 218] width 5 height 5
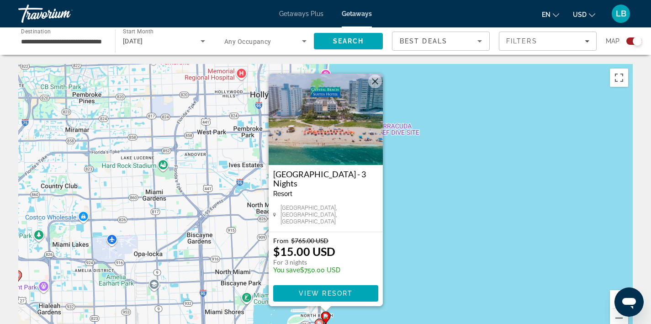
click at [323, 141] on img "Main content" at bounding box center [326, 119] width 114 height 91
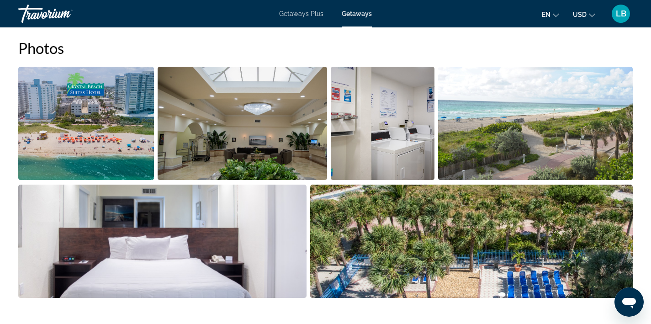
scroll to position [414, 0]
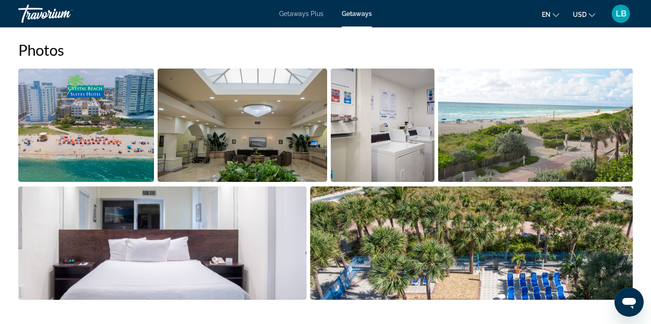
click at [404, 152] on img "Open full-screen image slider" at bounding box center [383, 125] width 104 height 113
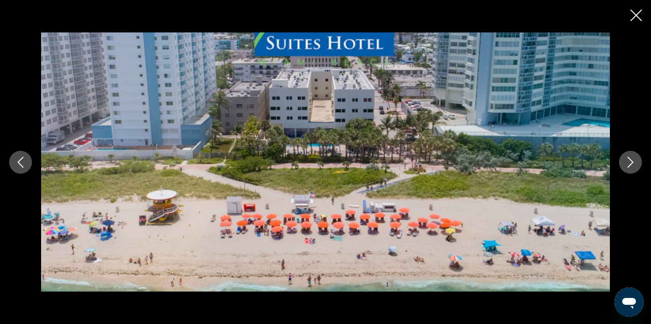
click at [631, 167] on icon "Next image" at bounding box center [630, 162] width 11 height 11
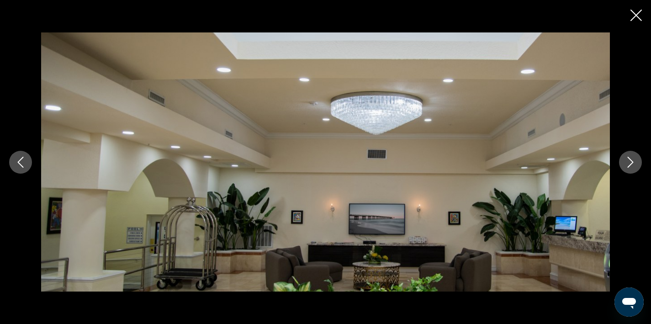
click at [631, 167] on icon "Next image" at bounding box center [630, 162] width 11 height 11
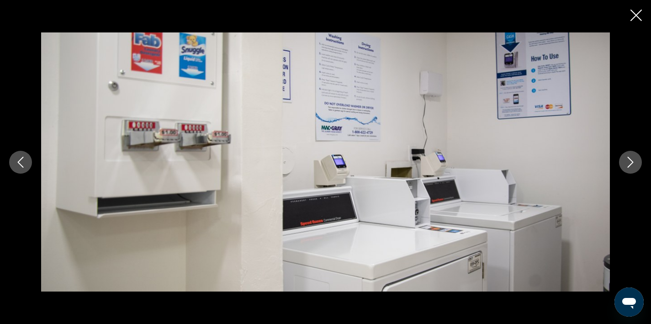
click at [631, 167] on icon "Next image" at bounding box center [630, 162] width 11 height 11
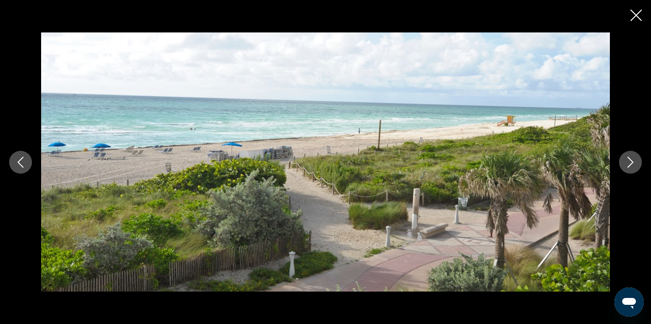
click at [631, 167] on icon "Next image" at bounding box center [630, 162] width 11 height 11
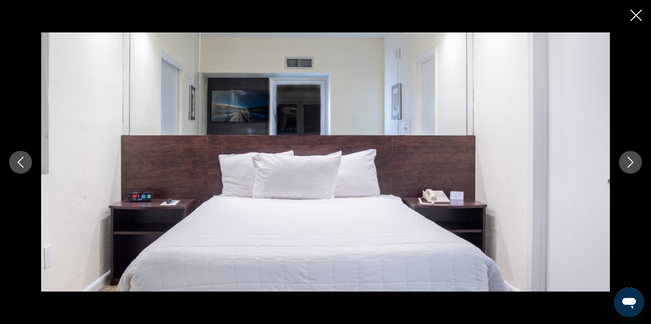
click at [631, 167] on icon "Next image" at bounding box center [630, 162] width 11 height 11
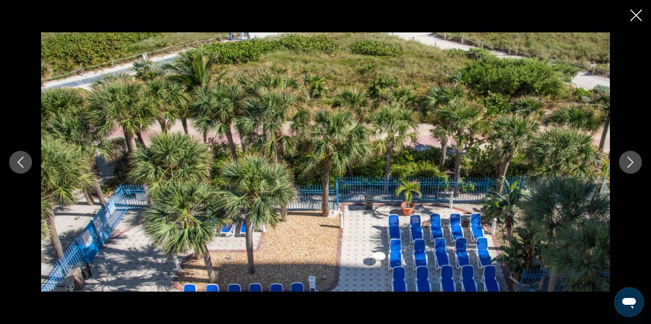
click at [631, 167] on icon "Next image" at bounding box center [630, 162] width 11 height 11
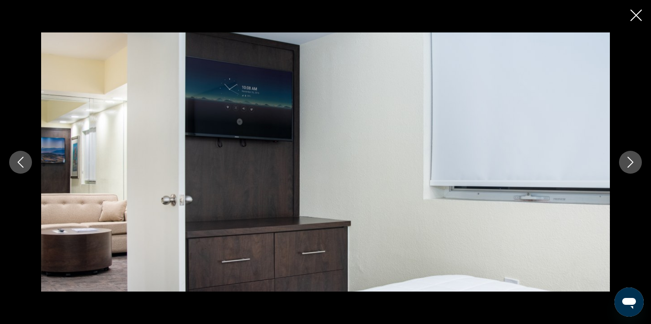
click at [631, 167] on icon "Next image" at bounding box center [630, 162] width 11 height 11
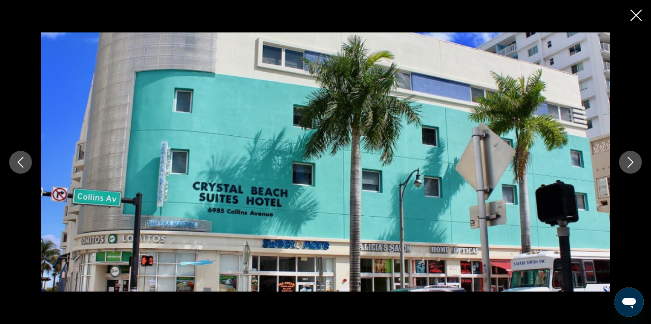
click at [631, 167] on icon "Next image" at bounding box center [630, 162] width 11 height 11
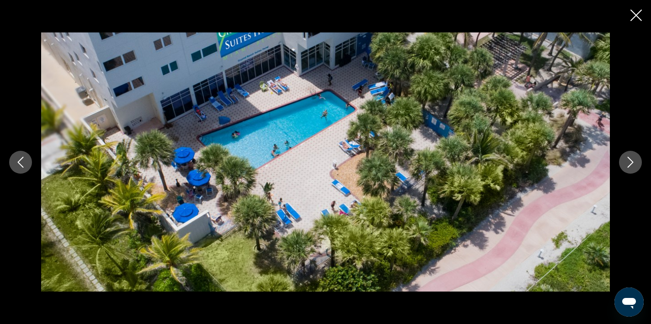
click at [631, 167] on icon "Next image" at bounding box center [630, 162] width 11 height 11
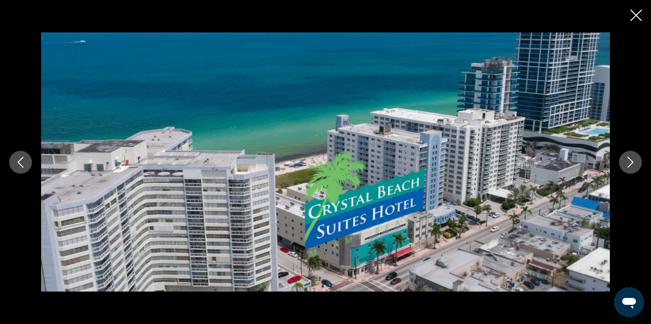
click at [631, 167] on icon "Next image" at bounding box center [630, 162] width 11 height 11
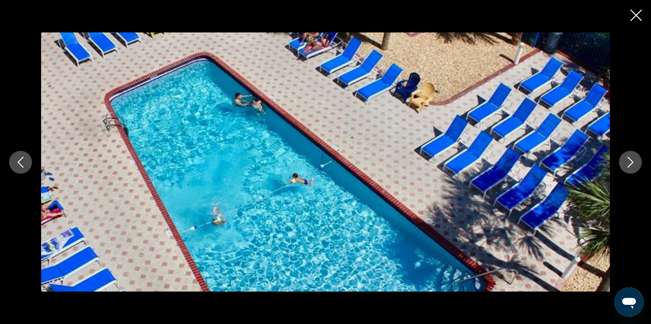
click at [631, 166] on icon "Next image" at bounding box center [630, 162] width 11 height 11
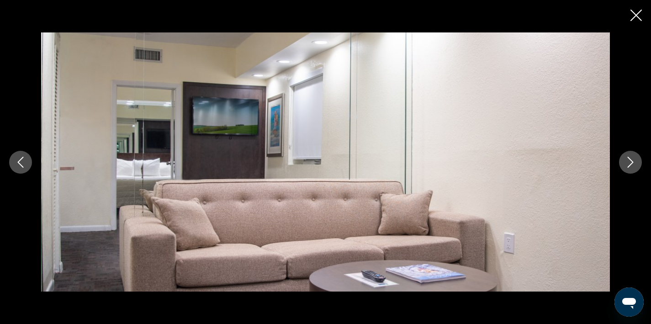
click at [631, 166] on icon "Next image" at bounding box center [630, 162] width 11 height 11
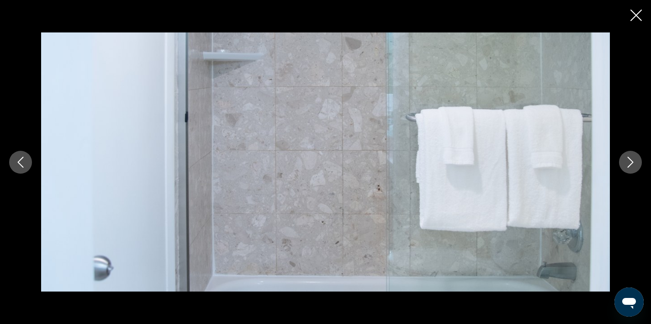
click at [631, 166] on icon "Next image" at bounding box center [630, 162] width 11 height 11
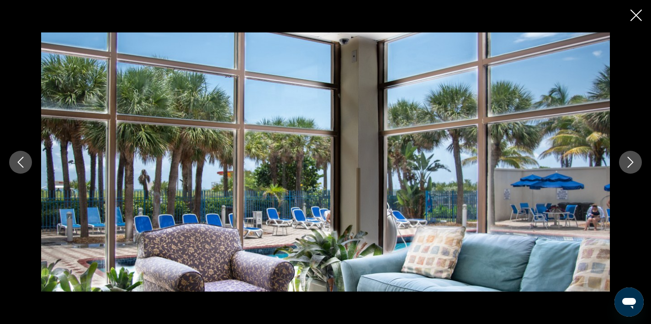
click at [631, 166] on icon "Next image" at bounding box center [630, 162] width 11 height 11
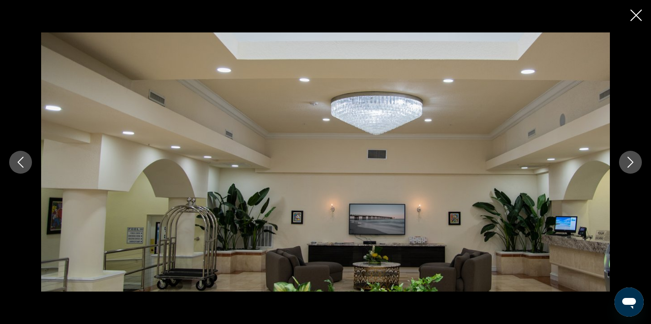
click at [631, 166] on icon "Next image" at bounding box center [630, 162] width 11 height 11
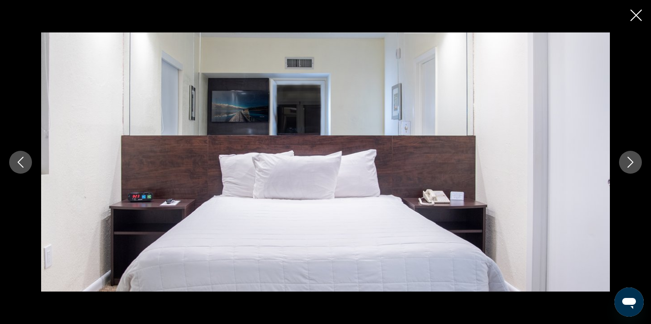
click at [631, 166] on icon "Next image" at bounding box center [630, 162] width 11 height 11
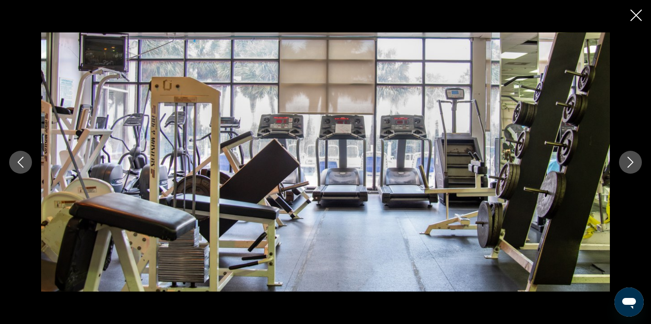
click at [631, 166] on icon "Next image" at bounding box center [630, 162] width 11 height 11
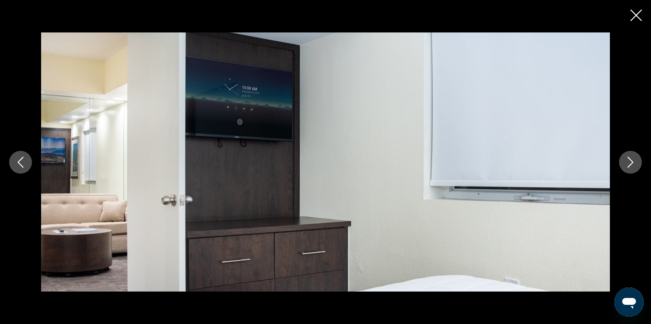
click at [631, 166] on icon "Next image" at bounding box center [630, 162] width 11 height 11
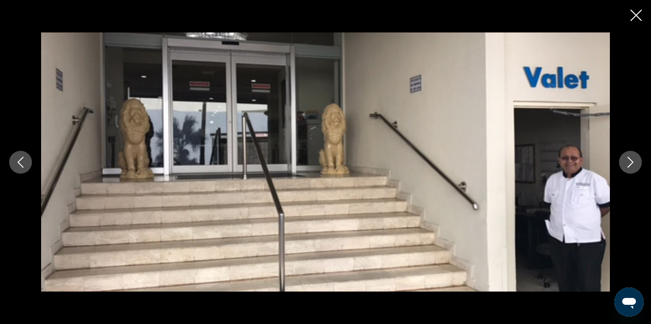
click at [631, 166] on icon "Next image" at bounding box center [630, 162] width 11 height 11
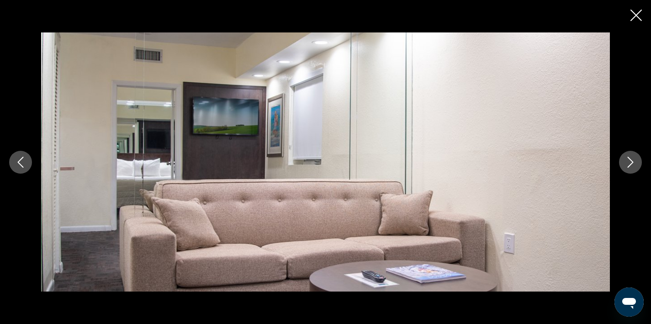
click at [631, 166] on icon "Next image" at bounding box center [630, 162] width 11 height 11
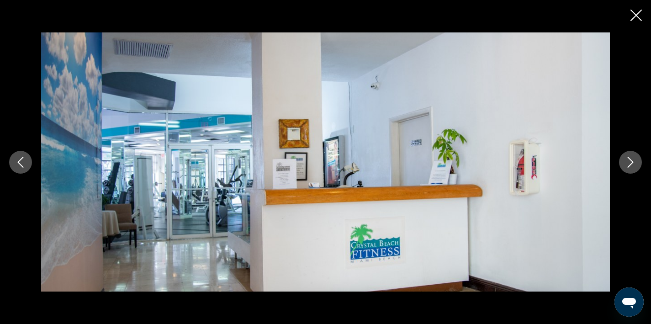
click at [631, 166] on icon "Next image" at bounding box center [630, 162] width 11 height 11
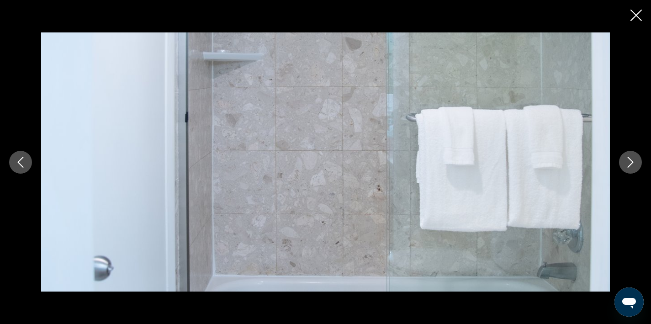
click at [635, 16] on icon "Close slideshow" at bounding box center [636, 15] width 11 height 11
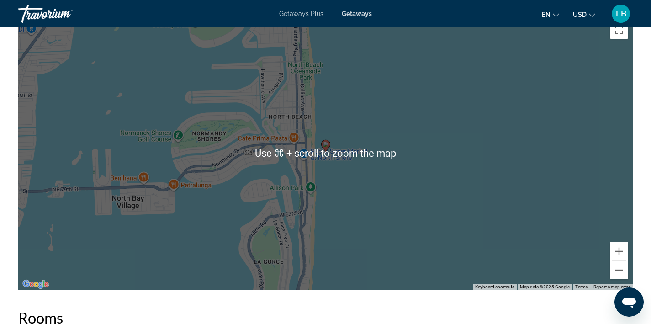
scroll to position [1143, 0]
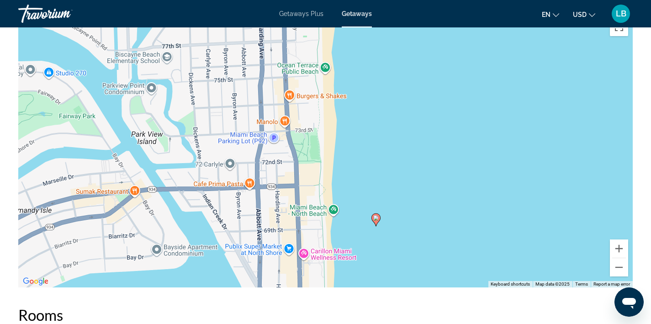
drag, startPoint x: 321, startPoint y: 101, endPoint x: 310, endPoint y: 176, distance: 76.2
click at [310, 176] on div "To activate drag with keyboard, press Alt + Enter. Once in keyboard drag state,…" at bounding box center [325, 150] width 615 height 274
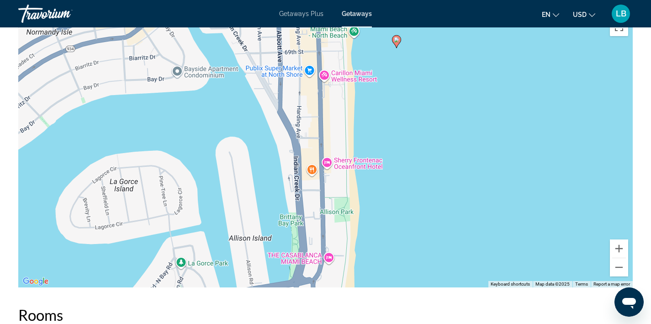
drag, startPoint x: 316, startPoint y: 272, endPoint x: 336, endPoint y: 93, distance: 179.8
click at [337, 93] on div "To activate drag with keyboard, press Alt + Enter. Once in keyboard drag state,…" at bounding box center [325, 150] width 615 height 274
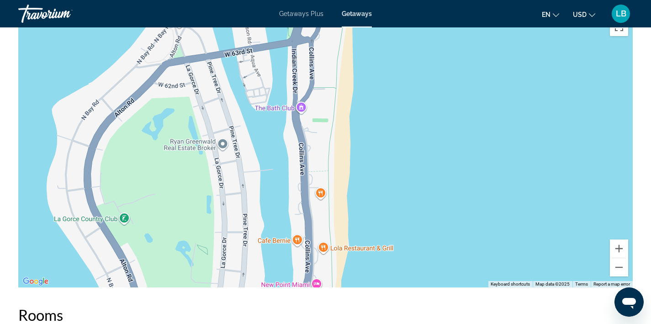
drag, startPoint x: 342, startPoint y: 240, endPoint x: 340, endPoint y: -2, distance: 241.7
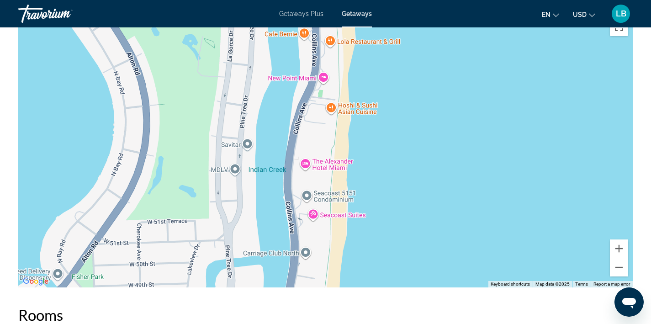
drag, startPoint x: 337, startPoint y: 267, endPoint x: 344, endPoint y: 59, distance: 208.0
click at [344, 59] on div "Main content" at bounding box center [325, 150] width 615 height 274
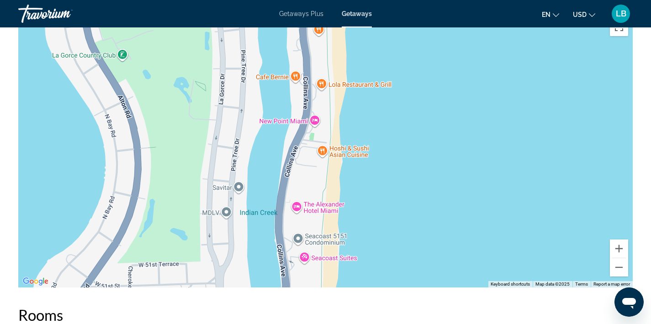
drag, startPoint x: 343, startPoint y: 125, endPoint x: 334, endPoint y: 169, distance: 44.8
click at [334, 169] on div "Main content" at bounding box center [325, 150] width 615 height 274
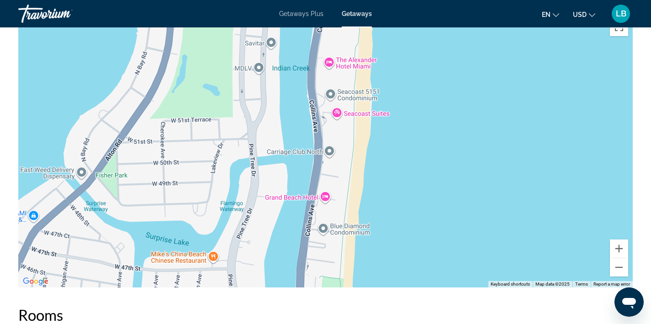
drag, startPoint x: 325, startPoint y: 265, endPoint x: 358, endPoint y: 121, distance: 148.1
click at [358, 120] on div "Main content" at bounding box center [325, 150] width 615 height 274
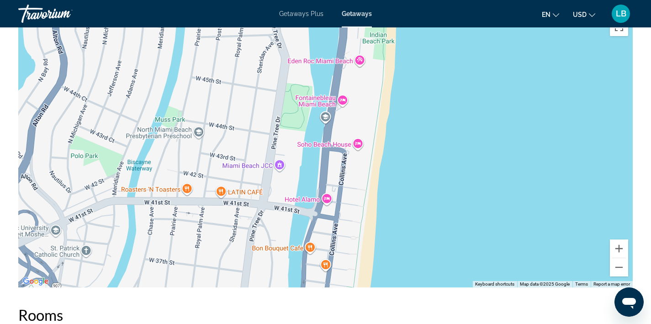
drag, startPoint x: 345, startPoint y: 262, endPoint x: 390, endPoint y: -8, distance: 274.2
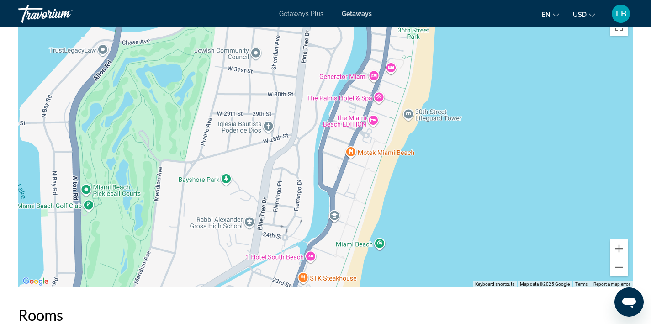
drag, startPoint x: 352, startPoint y: 236, endPoint x: 415, endPoint y: -36, distance: 279.1
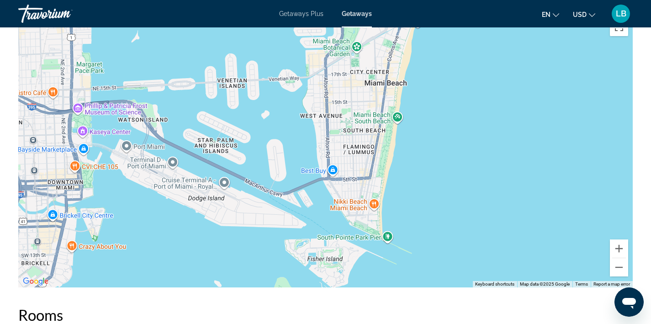
drag, startPoint x: 342, startPoint y: 267, endPoint x: 406, endPoint y: 46, distance: 230.6
click at [406, 46] on div "Main content" at bounding box center [325, 150] width 615 height 274
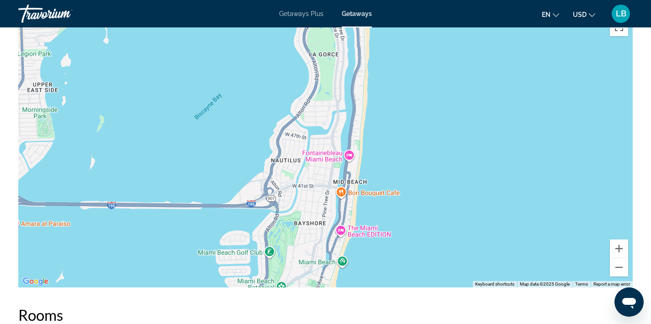
drag, startPoint x: 393, startPoint y: 97, endPoint x: 318, endPoint y: 339, distance: 253.6
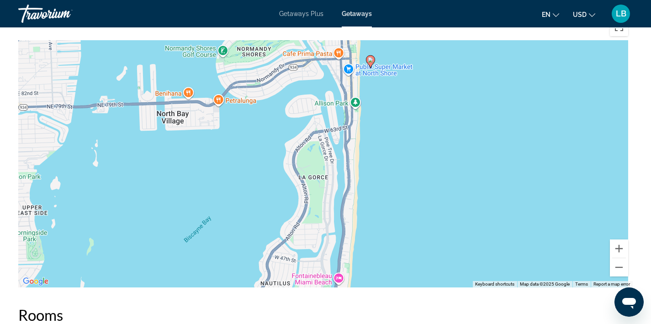
drag, startPoint x: 357, startPoint y: 106, endPoint x: 339, endPoint y: 350, distance: 244.7
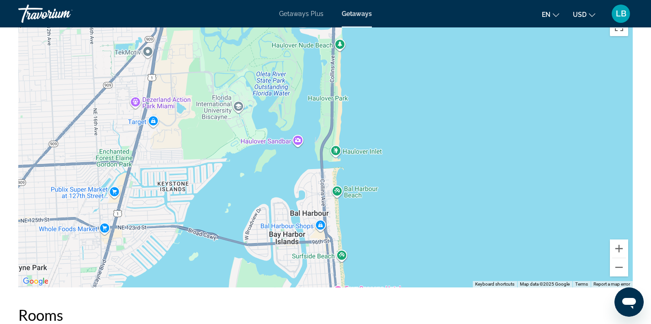
drag, startPoint x: 316, startPoint y: 61, endPoint x: 318, endPoint y: 307, distance: 246.3
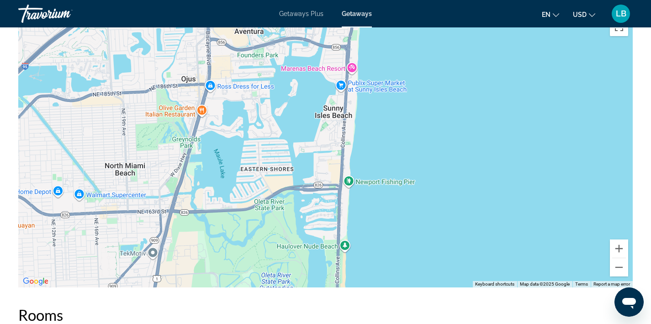
drag, startPoint x: 330, startPoint y: 85, endPoint x: 335, endPoint y: 288, distance: 202.5
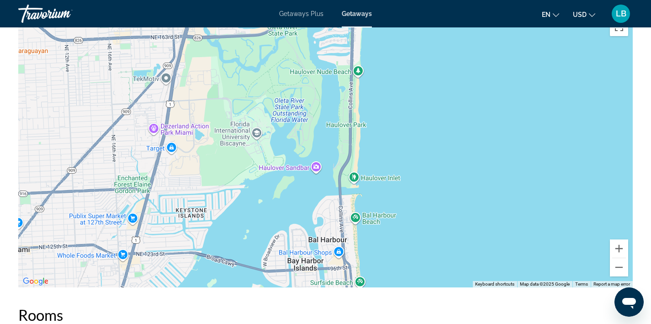
drag, startPoint x: 341, startPoint y: 279, endPoint x: 365, endPoint y: 53, distance: 227.4
click at [365, 53] on div "Main content" at bounding box center [325, 150] width 615 height 274
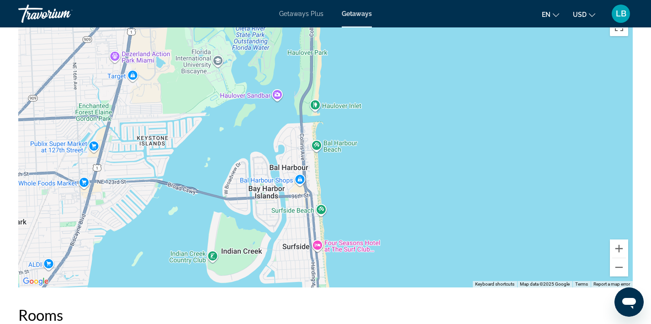
drag, startPoint x: 343, startPoint y: 262, endPoint x: 293, endPoint y: 239, distance: 54.8
click at [293, 239] on div "Main content" at bounding box center [325, 150] width 615 height 274
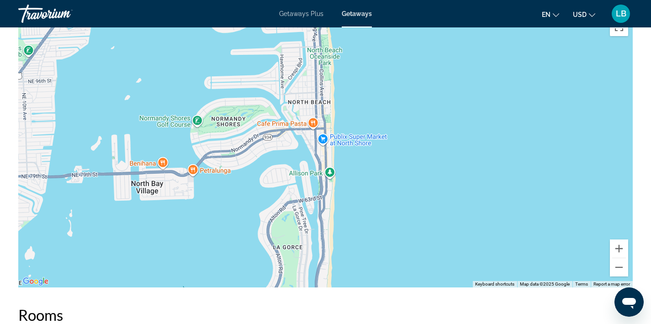
drag, startPoint x: 323, startPoint y: 274, endPoint x: 324, endPoint y: 21, distance: 252.7
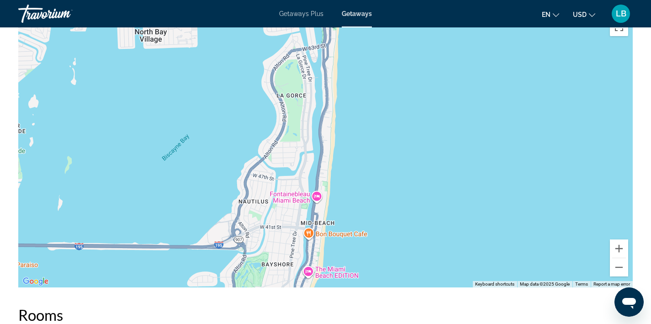
drag, startPoint x: 326, startPoint y: 282, endPoint x: 330, endPoint y: 130, distance: 152.7
click at [330, 130] on div "To activate drag with keyboard, press Alt + Enter. Once in keyboard drag state,…" at bounding box center [325, 150] width 615 height 274
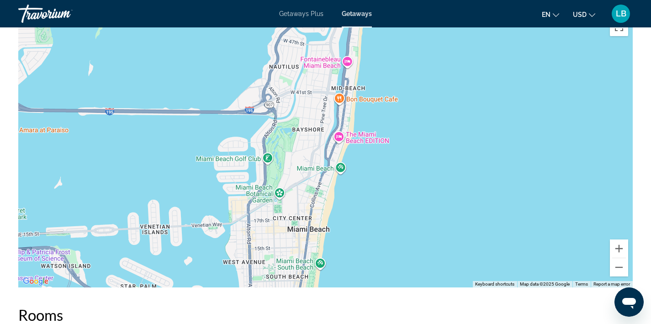
drag, startPoint x: 319, startPoint y: 256, endPoint x: 350, endPoint y: 121, distance: 139.1
click at [350, 121] on div "To activate drag with keyboard, press Alt + Enter. Once in keyboard drag state,…" at bounding box center [325, 150] width 615 height 274
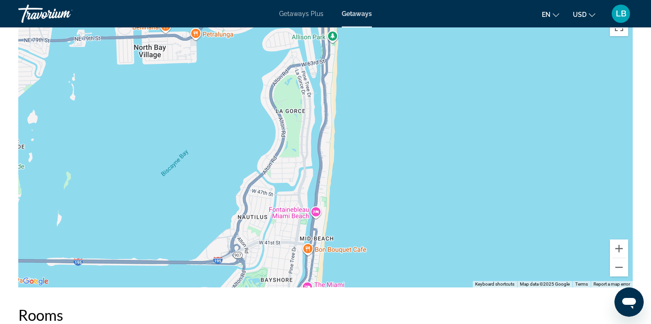
drag, startPoint x: 349, startPoint y: 120, endPoint x: 317, endPoint y: 271, distance: 154.2
click at [317, 271] on div "Main content" at bounding box center [325, 150] width 615 height 274
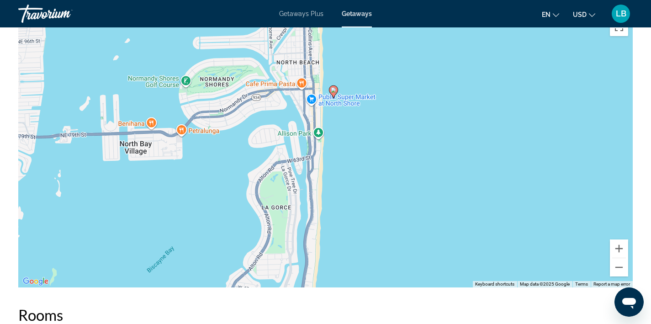
drag, startPoint x: 330, startPoint y: 127, endPoint x: 317, endPoint y: 223, distance: 96.3
click at [317, 223] on div "To activate drag with keyboard, press Alt + Enter. Once in keyboard drag state,…" at bounding box center [325, 150] width 615 height 274
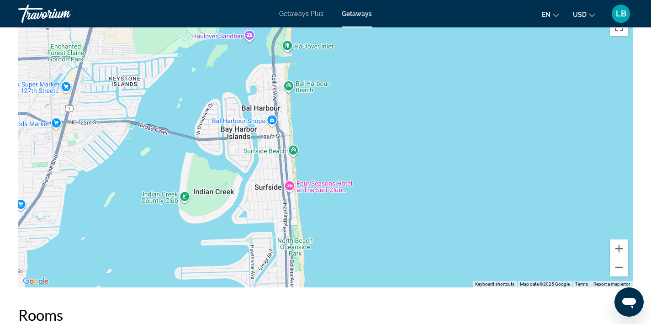
drag, startPoint x: 320, startPoint y: 69, endPoint x: 302, endPoint y: 300, distance: 231.9
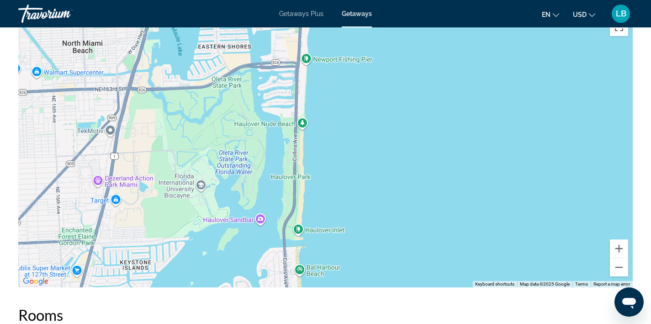
drag, startPoint x: 277, startPoint y: 101, endPoint x: 288, endPoint y: 286, distance: 185.8
click at [288, 286] on div "To activate drag with keyboard, press Alt + Enter. Once in keyboard drag state,…" at bounding box center [325, 150] width 615 height 274
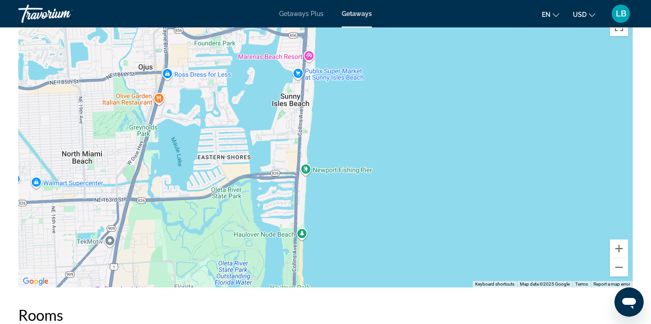
drag, startPoint x: 293, startPoint y: 87, endPoint x: 293, endPoint y: 199, distance: 112.4
click at [293, 199] on div "Main content" at bounding box center [325, 150] width 615 height 274
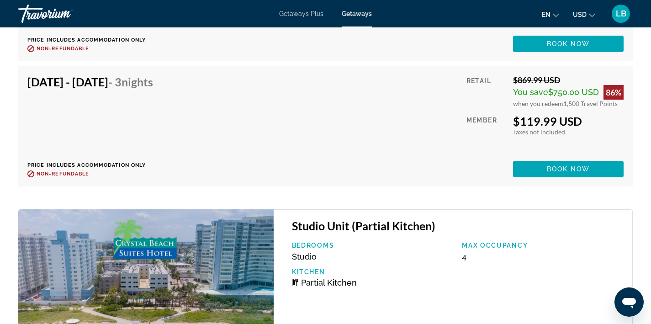
scroll to position [2755, 0]
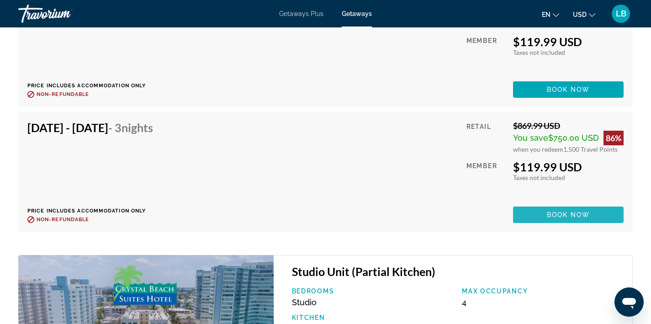
click at [568, 211] on span "Book now" at bounding box center [568, 214] width 43 height 7
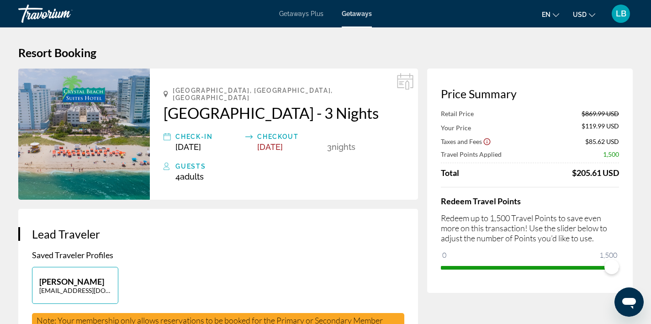
click at [80, 126] on img "Main content" at bounding box center [84, 134] width 132 height 131
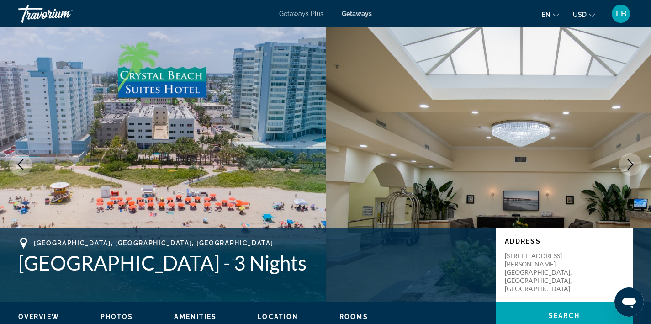
click at [211, 178] on img "Main content" at bounding box center [163, 164] width 326 height 274
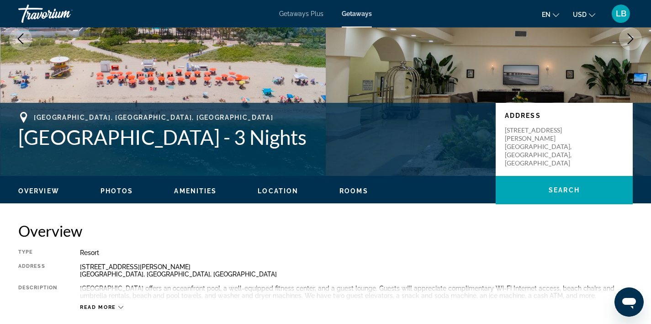
scroll to position [126, 0]
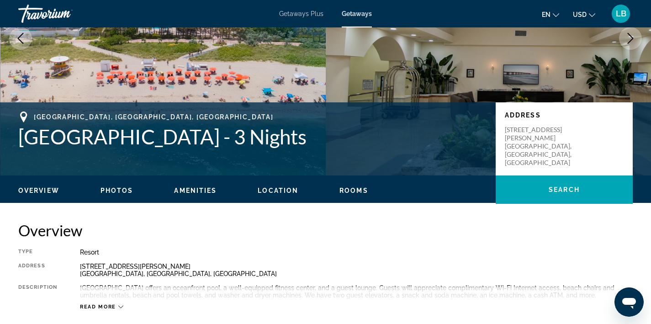
click at [117, 192] on span "Photos" at bounding box center [117, 190] width 33 height 7
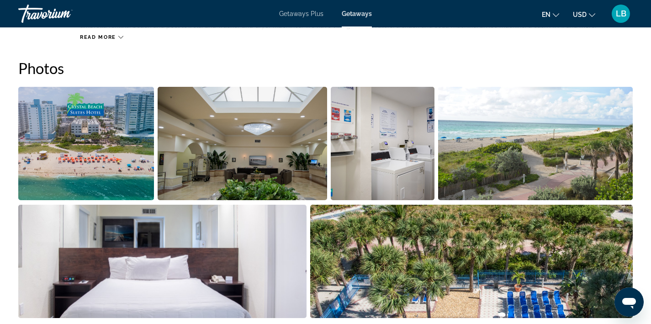
scroll to position [400, 0]
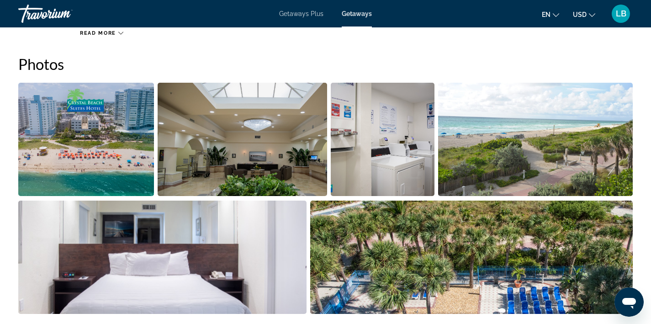
click at [103, 155] on img "Open full-screen image slider" at bounding box center [86, 139] width 136 height 113
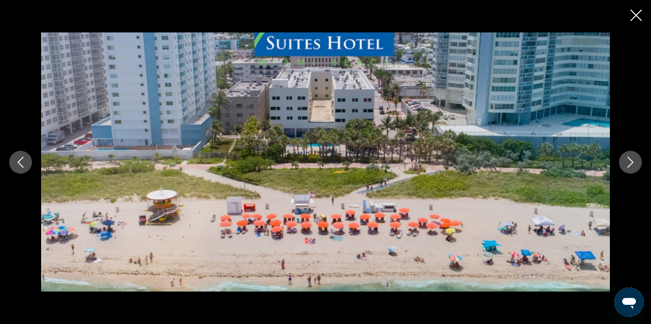
click at [631, 163] on icon "Next image" at bounding box center [631, 162] width 6 height 11
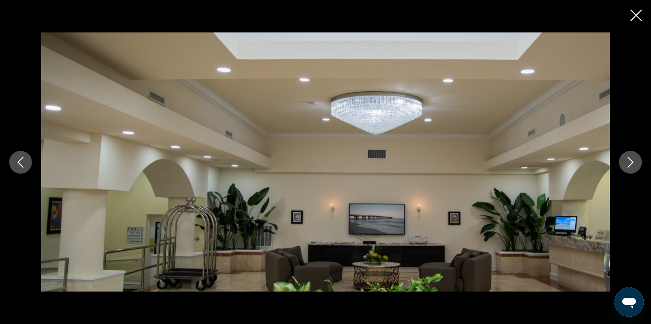
click at [631, 163] on icon "Next image" at bounding box center [631, 162] width 6 height 11
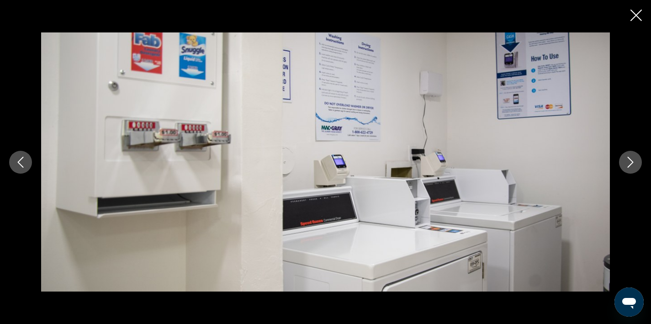
click at [631, 163] on icon "Next image" at bounding box center [631, 162] width 6 height 11
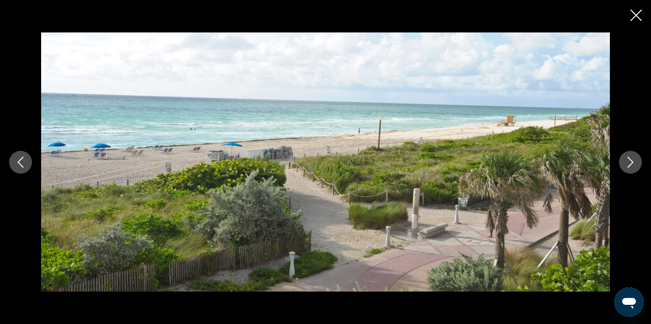
click at [627, 166] on icon "Next image" at bounding box center [630, 162] width 11 height 11
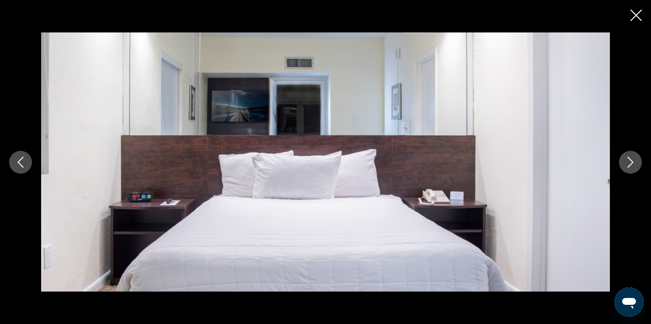
click at [627, 166] on icon "Next image" at bounding box center [630, 162] width 11 height 11
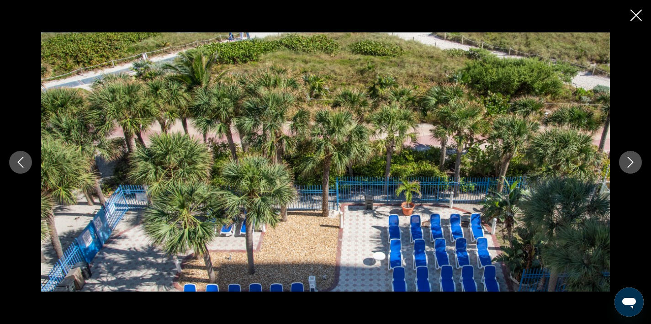
click at [627, 166] on icon "Next image" at bounding box center [630, 162] width 11 height 11
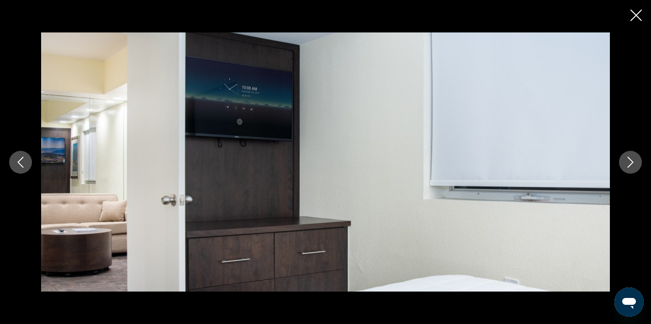
click at [627, 165] on icon "Next image" at bounding box center [630, 162] width 11 height 11
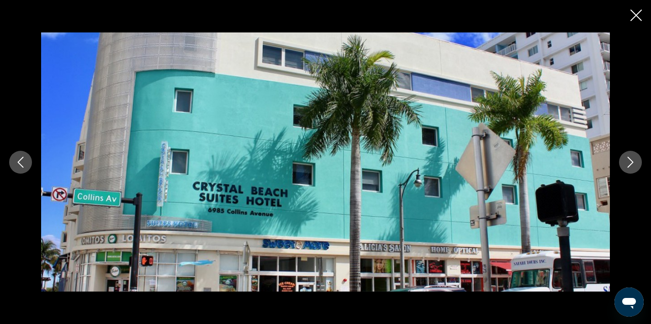
click at [627, 165] on icon "Next image" at bounding box center [630, 162] width 11 height 11
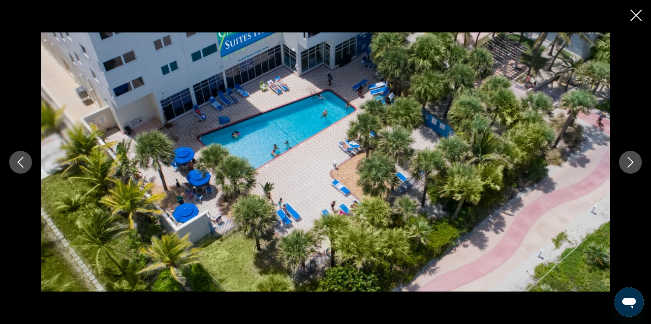
click at [633, 157] on icon "Next image" at bounding box center [630, 162] width 11 height 11
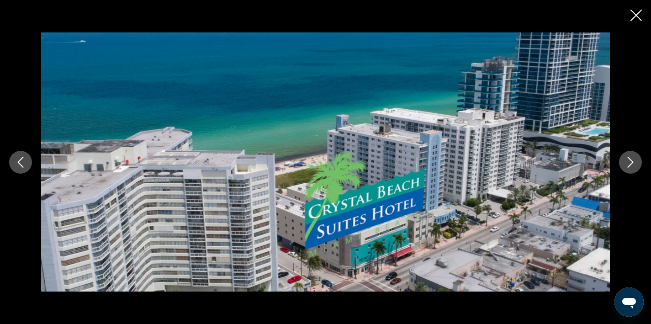
click at [630, 160] on icon "Next image" at bounding box center [630, 162] width 11 height 11
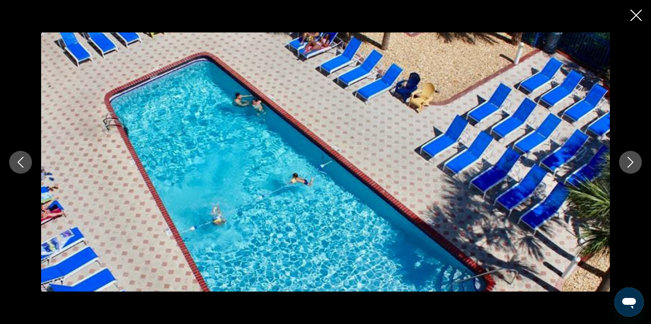
click at [631, 160] on icon "Next image" at bounding box center [630, 162] width 11 height 11
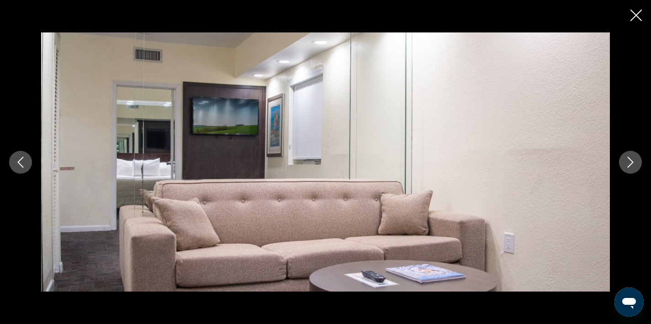
click at [633, 159] on icon "Next image" at bounding box center [630, 162] width 11 height 11
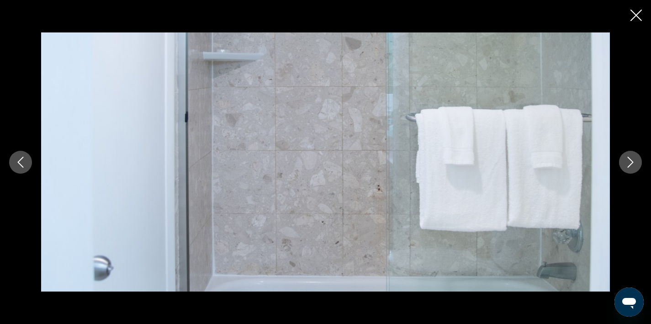
click at [633, 160] on icon "Next image" at bounding box center [630, 162] width 11 height 11
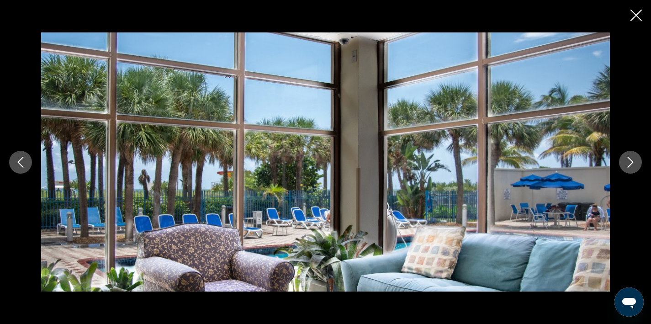
click at [634, 162] on icon "Next image" at bounding box center [630, 162] width 11 height 11
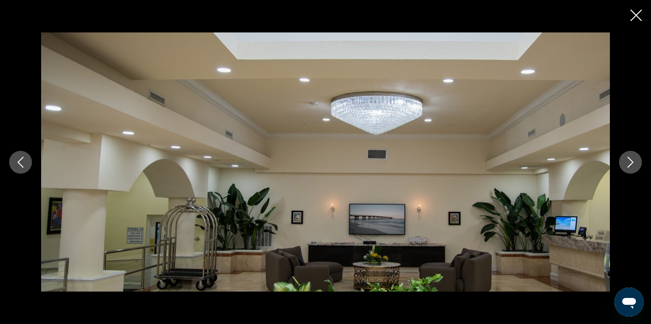
click at [634, 162] on icon "Next image" at bounding box center [630, 162] width 11 height 11
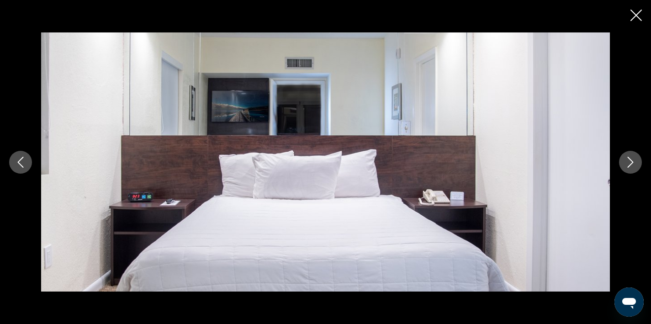
click at [634, 162] on icon "Next image" at bounding box center [630, 162] width 11 height 11
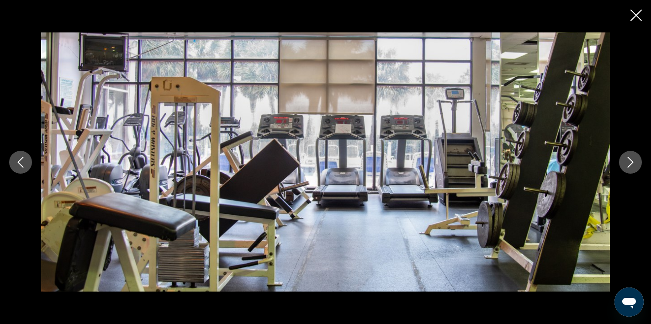
click at [631, 164] on icon "Next image" at bounding box center [630, 162] width 11 height 11
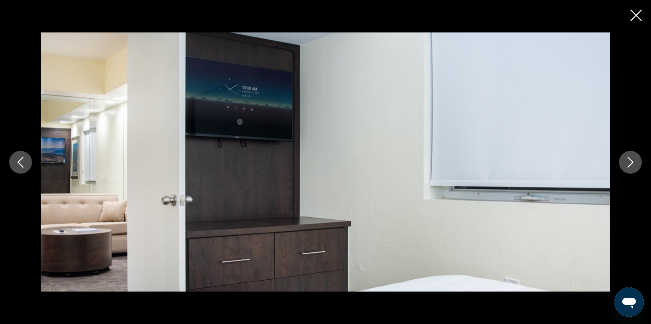
click at [631, 164] on icon "Next image" at bounding box center [630, 162] width 11 height 11
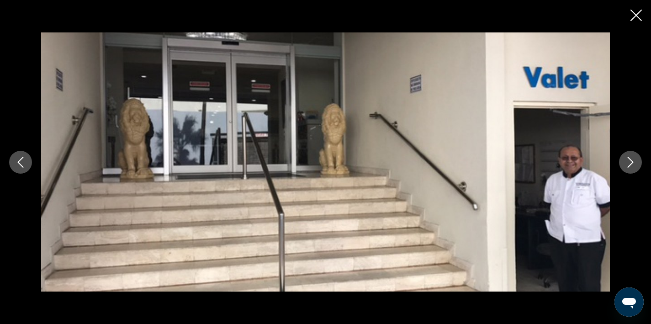
click at [631, 164] on icon "Next image" at bounding box center [630, 162] width 11 height 11
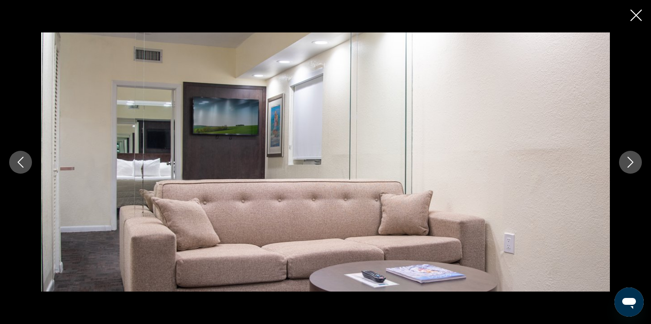
click at [633, 163] on icon "Next image" at bounding box center [630, 162] width 11 height 11
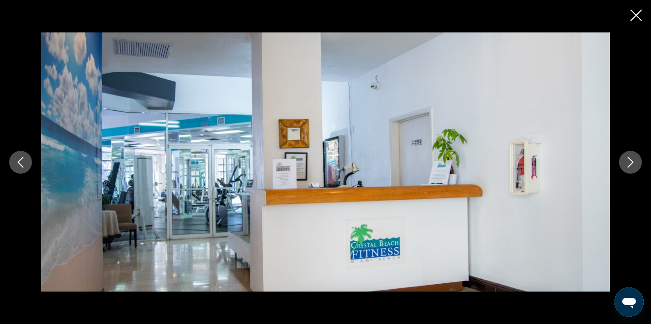
click at [633, 163] on icon "Next image" at bounding box center [630, 162] width 11 height 11
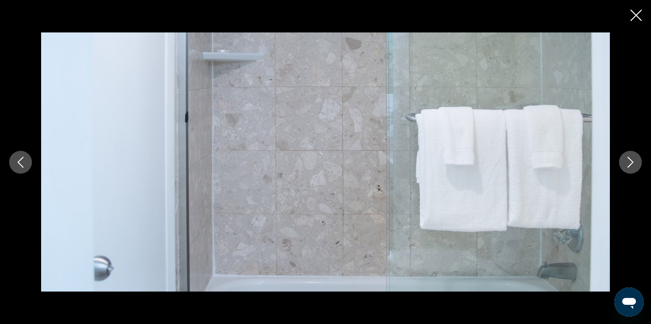
click at [633, 163] on icon "Next image" at bounding box center [630, 162] width 11 height 11
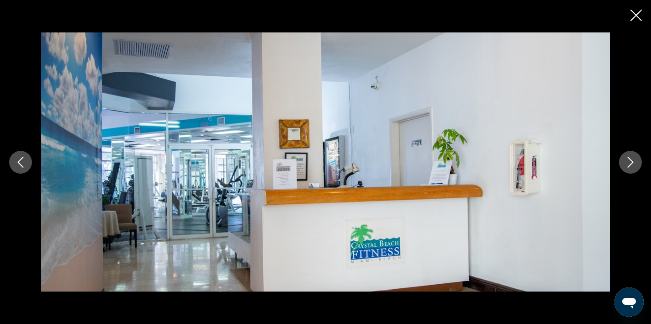
click at [633, 163] on icon "Next image" at bounding box center [630, 162] width 11 height 11
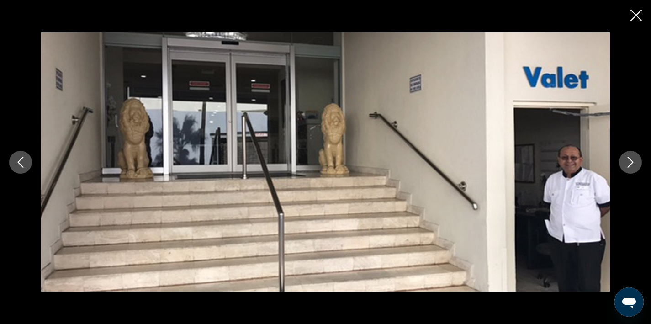
click at [633, 163] on icon "Next image" at bounding box center [630, 162] width 11 height 11
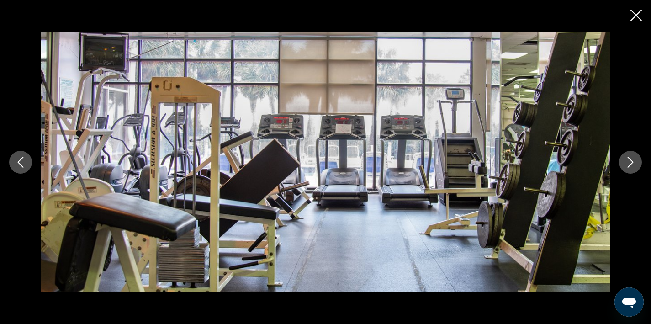
click at [632, 163] on icon "Next image" at bounding box center [631, 162] width 6 height 11
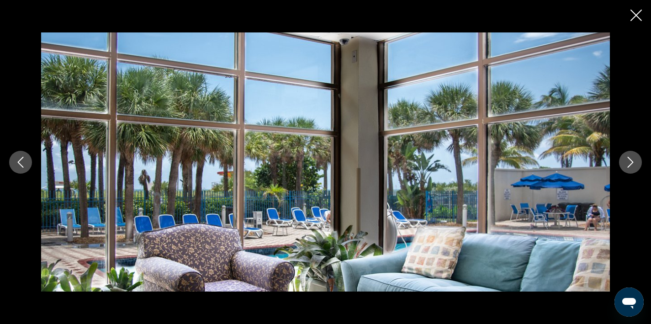
click at [632, 163] on icon "Next image" at bounding box center [631, 162] width 6 height 11
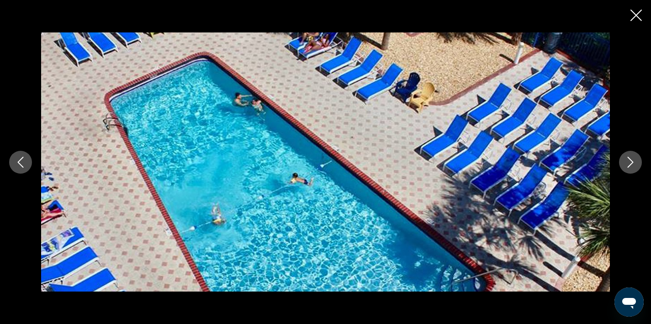
click at [632, 163] on icon "Next image" at bounding box center [631, 162] width 6 height 11
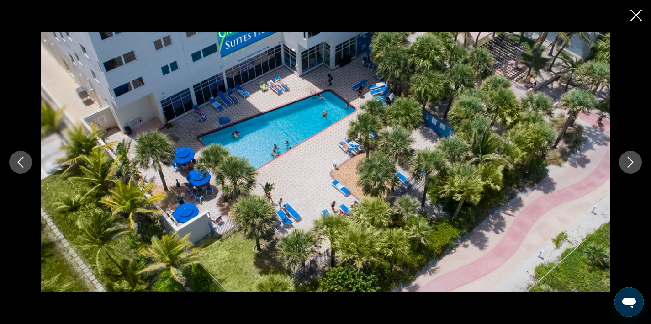
click at [632, 162] on icon "Next image" at bounding box center [631, 162] width 6 height 11
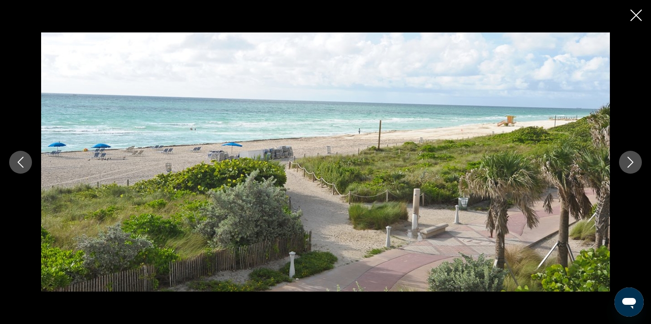
click at [632, 162] on icon "Next image" at bounding box center [631, 162] width 6 height 11
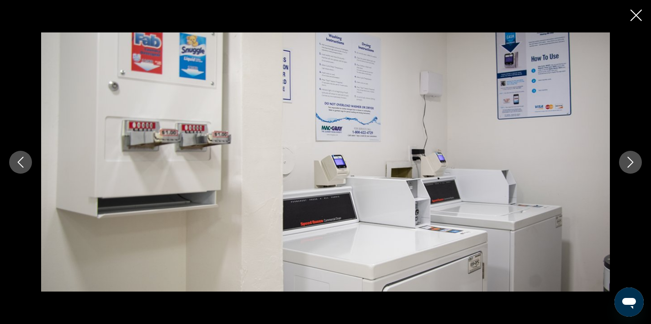
click at [632, 162] on icon "Next image" at bounding box center [631, 162] width 6 height 11
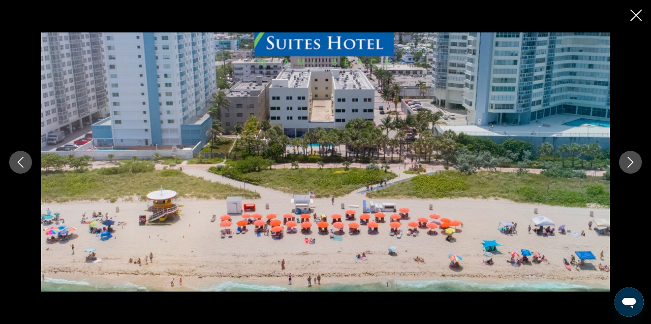
click at [632, 162] on icon "Next image" at bounding box center [631, 162] width 6 height 11
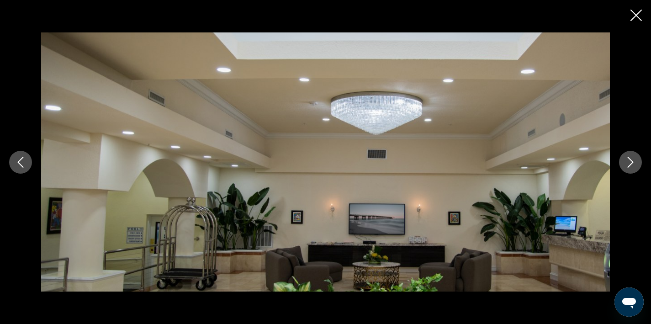
click at [632, 162] on icon "Next image" at bounding box center [631, 162] width 6 height 11
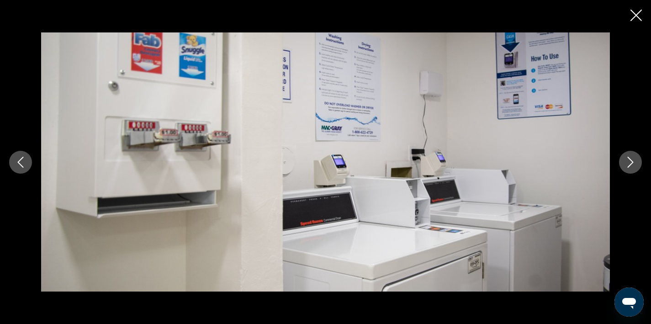
click at [632, 162] on icon "Next image" at bounding box center [631, 162] width 6 height 11
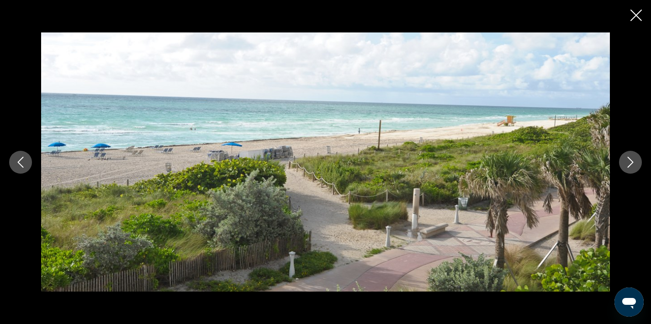
click at [632, 162] on icon "Next image" at bounding box center [630, 162] width 11 height 11
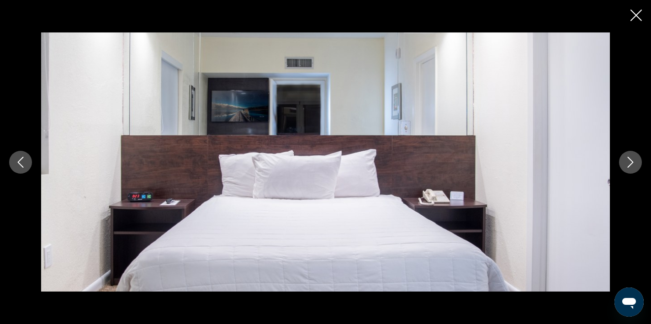
click at [632, 162] on icon "Next image" at bounding box center [630, 162] width 11 height 11
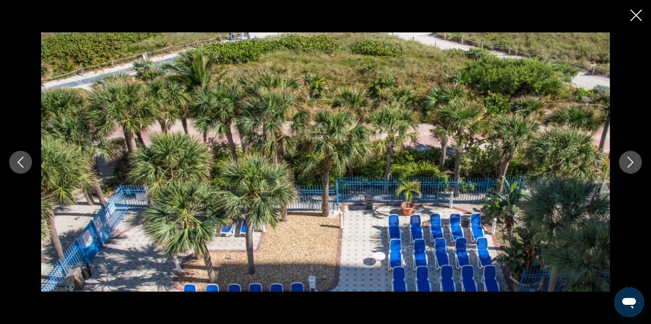
click at [632, 162] on icon "Next image" at bounding box center [630, 162] width 11 height 11
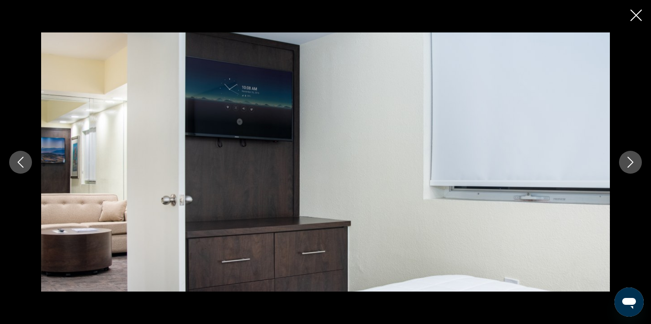
click at [632, 162] on icon "Next image" at bounding box center [630, 162] width 11 height 11
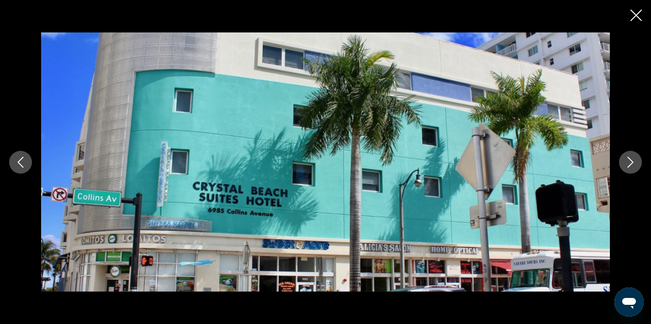
click at [632, 162] on icon "Next image" at bounding box center [630, 162] width 11 height 11
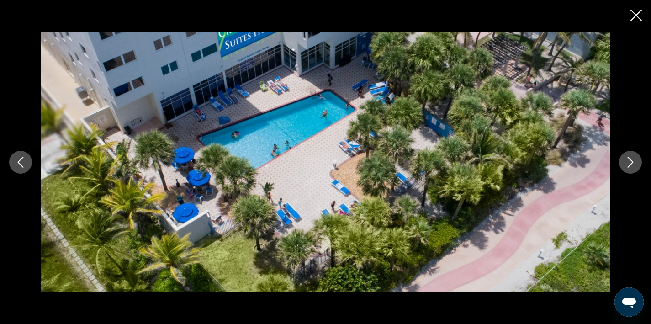
click at [632, 161] on icon "Next image" at bounding box center [631, 162] width 6 height 11
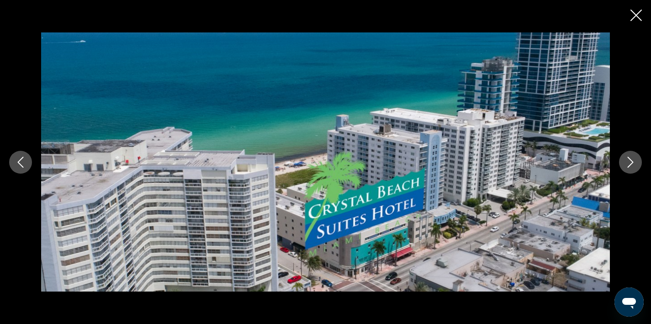
click at [632, 161] on icon "Next image" at bounding box center [631, 162] width 6 height 11
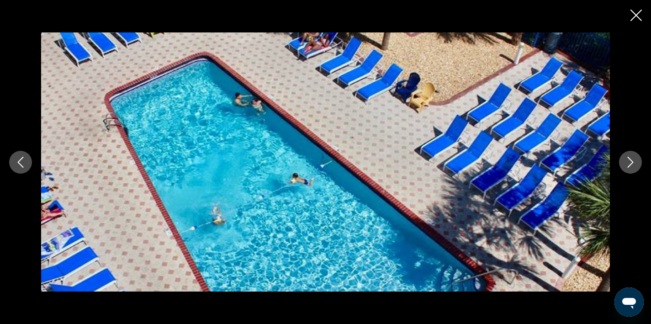
click at [632, 161] on icon "Next image" at bounding box center [631, 162] width 6 height 11
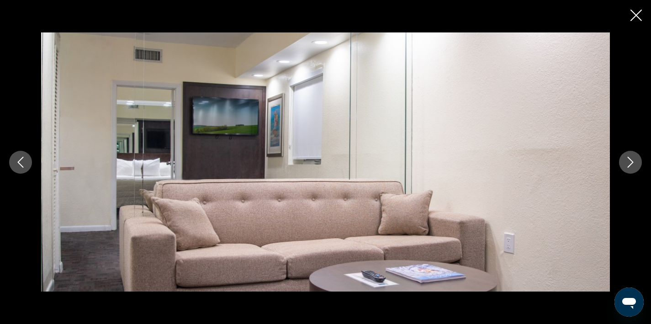
click at [632, 161] on icon "Next image" at bounding box center [631, 162] width 6 height 11
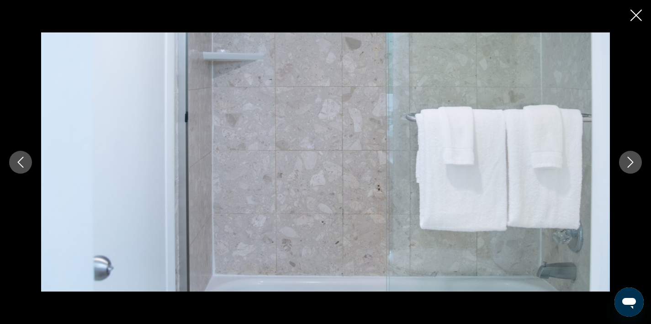
click at [632, 161] on icon "Next image" at bounding box center [631, 162] width 6 height 11
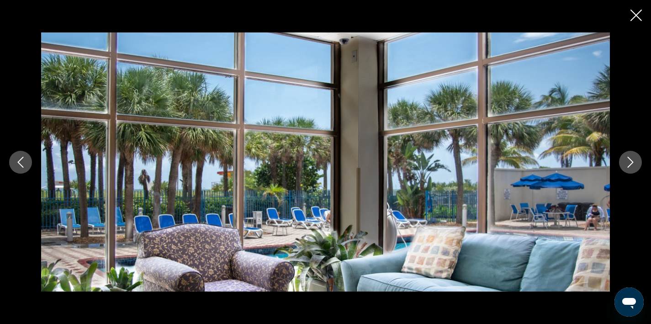
click at [638, 14] on icon "Close slideshow" at bounding box center [636, 15] width 11 height 11
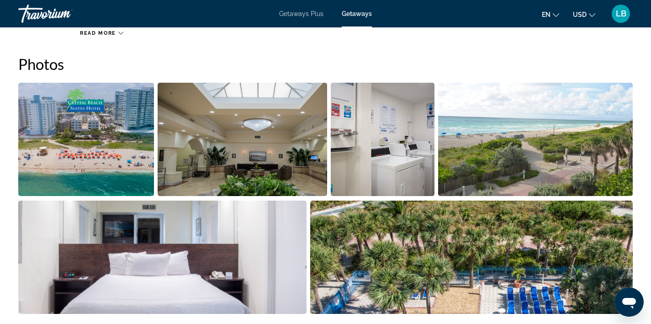
click at [36, 138] on img "Open full-screen image slider" at bounding box center [86, 139] width 136 height 113
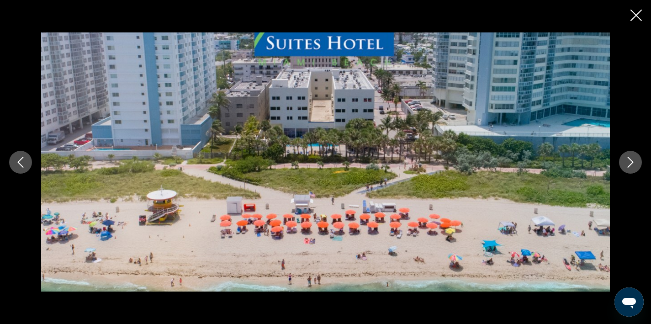
click at [632, 164] on icon "Next image" at bounding box center [630, 162] width 11 height 11
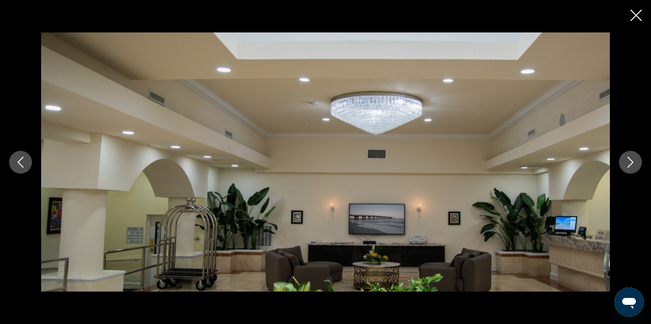
click at [30, 162] on button "Previous image" at bounding box center [20, 162] width 23 height 23
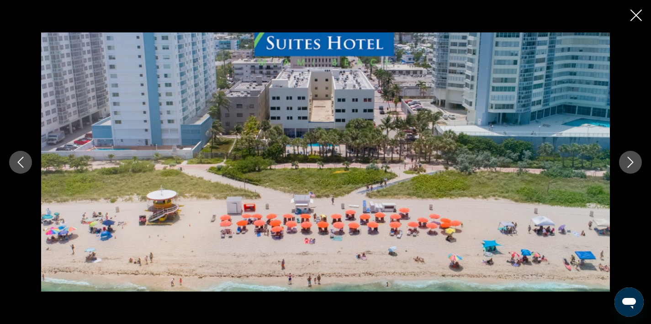
click at [635, 161] on icon "Next image" at bounding box center [630, 162] width 11 height 11
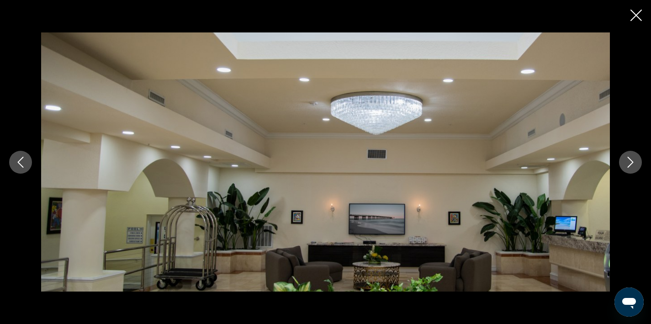
click at [635, 162] on icon "Next image" at bounding box center [630, 162] width 11 height 11
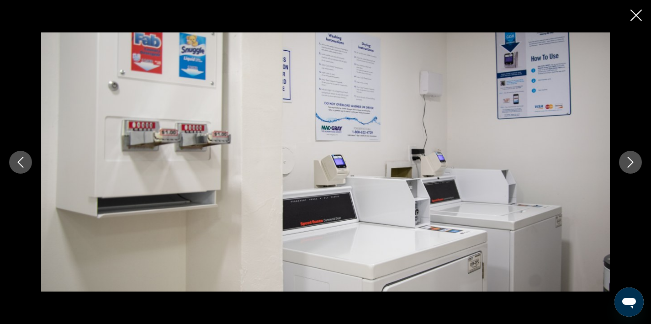
click at [635, 162] on icon "Next image" at bounding box center [630, 162] width 11 height 11
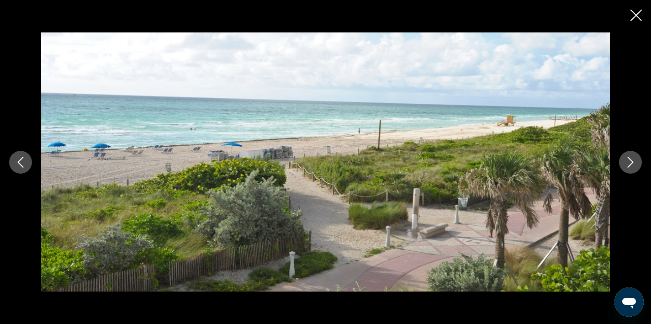
click at [635, 162] on icon "Next image" at bounding box center [630, 162] width 11 height 11
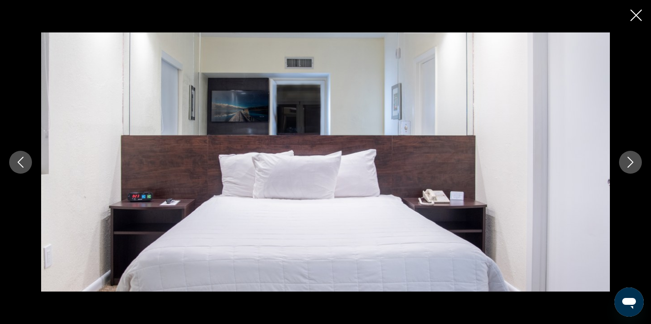
click at [635, 162] on icon "Next image" at bounding box center [630, 162] width 11 height 11
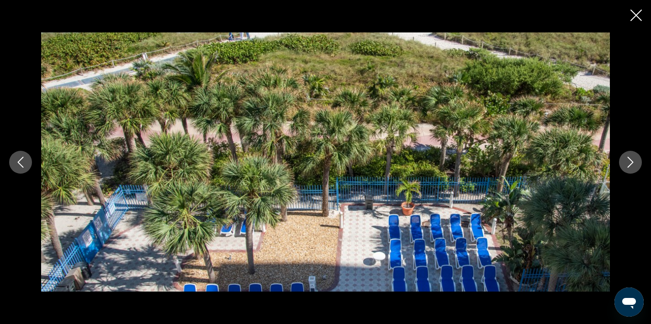
click at [635, 162] on icon "Next image" at bounding box center [630, 162] width 11 height 11
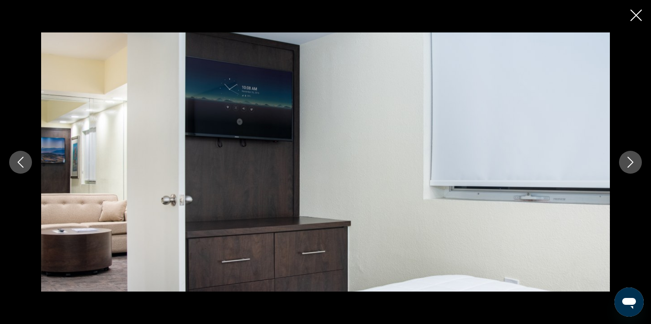
click at [635, 162] on icon "Next image" at bounding box center [630, 162] width 11 height 11
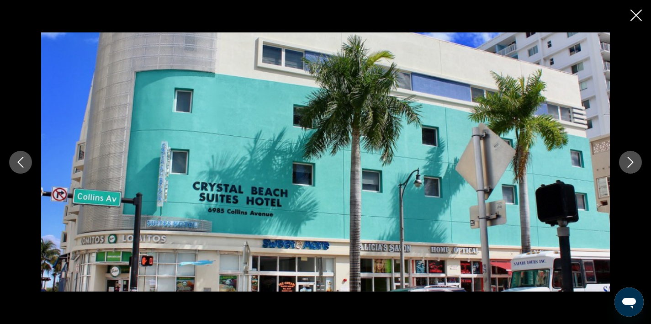
click at [635, 162] on icon "Next image" at bounding box center [630, 162] width 11 height 11
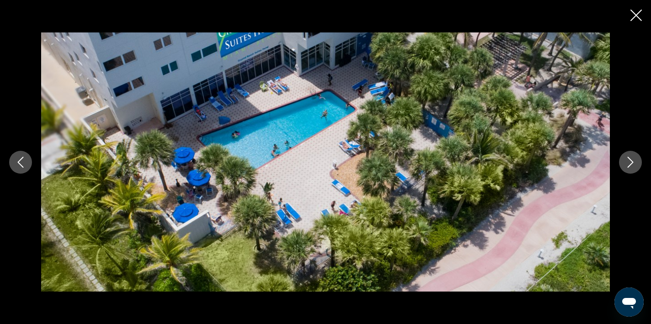
click at [639, 11] on icon "Close slideshow" at bounding box center [636, 15] width 11 height 11
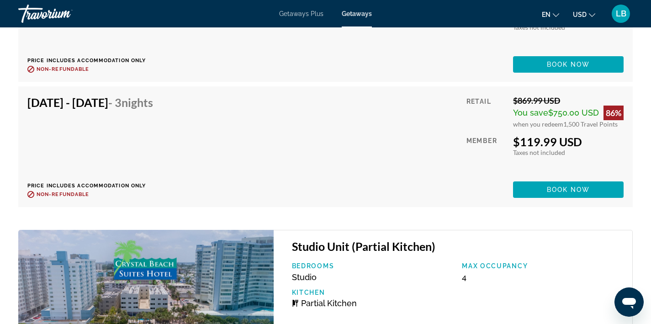
scroll to position [2780, 0]
